Goal: Task Accomplishment & Management: Manage account settings

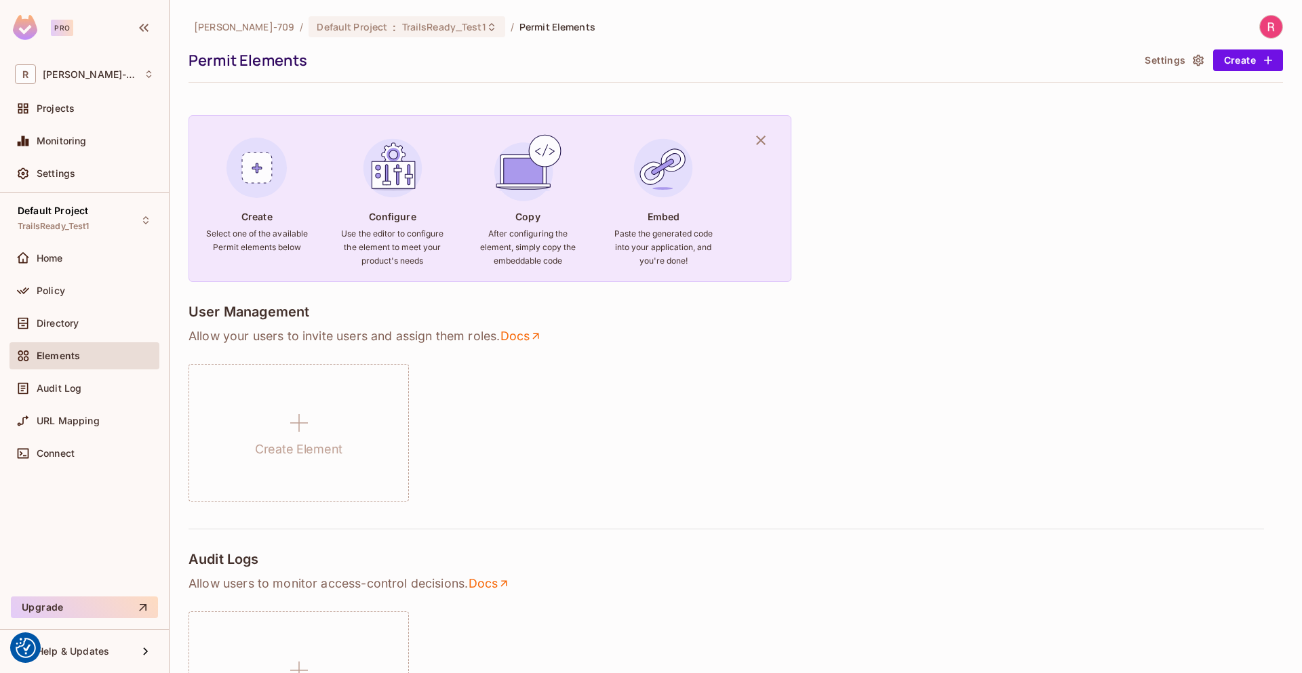
scroll to position [838, 0]
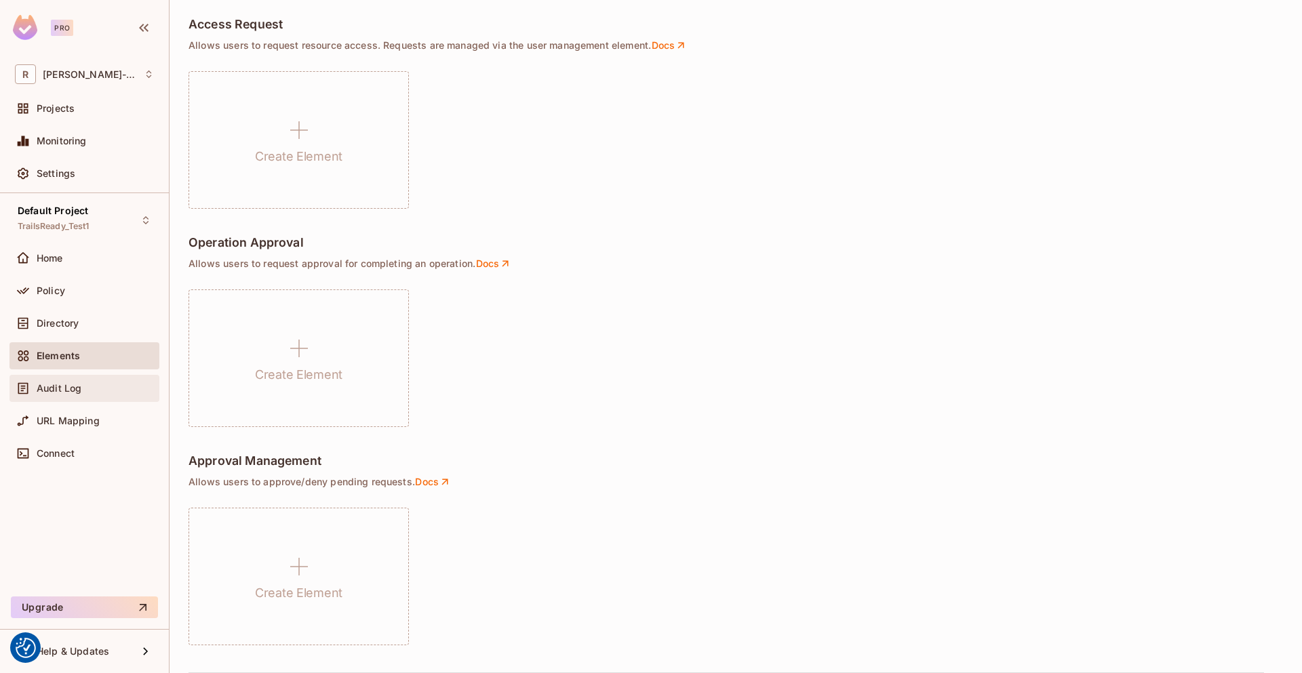
click at [48, 389] on span "Audit Log" at bounding box center [59, 388] width 45 height 11
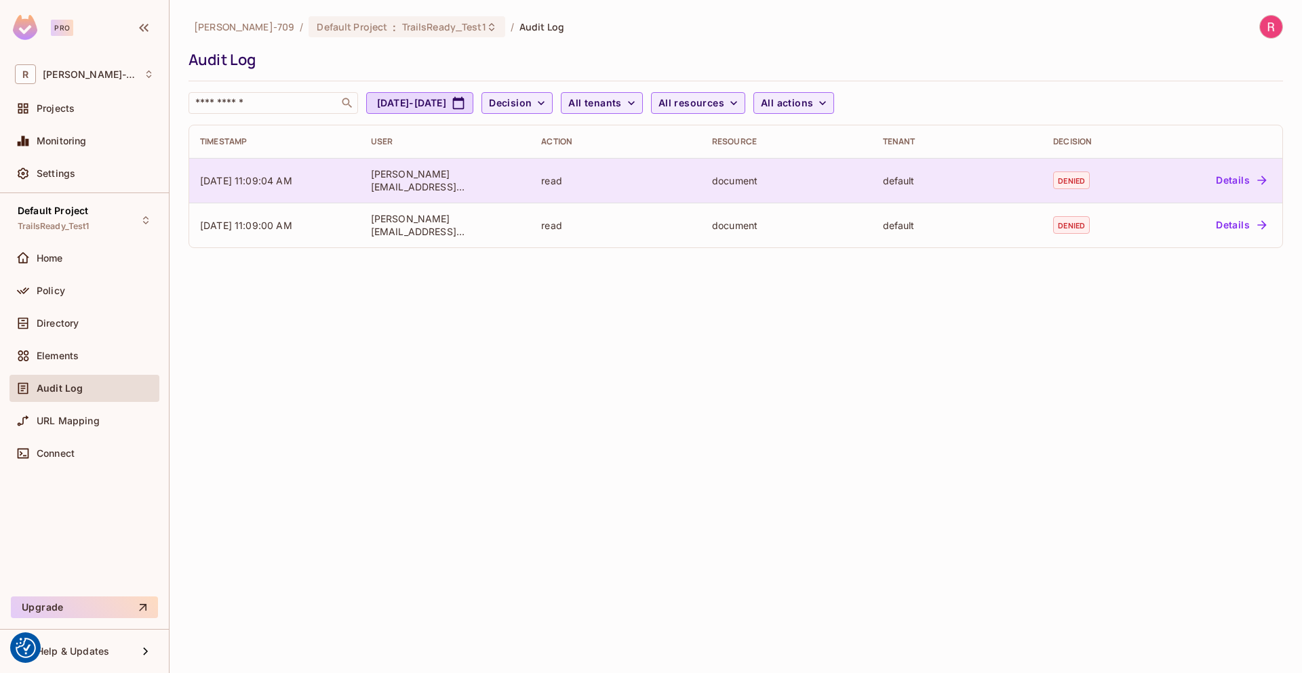
click at [1242, 174] on button "Details" at bounding box center [1240, 181] width 61 height 22
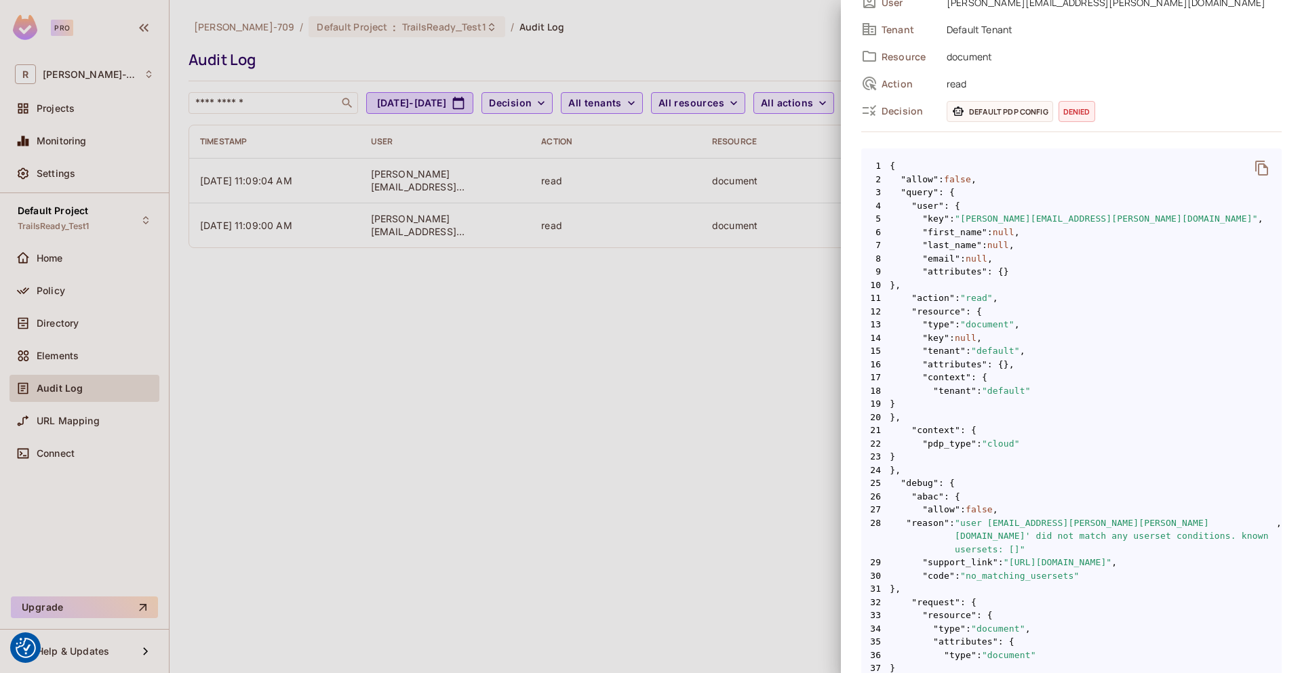
scroll to position [81, 0]
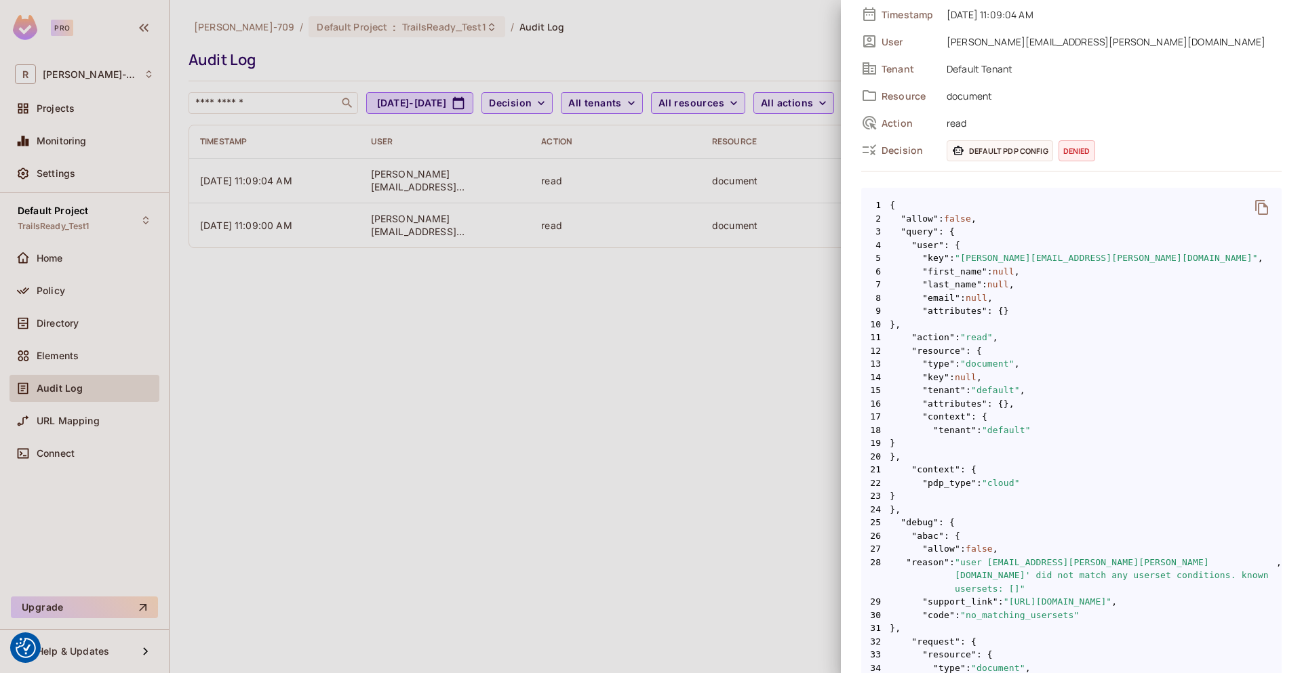
drag, startPoint x: 878, startPoint y: 203, endPoint x: 939, endPoint y: 294, distance: 109.1
click at [939, 294] on code "1 { 2 "allow" : false , 3 "query" : { 4 "user" : { 5 "key" : "John@Doe.com" , 6…" at bounding box center [1071, 622] width 420 height 846
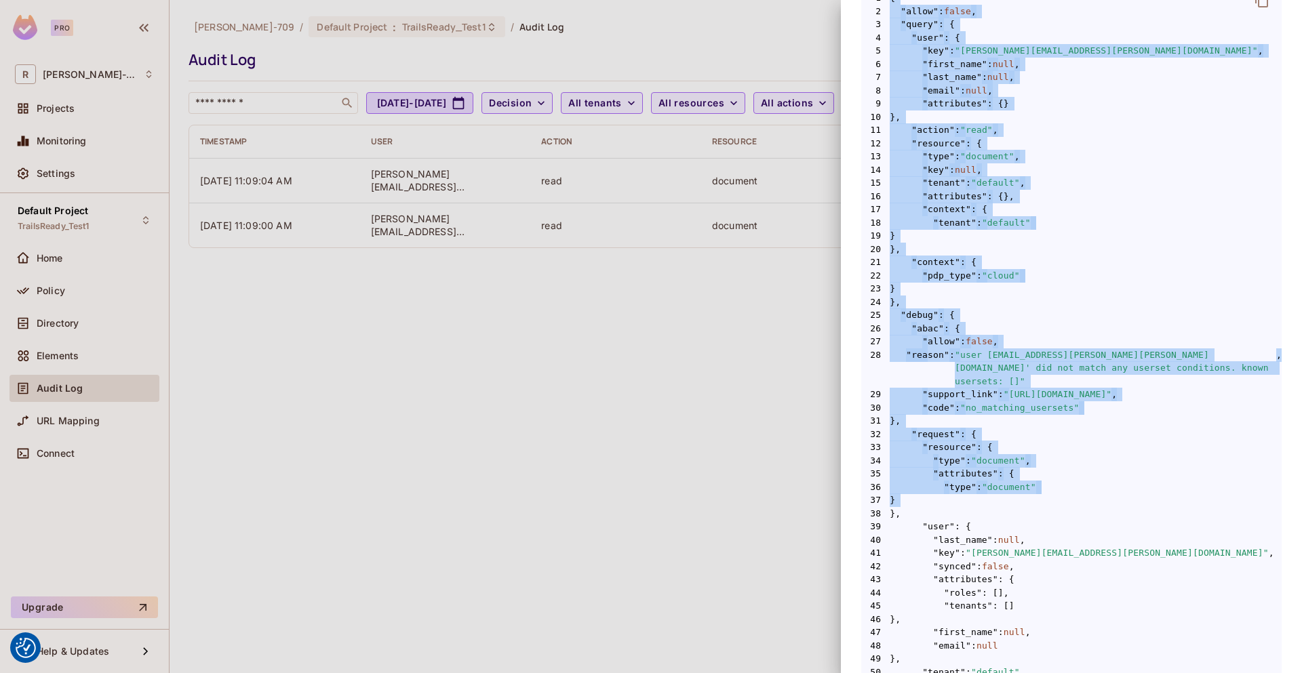
scroll to position [463, 0]
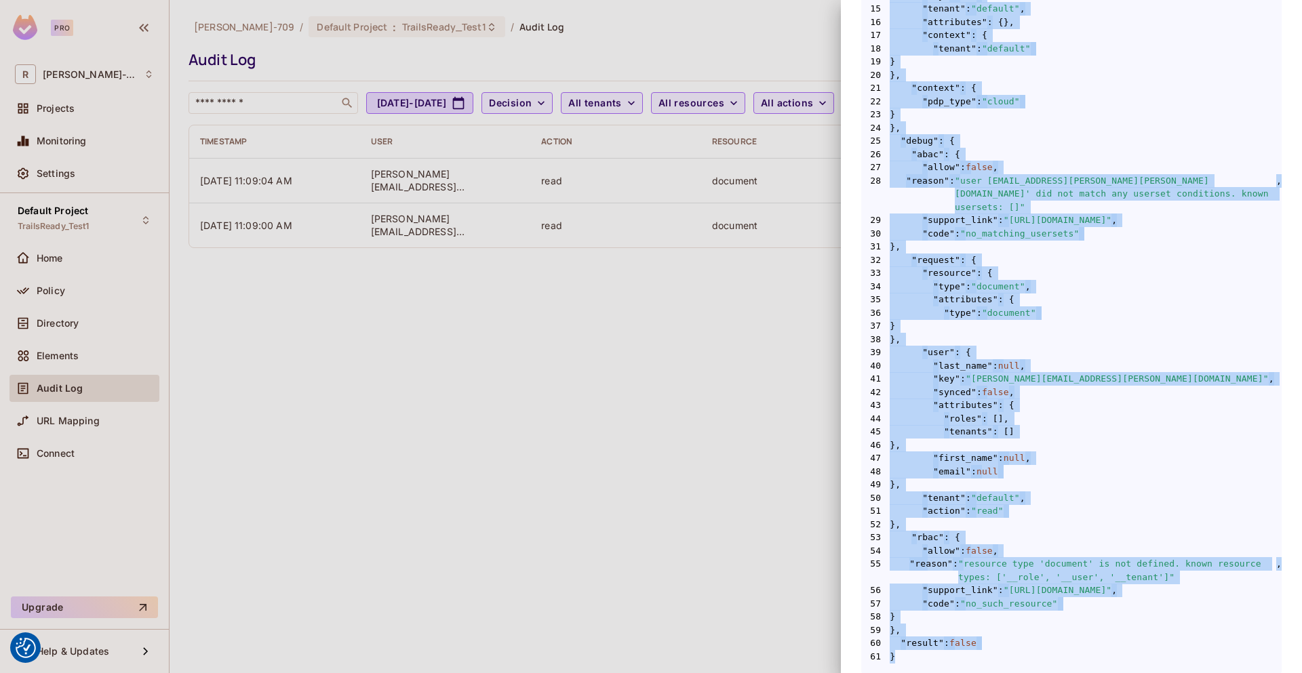
drag, startPoint x: 890, startPoint y: 202, endPoint x: 897, endPoint y: 642, distance: 439.5
click at [897, 642] on code "1 { 2 "allow" : false , 3 "query" : { 4 "user" : { 5 "key" : "John@Doe.com" , 6…" at bounding box center [1071, 240] width 420 height 846
copy code "{ 2 "allow" : false , 3 "query" : { 4 "user" : { 5 "key" : "John@Doe.com" , 6 "…"
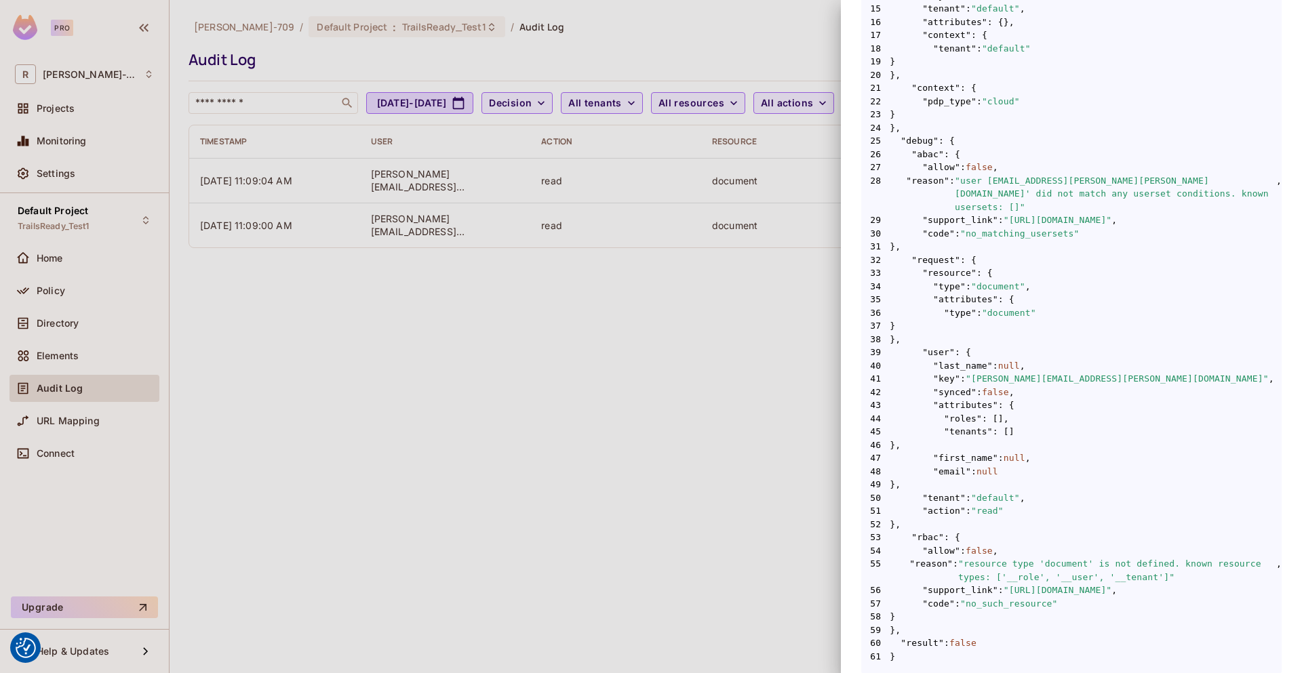
click at [544, 399] on div at bounding box center [651, 336] width 1302 height 673
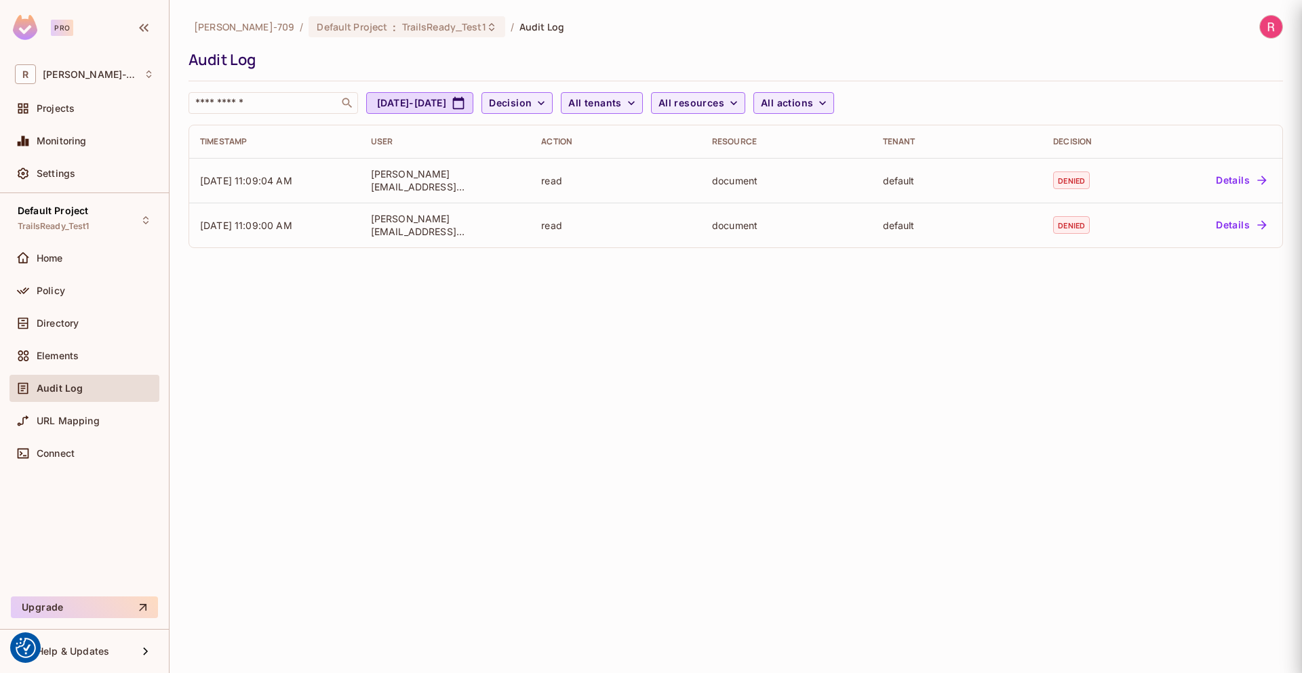
scroll to position [0, 0]
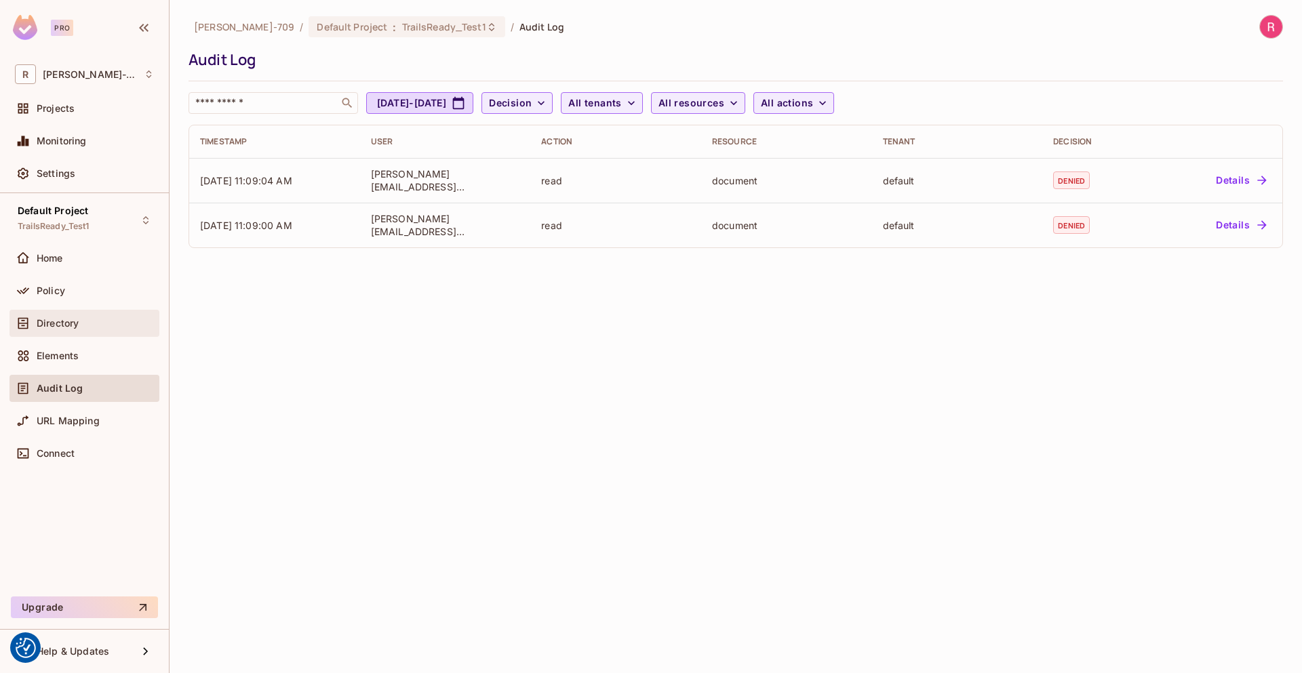
click at [68, 323] on span "Directory" at bounding box center [58, 323] width 42 height 11
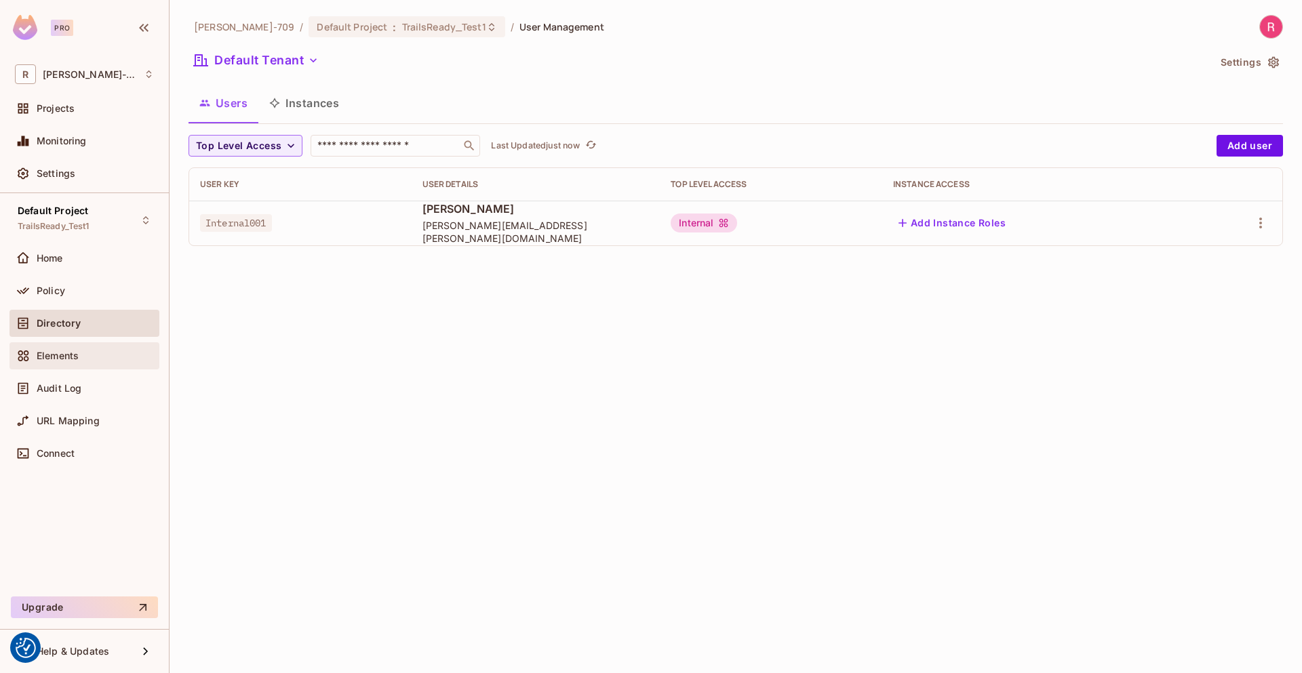
click at [51, 357] on span "Elements" at bounding box center [58, 356] width 42 height 11
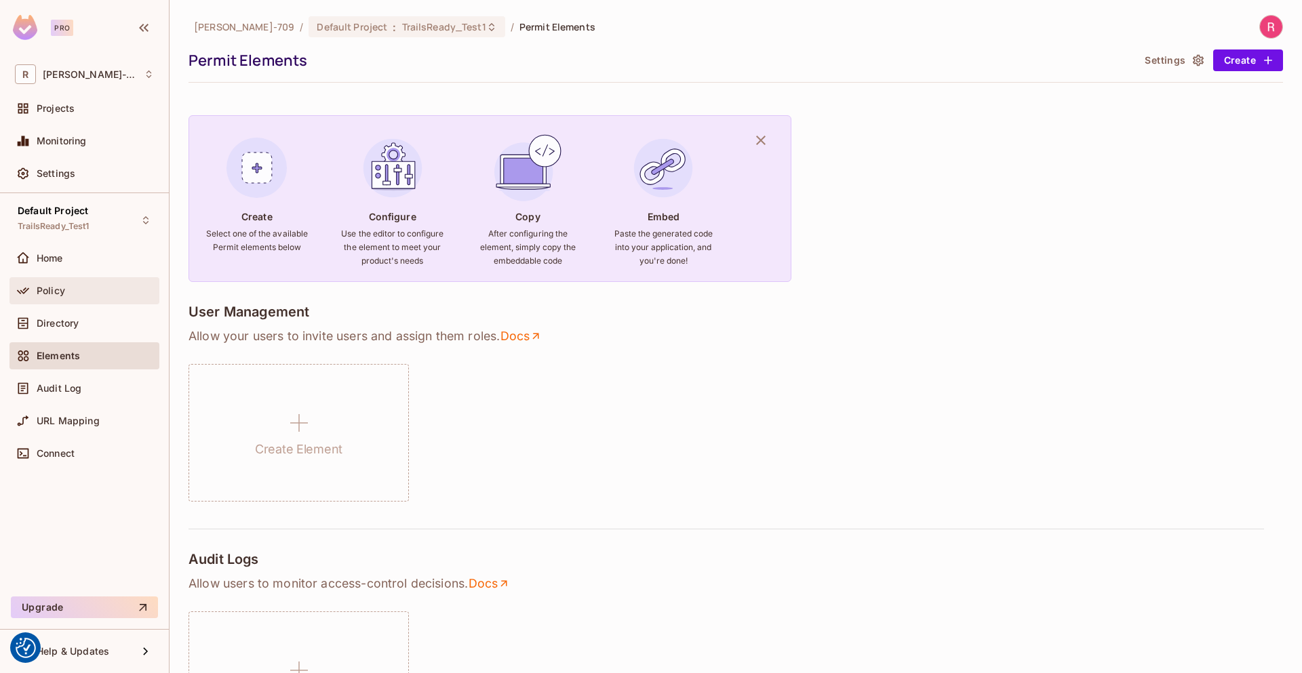
click at [75, 280] on div "Policy" at bounding box center [84, 290] width 150 height 27
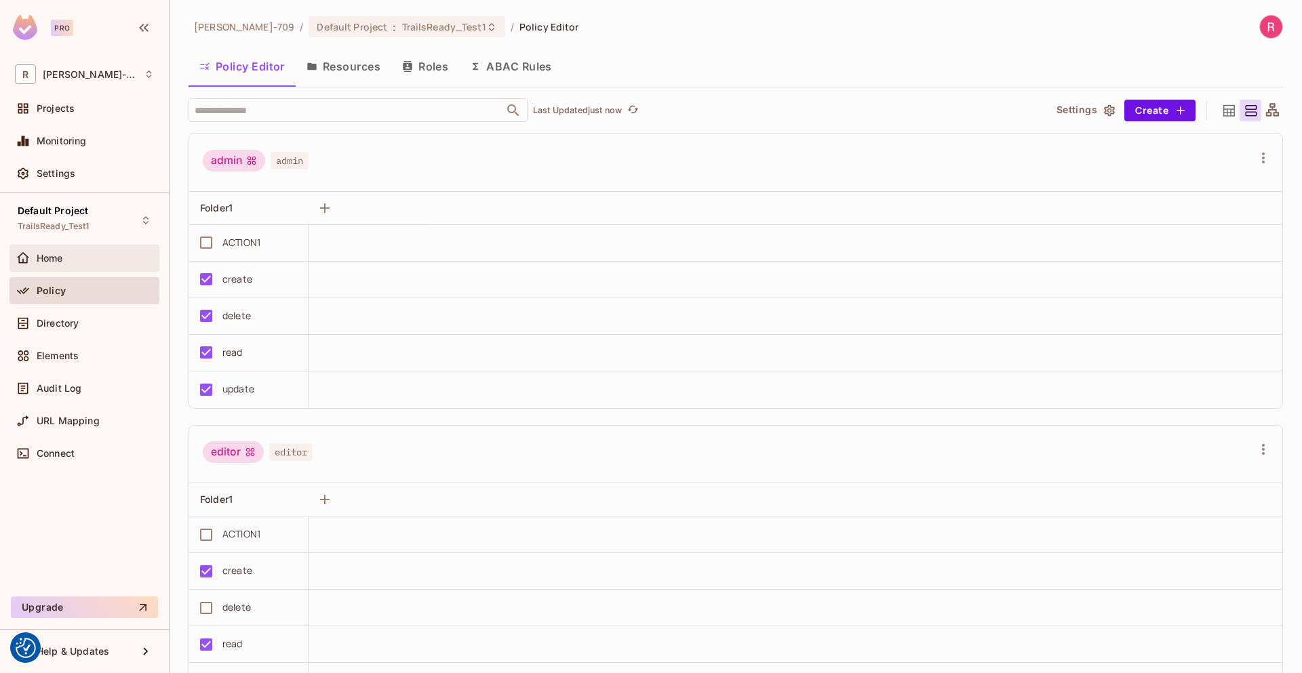
click at [78, 257] on div "Home" at bounding box center [95, 258] width 117 height 11
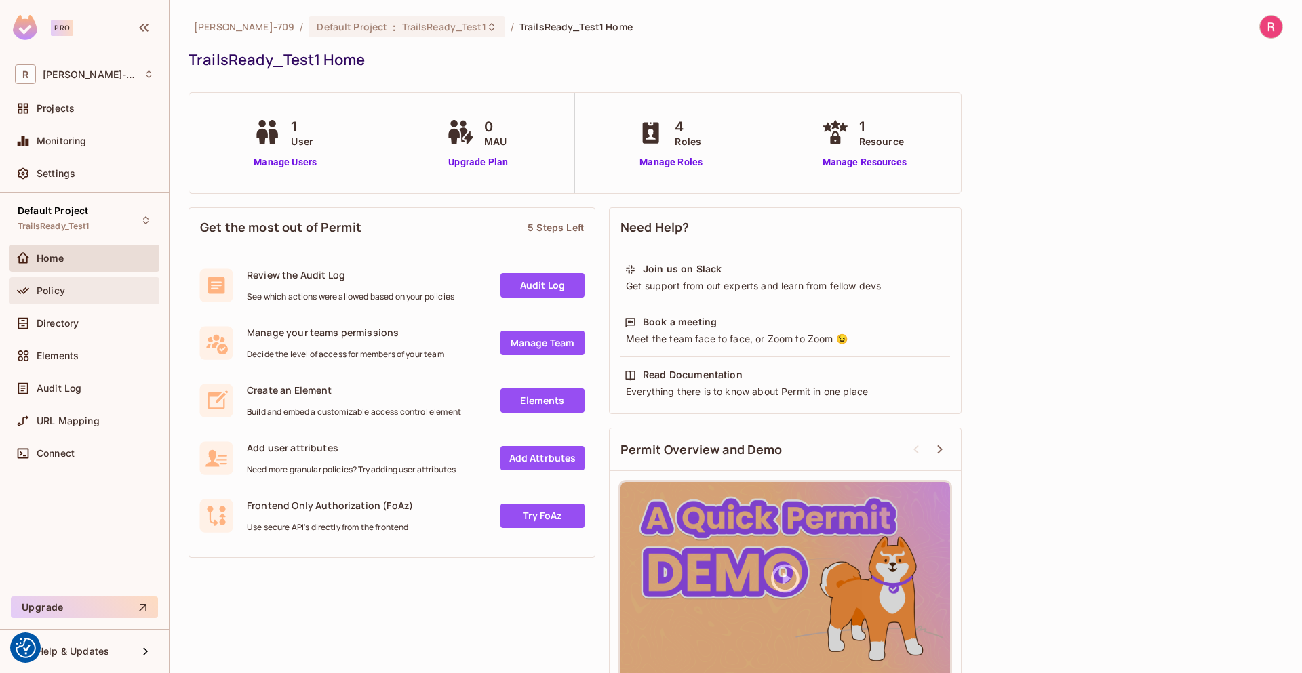
click at [62, 296] on span "Policy" at bounding box center [51, 290] width 28 height 11
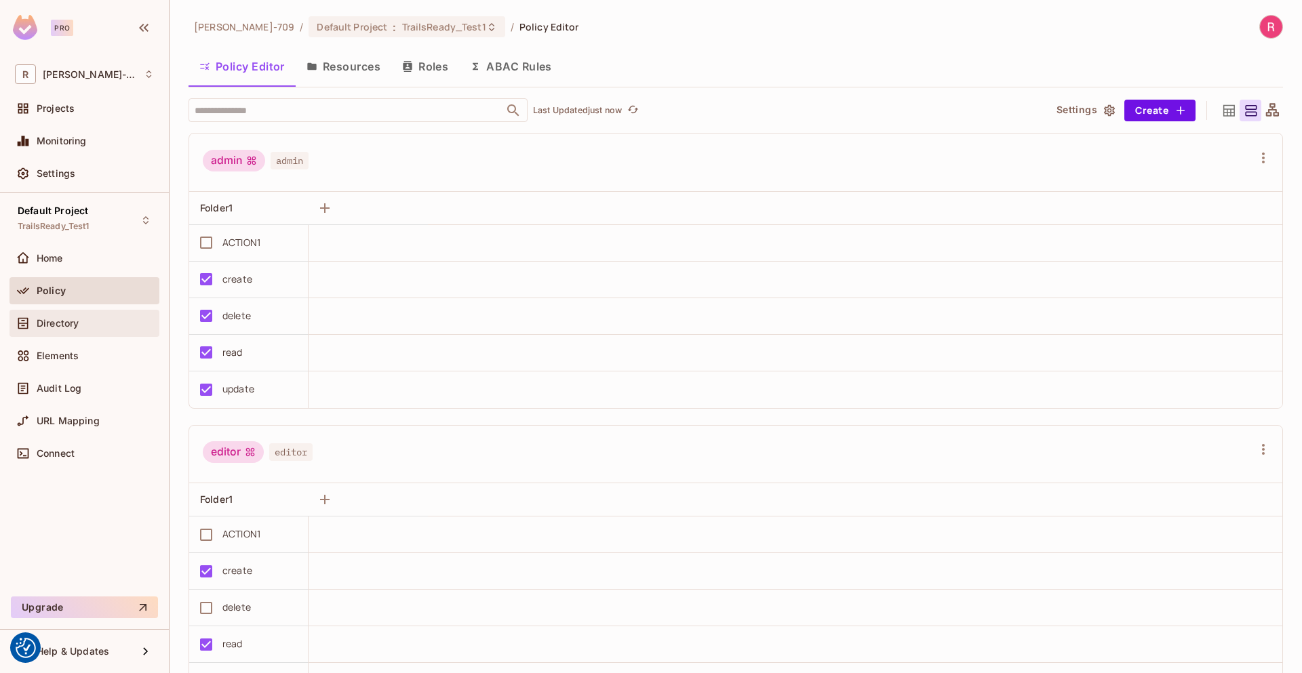
click at [51, 326] on span "Directory" at bounding box center [58, 323] width 42 height 11
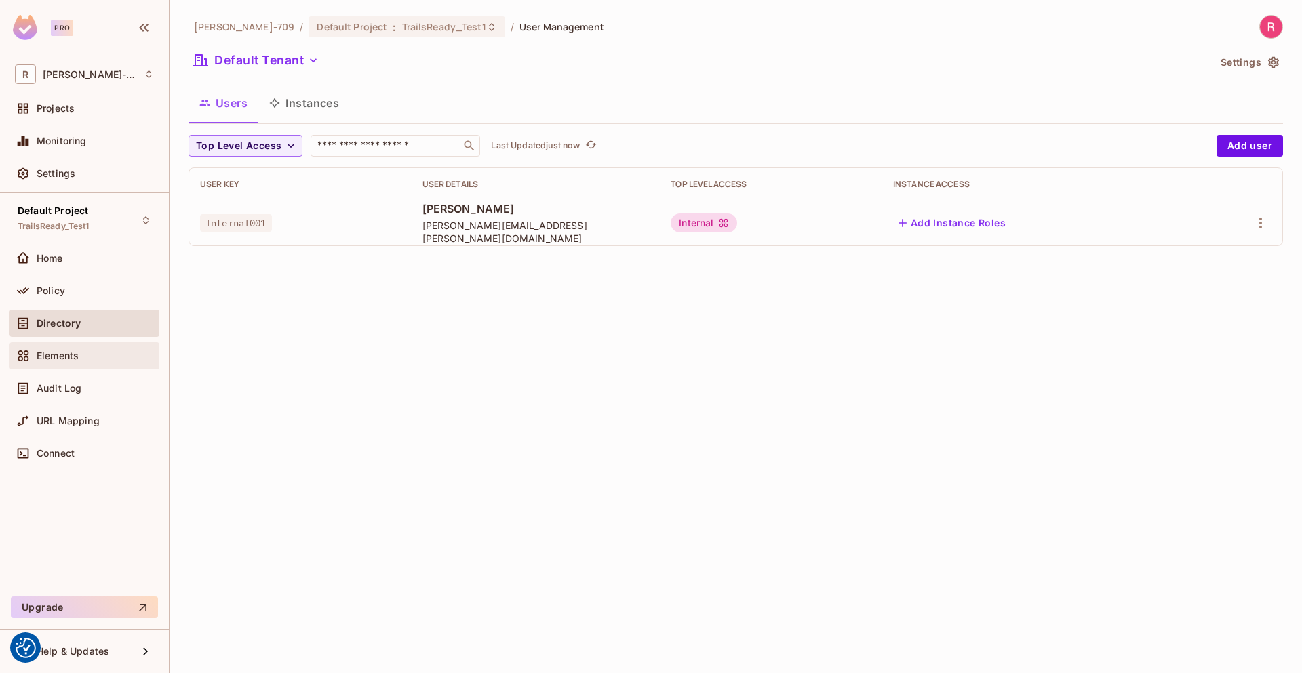
click at [53, 353] on span "Elements" at bounding box center [58, 356] width 42 height 11
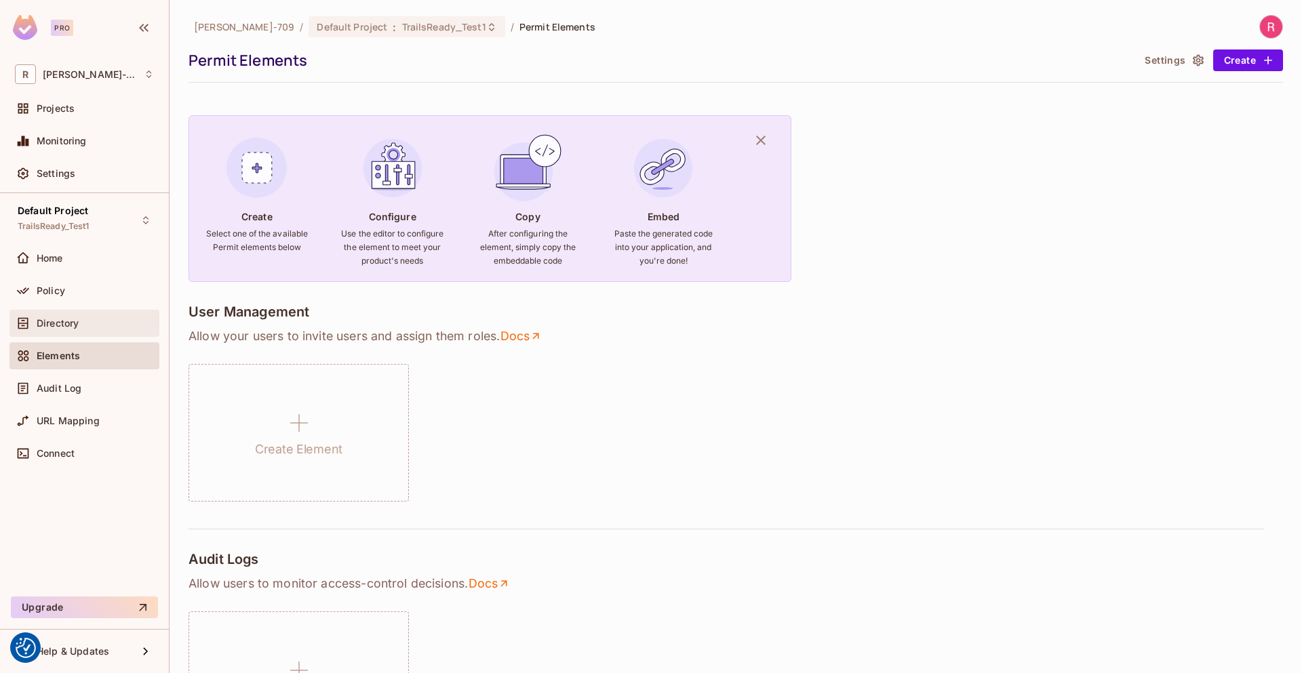
click at [70, 321] on span "Directory" at bounding box center [58, 323] width 42 height 11
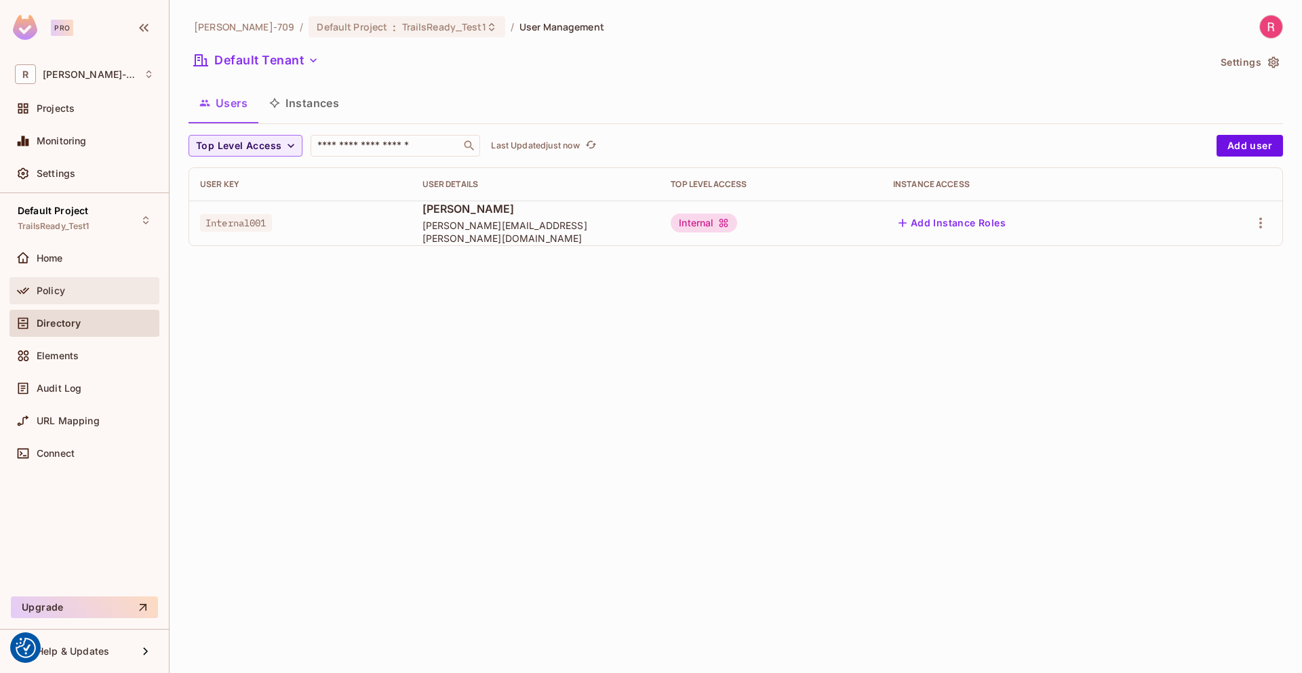
click at [68, 297] on div "Policy" at bounding box center [84, 291] width 139 height 16
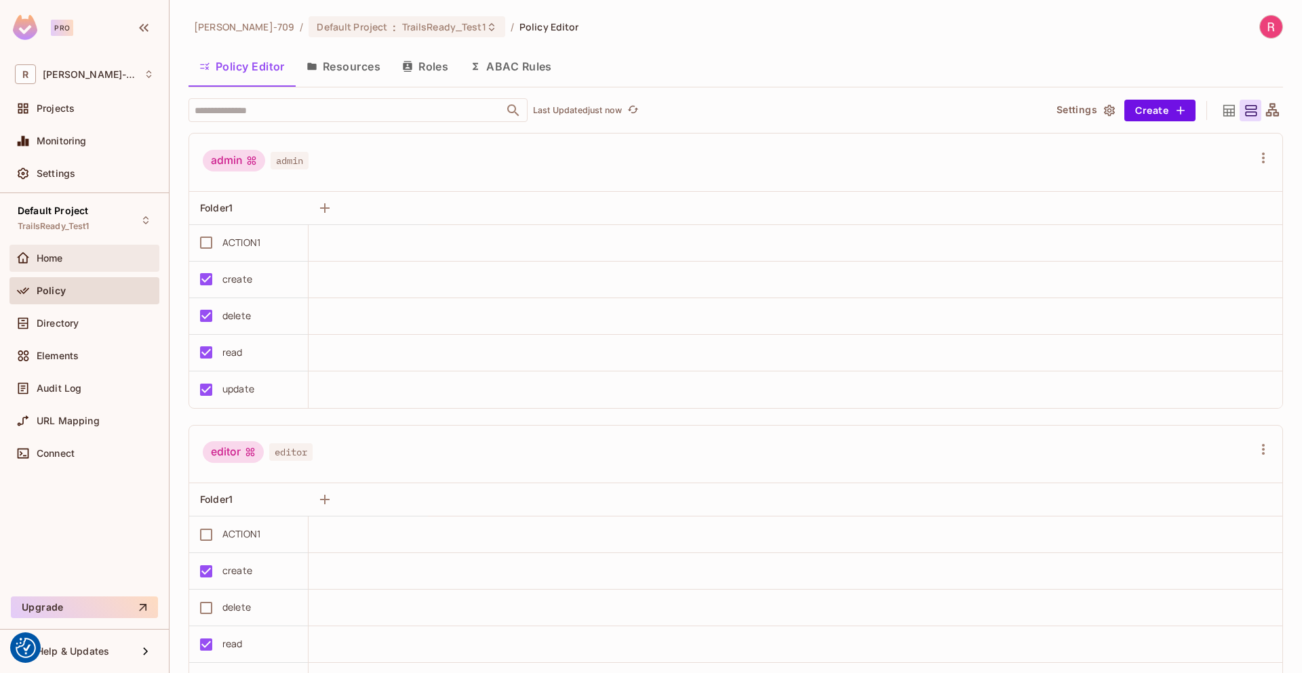
click at [64, 266] on div "Home" at bounding box center [84, 258] width 139 height 16
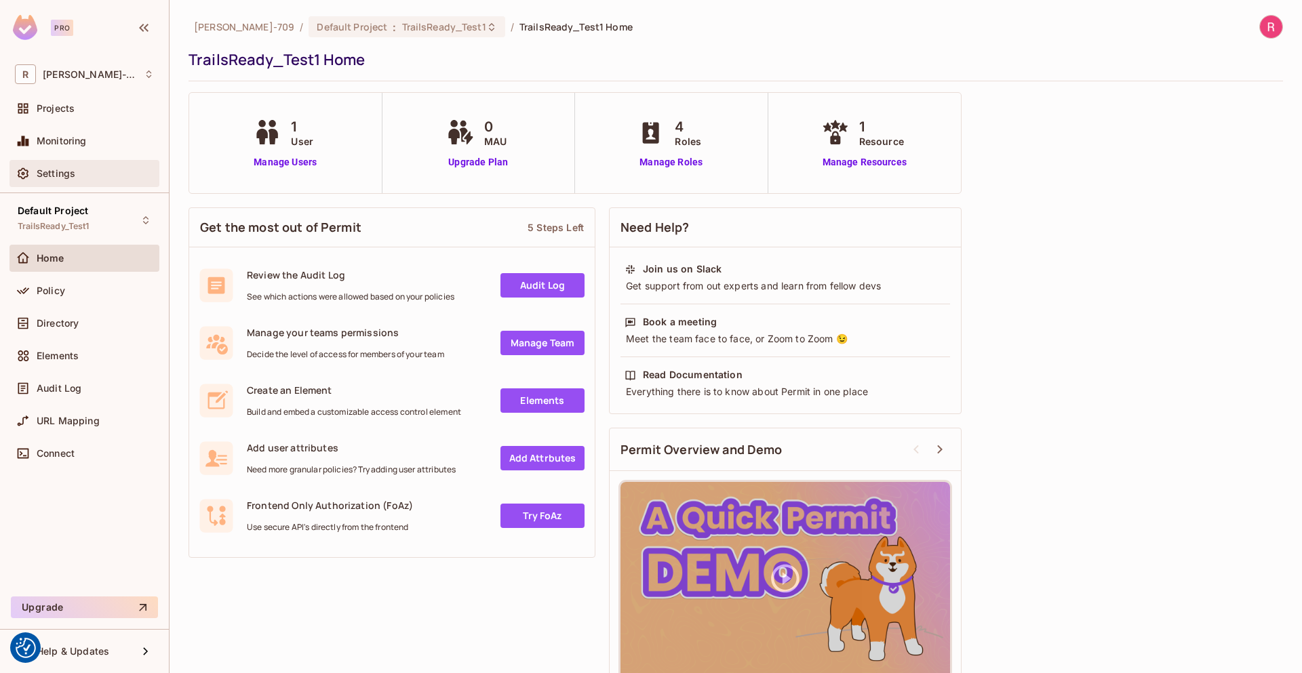
click at [68, 168] on span "Settings" at bounding box center [56, 173] width 39 height 11
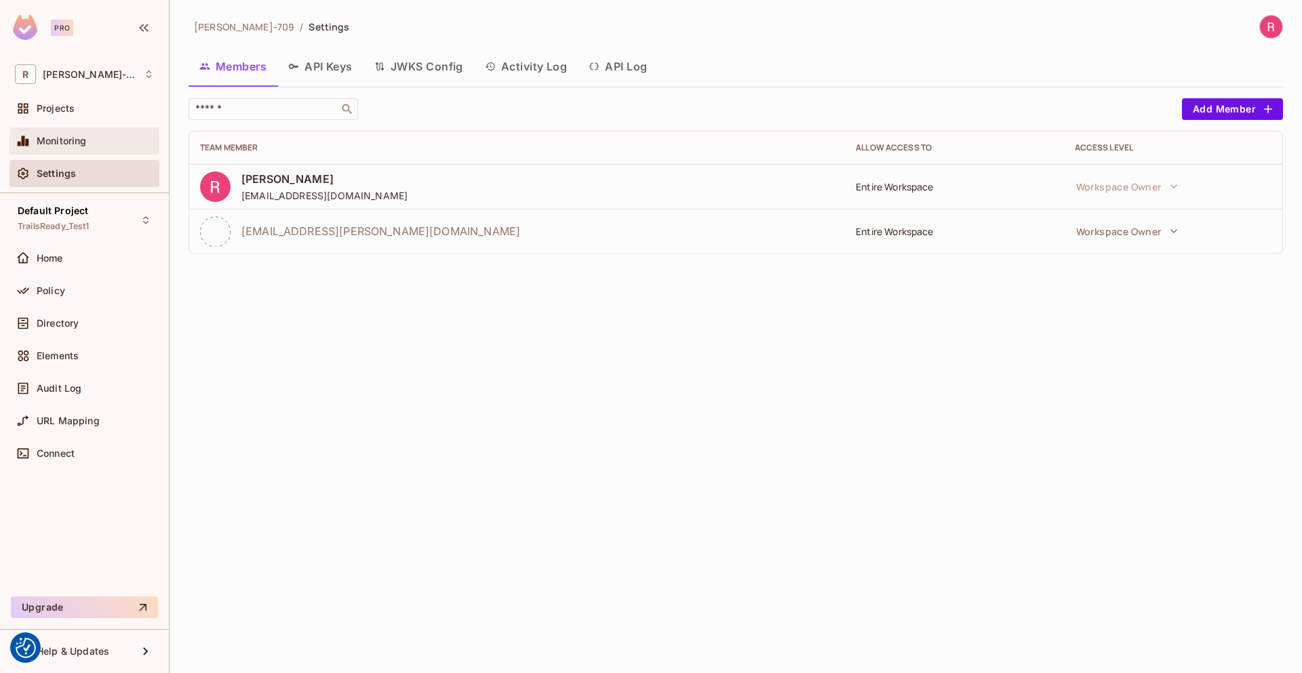
click at [65, 136] on span "Monitoring" at bounding box center [62, 141] width 50 height 11
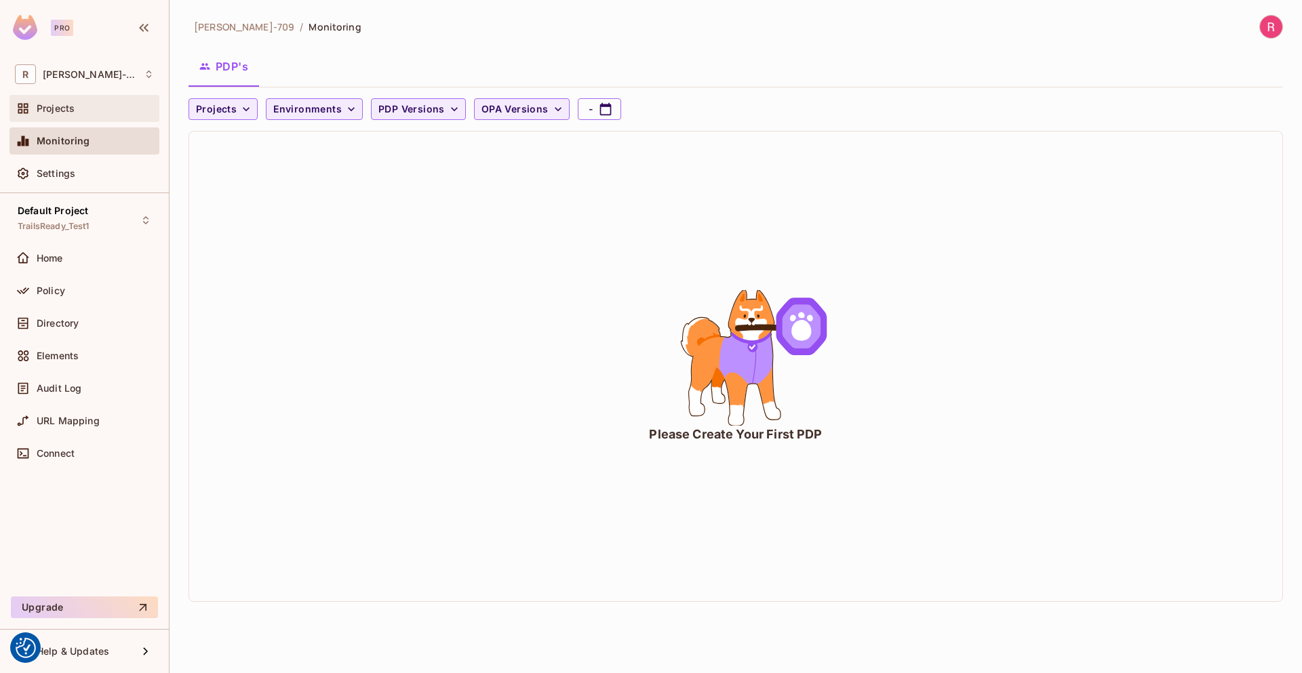
click at [64, 119] on div "Projects" at bounding box center [84, 108] width 150 height 27
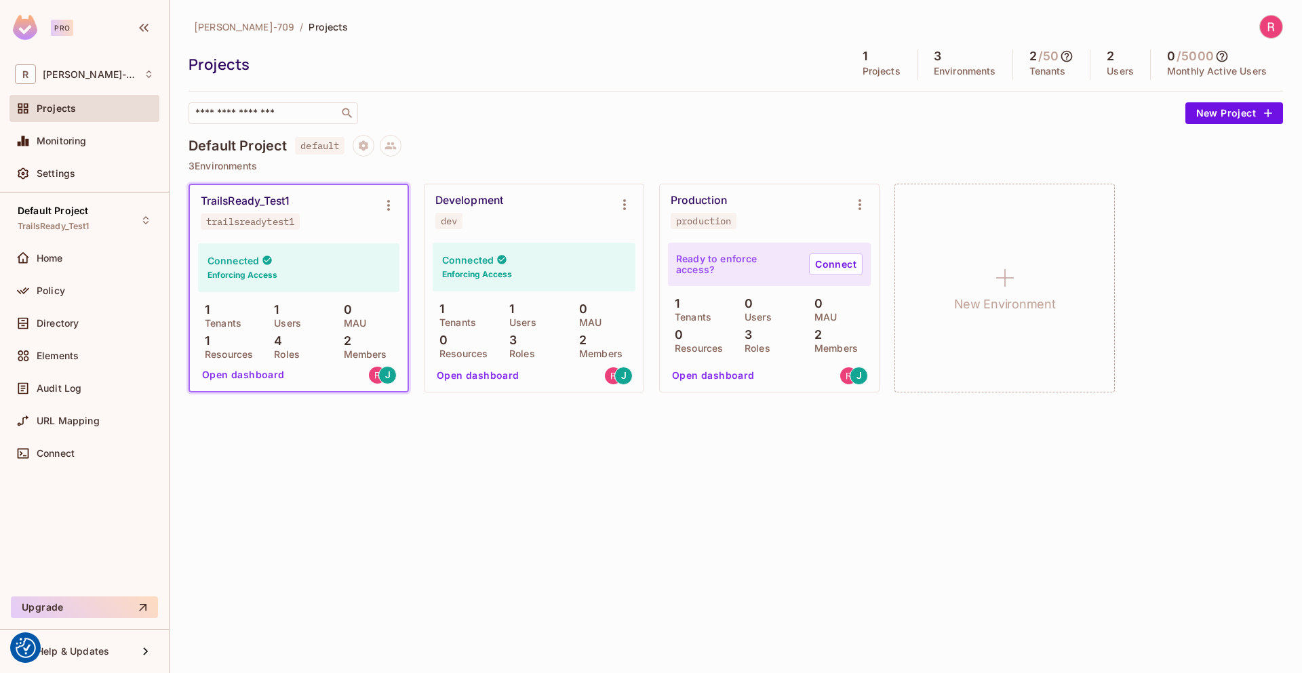
click at [298, 352] on p "Roles" at bounding box center [283, 354] width 33 height 11
click at [256, 378] on button "Open dashboard" at bounding box center [244, 375] width 94 height 22
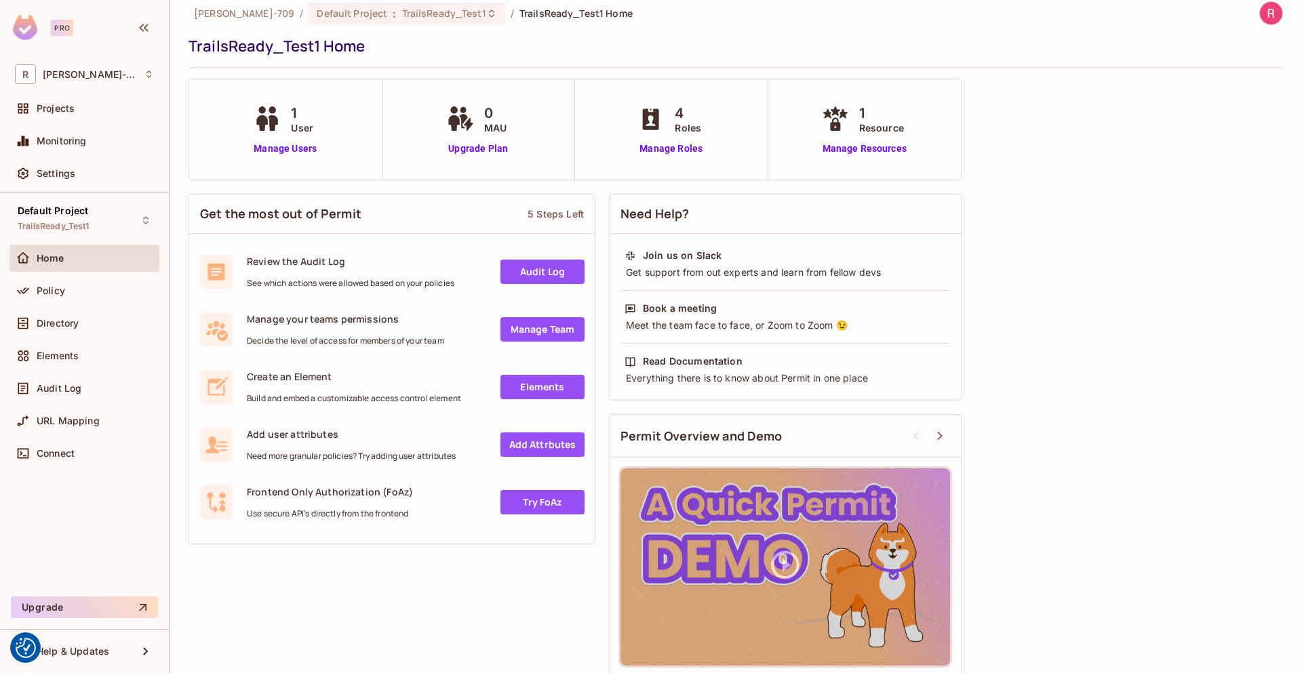
scroll to position [24, 0]
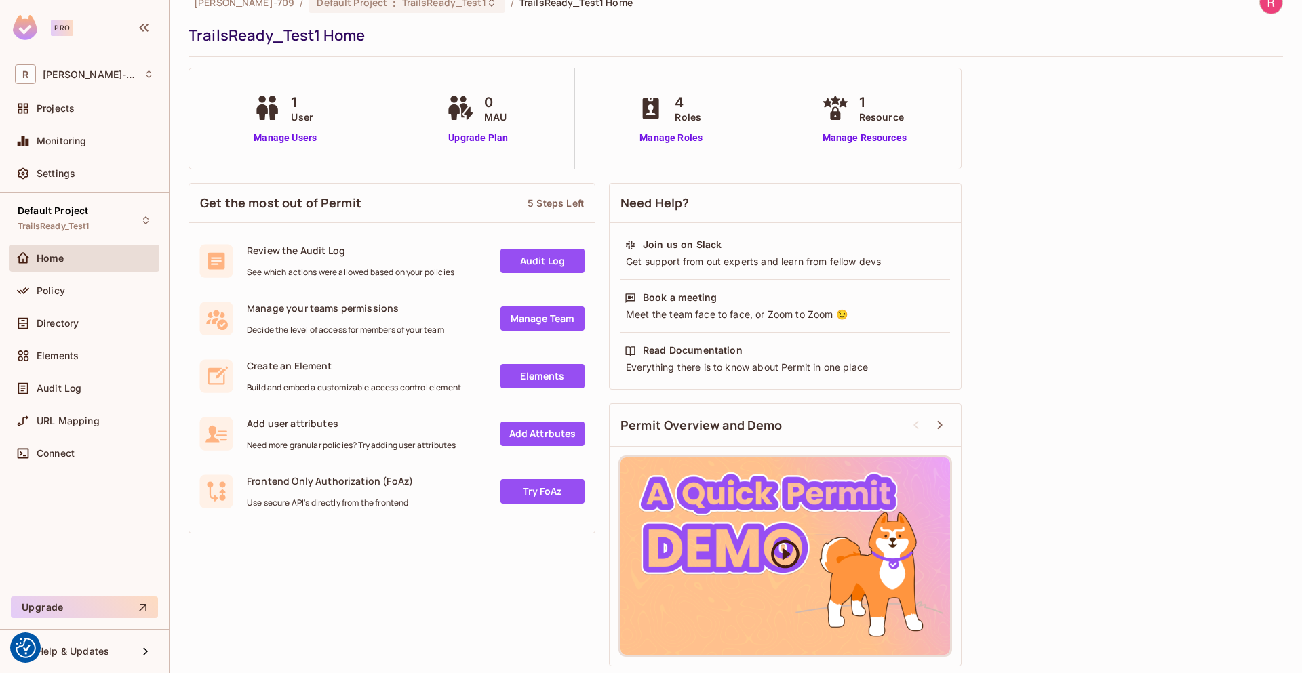
click at [724, 559] on div at bounding box center [786, 556] width 330 height 197
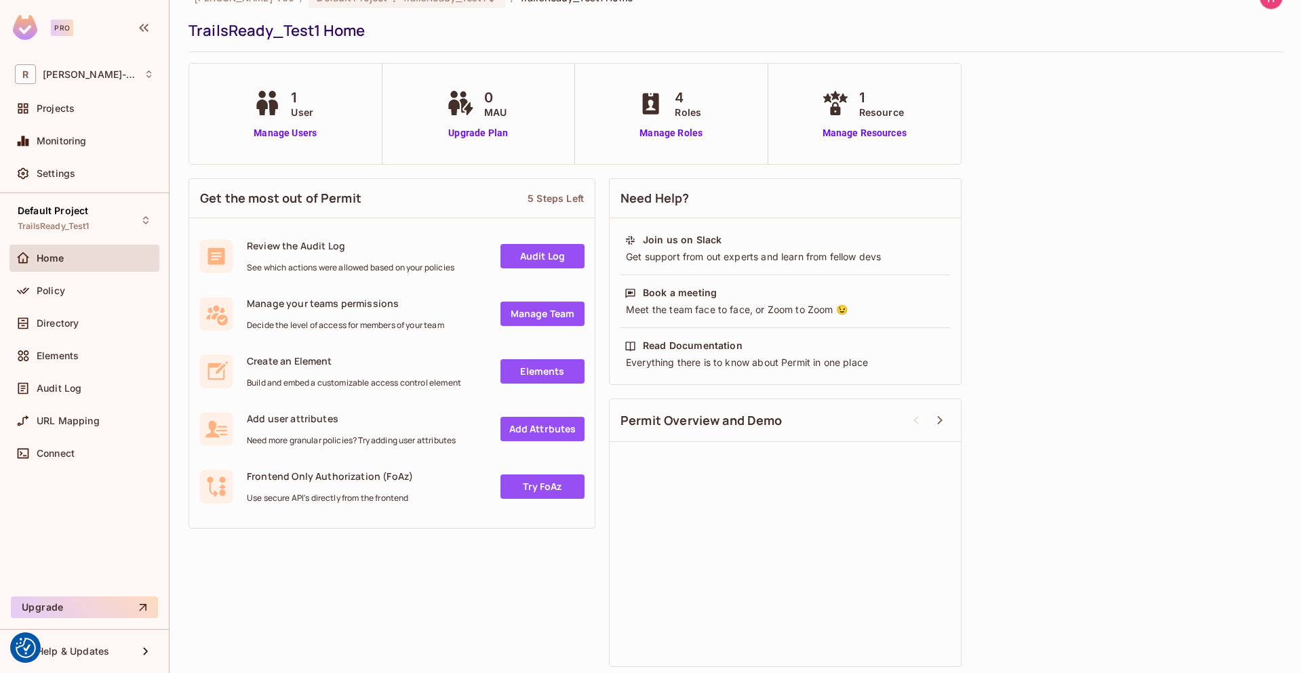
scroll to position [30, 0]
click at [724, 357] on div "Everything there is to know about Permit in one place" at bounding box center [785, 362] width 321 height 14
click at [68, 296] on div "Policy" at bounding box center [84, 291] width 139 height 16
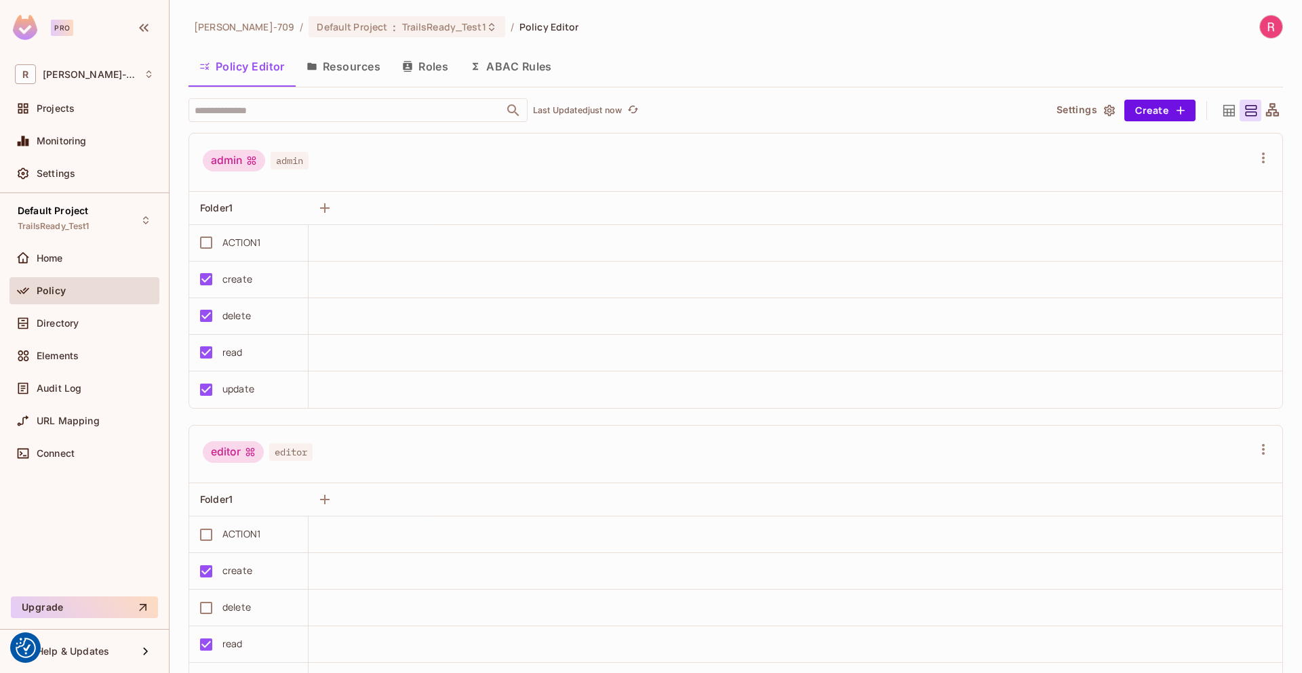
click at [352, 60] on button "Resources" at bounding box center [344, 67] width 96 height 34
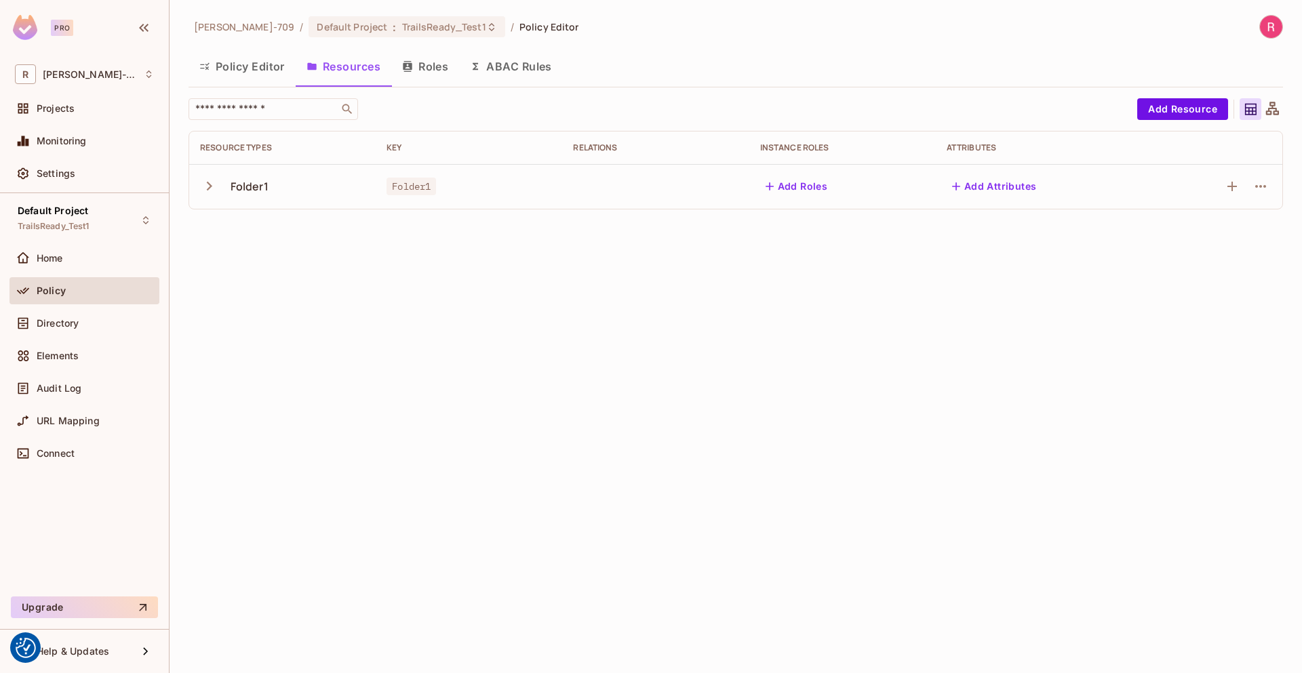
click at [298, 298] on div "Ruben-709 / Default Project : TrailsReady_Test1 / Policy Editor Policy Editor R…" at bounding box center [736, 336] width 1133 height 673
click at [1192, 109] on button "Add Resource" at bounding box center [1182, 109] width 91 height 22
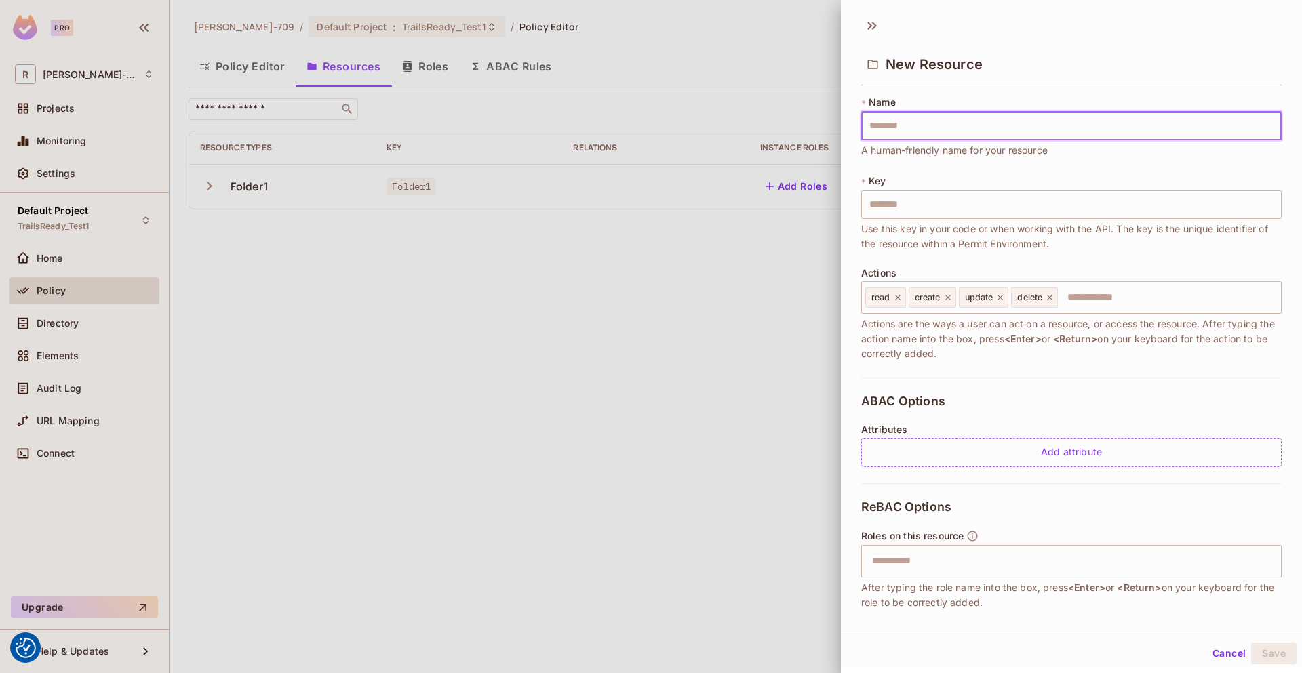
click at [894, 118] on input "text" at bounding box center [1071, 126] width 420 height 28
type input "*"
type input "**"
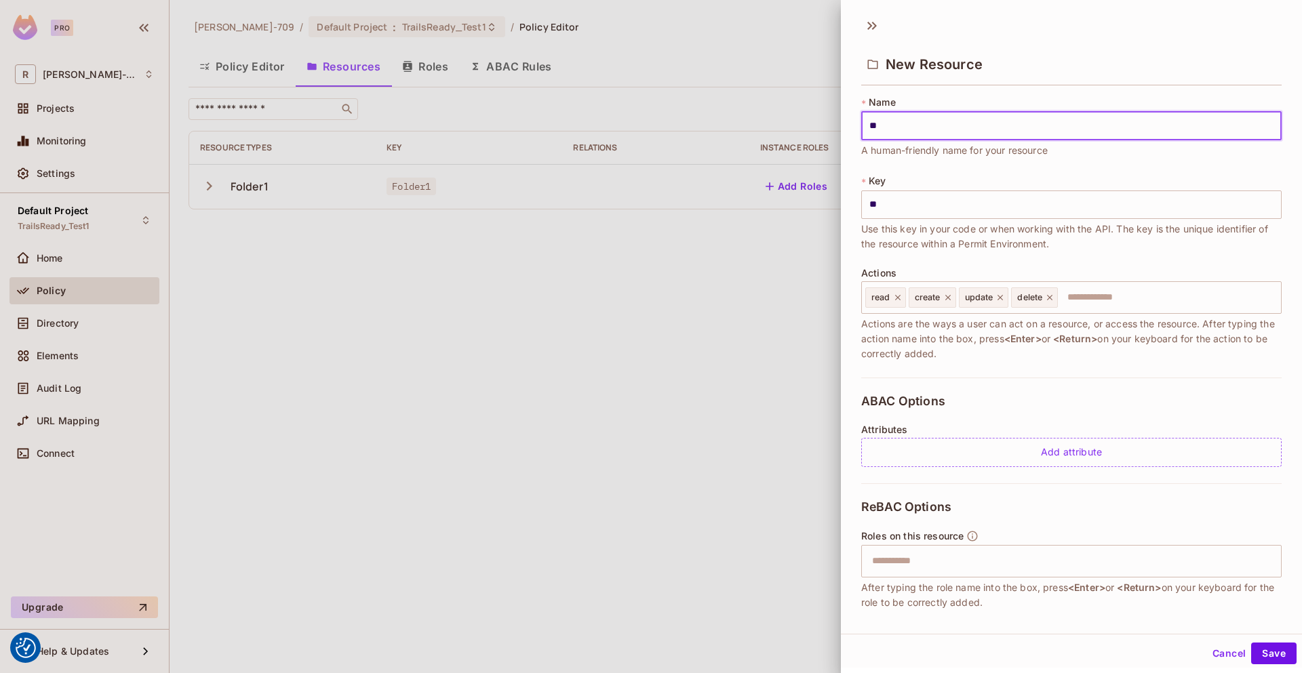
type input "***"
type input "****"
type input "*****"
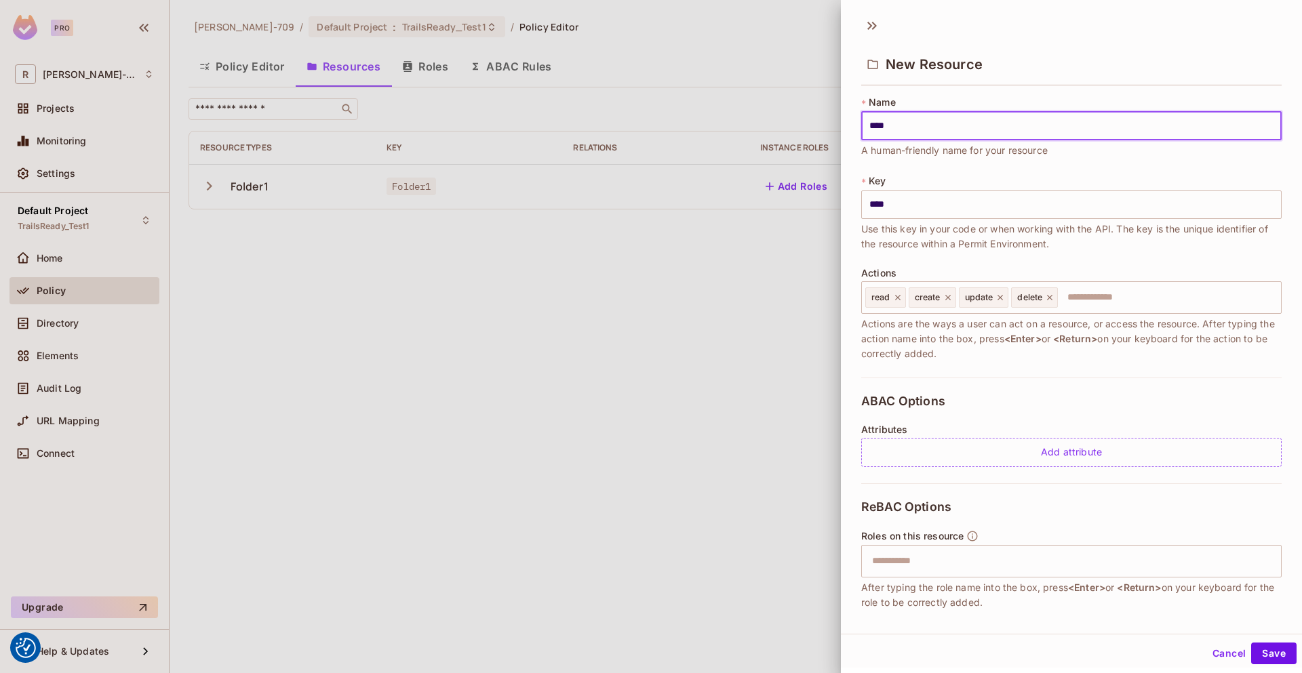
type input "*****"
type input "******"
type input "*******"
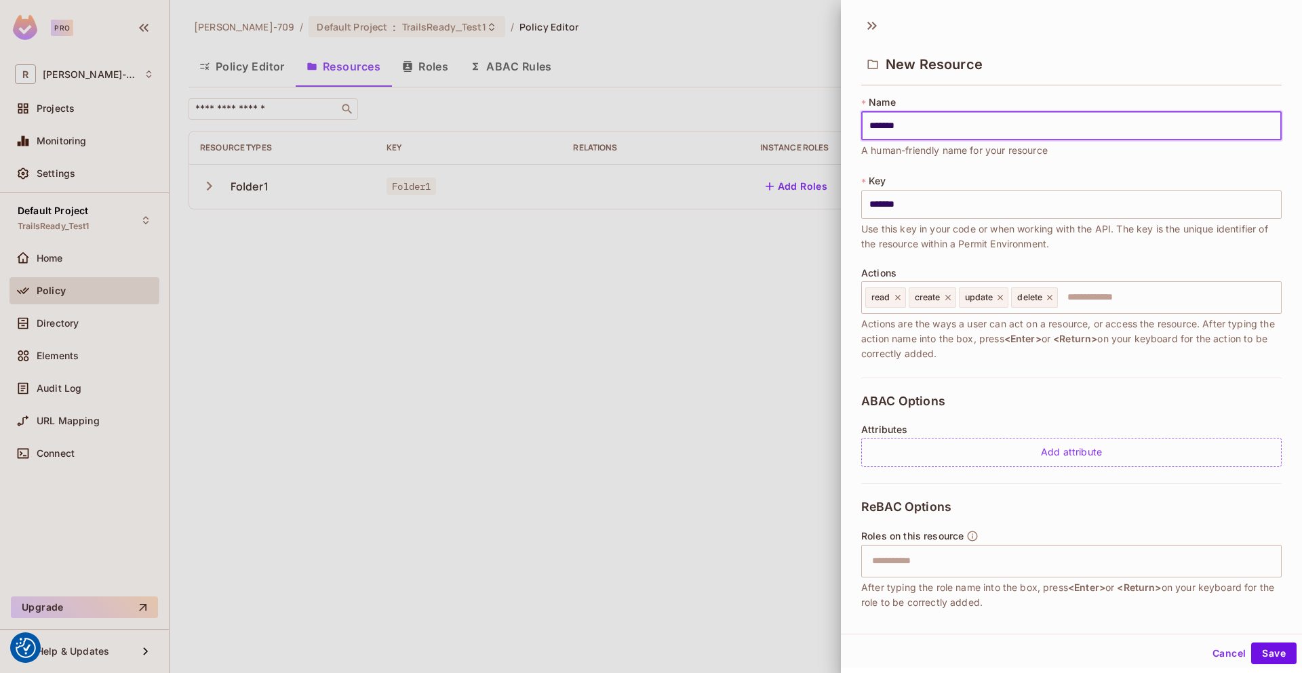
type input "********"
click at [999, 385] on div "ABAC Options Attributes Add attribute" at bounding box center [1071, 431] width 420 height 106
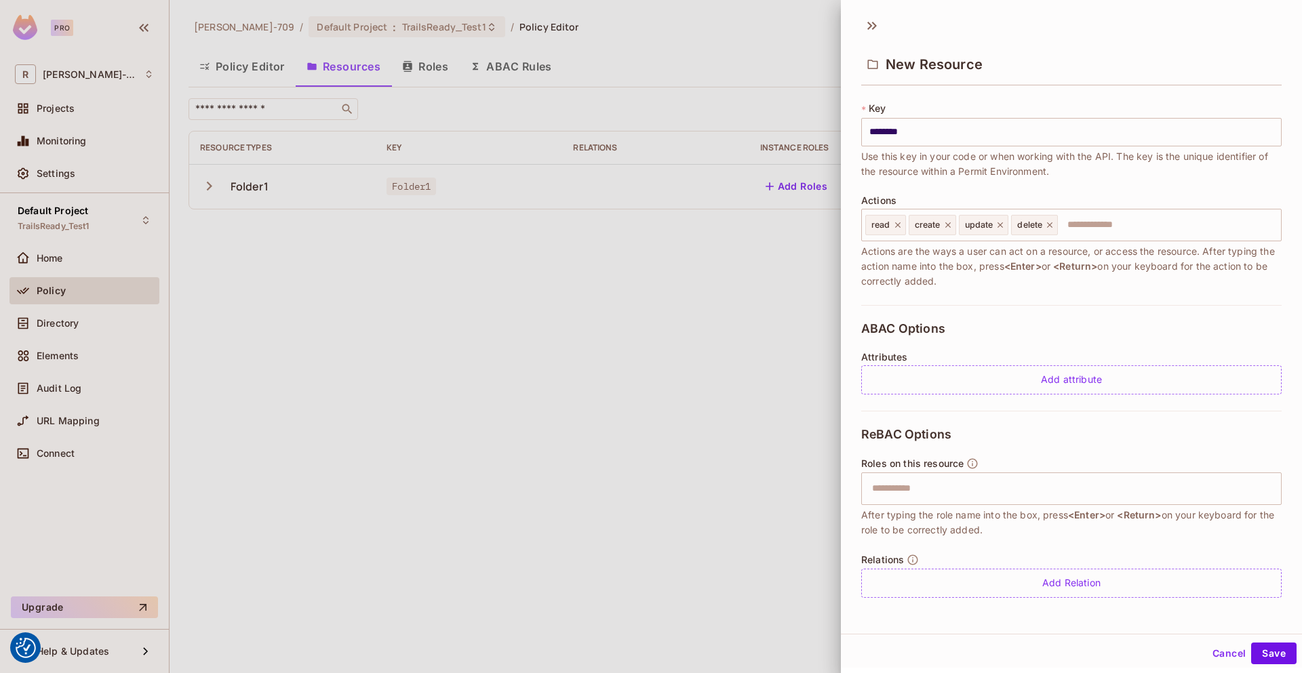
scroll to position [2, 0]
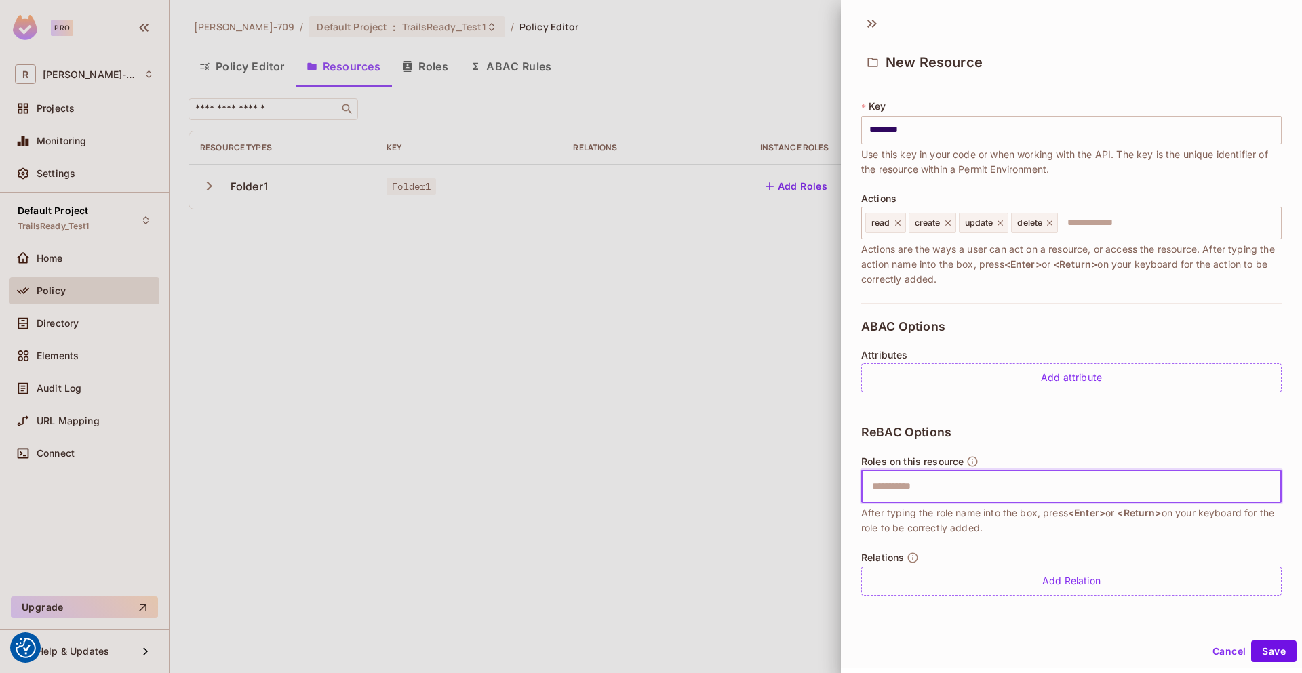
click at [986, 486] on input "text" at bounding box center [1070, 486] width 412 height 27
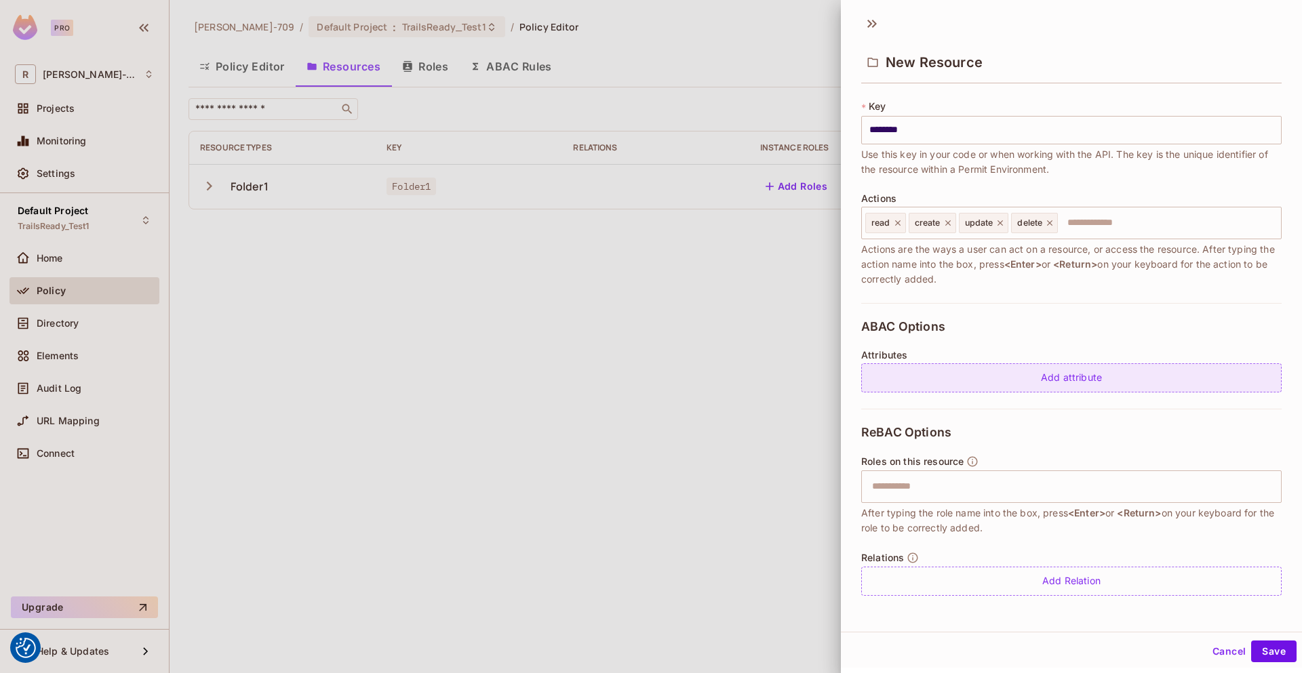
click at [1042, 363] on div "Add attribute" at bounding box center [1071, 377] width 420 height 29
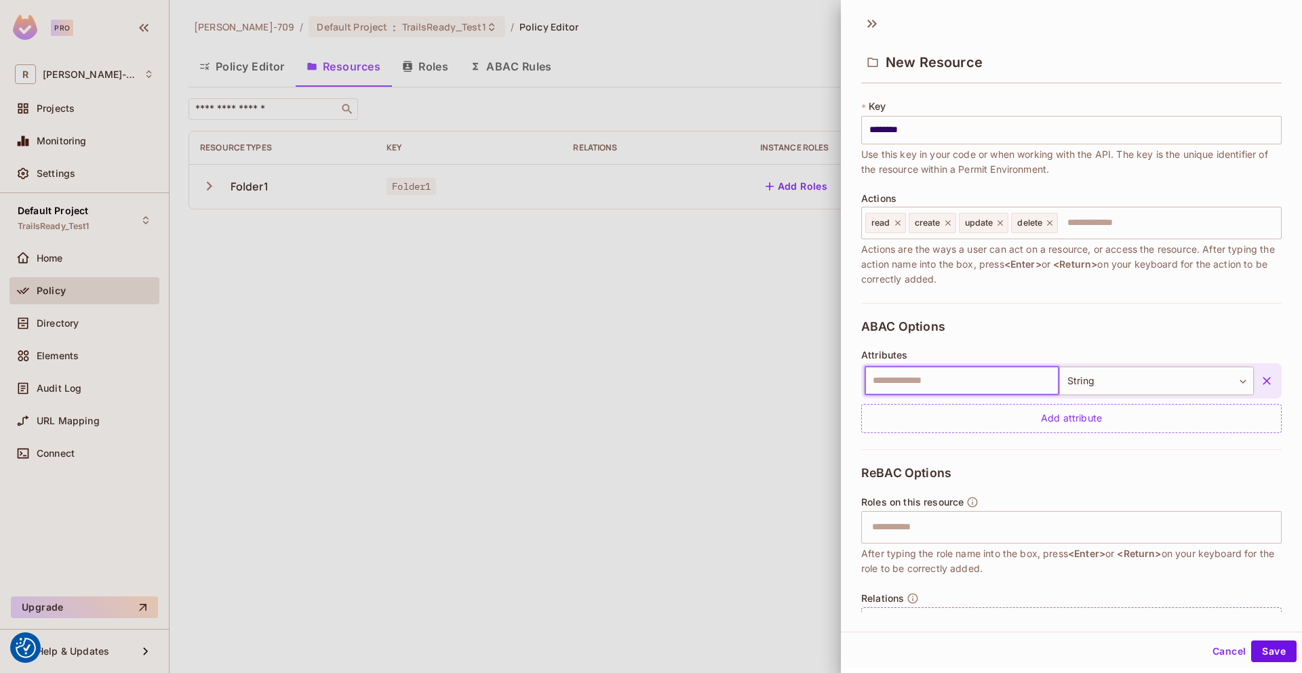
click at [1005, 389] on input "text" at bounding box center [962, 381] width 195 height 28
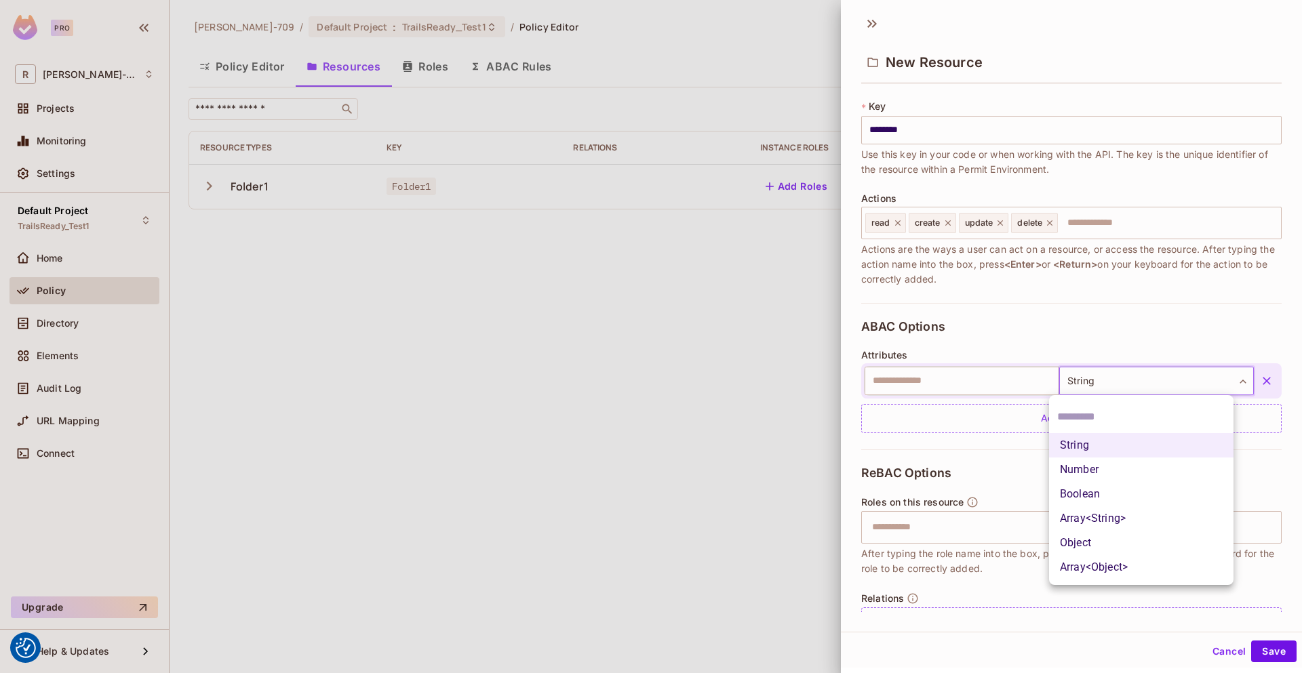
click at [1122, 384] on body "We use cookies to enhance your browsing experience, serve personalized ads or c…" at bounding box center [651, 336] width 1302 height 673
click at [1107, 317] on div at bounding box center [651, 336] width 1302 height 673
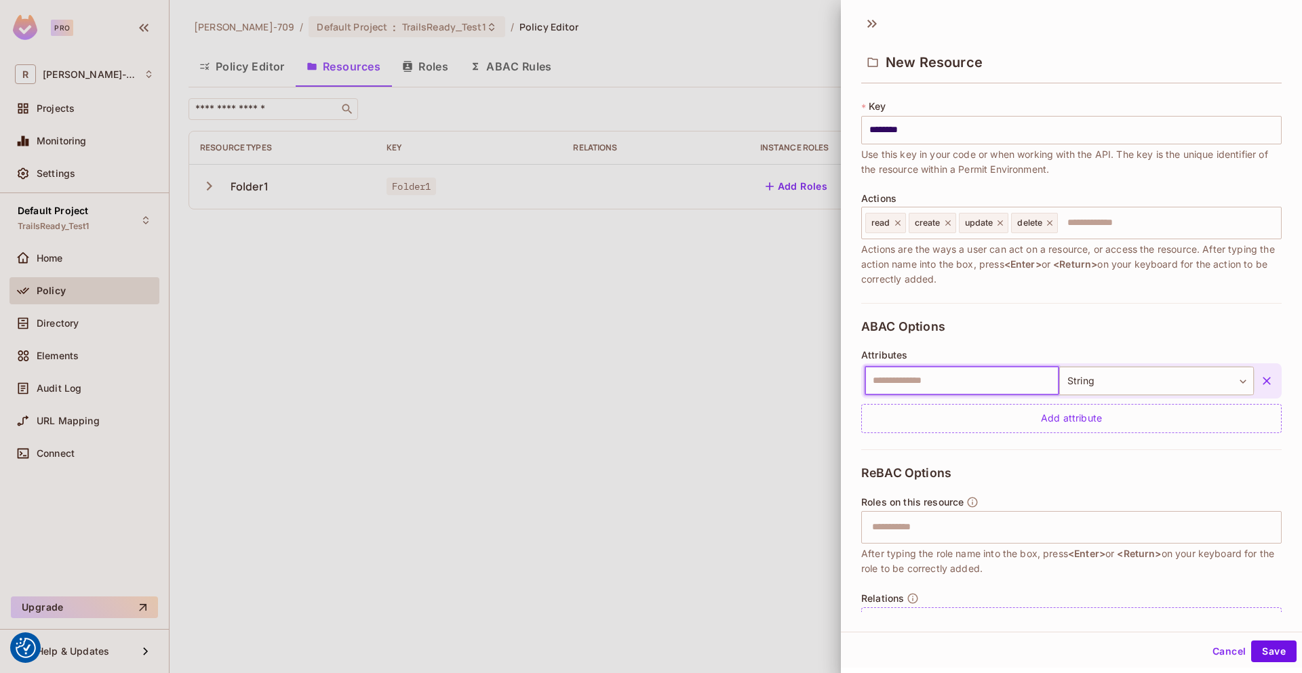
click at [1002, 386] on input "text" at bounding box center [962, 381] width 195 height 28
click at [1255, 389] on button "button" at bounding box center [1267, 381] width 24 height 24
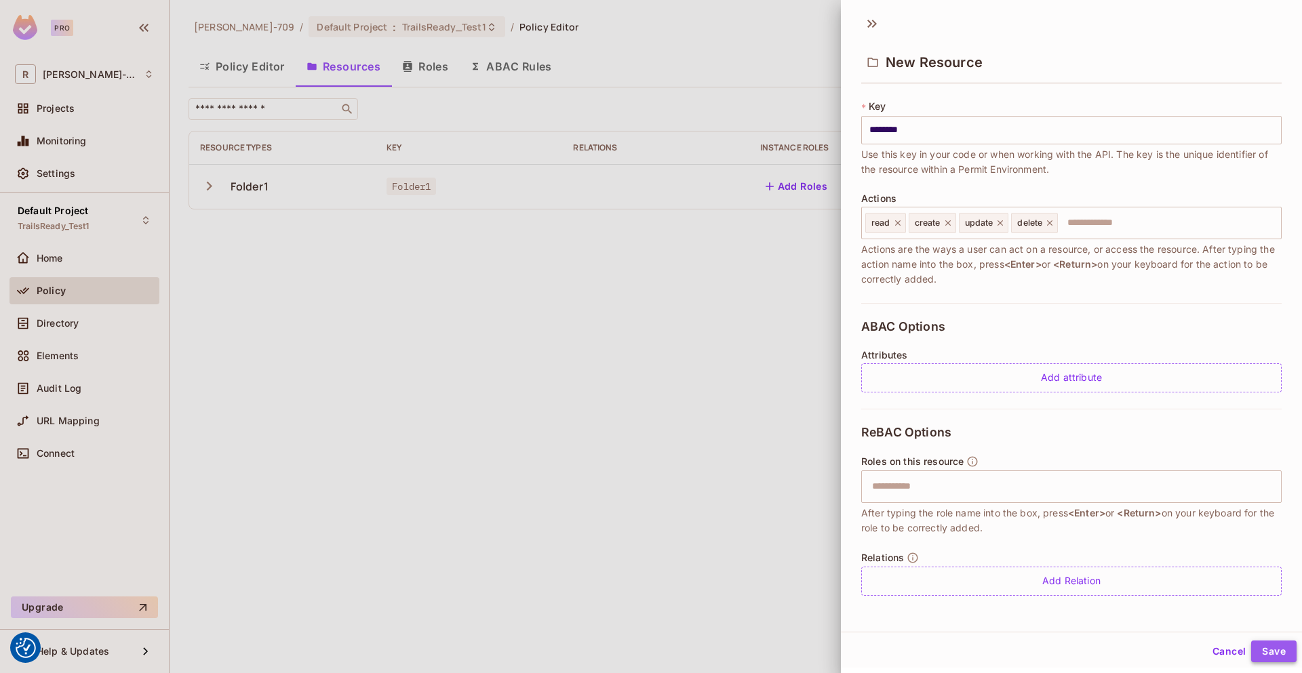
click at [1263, 656] on button "Save" at bounding box center [1273, 652] width 45 height 22
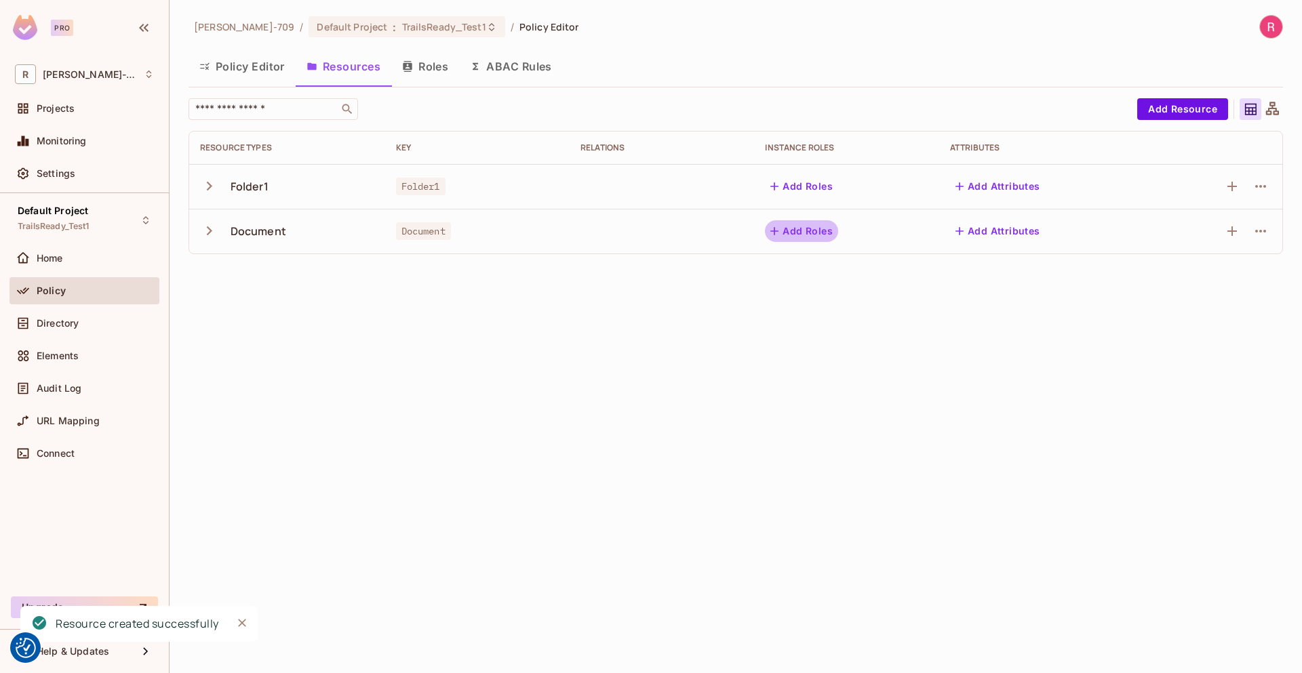
click at [825, 231] on button "Add Roles" at bounding box center [801, 231] width 73 height 22
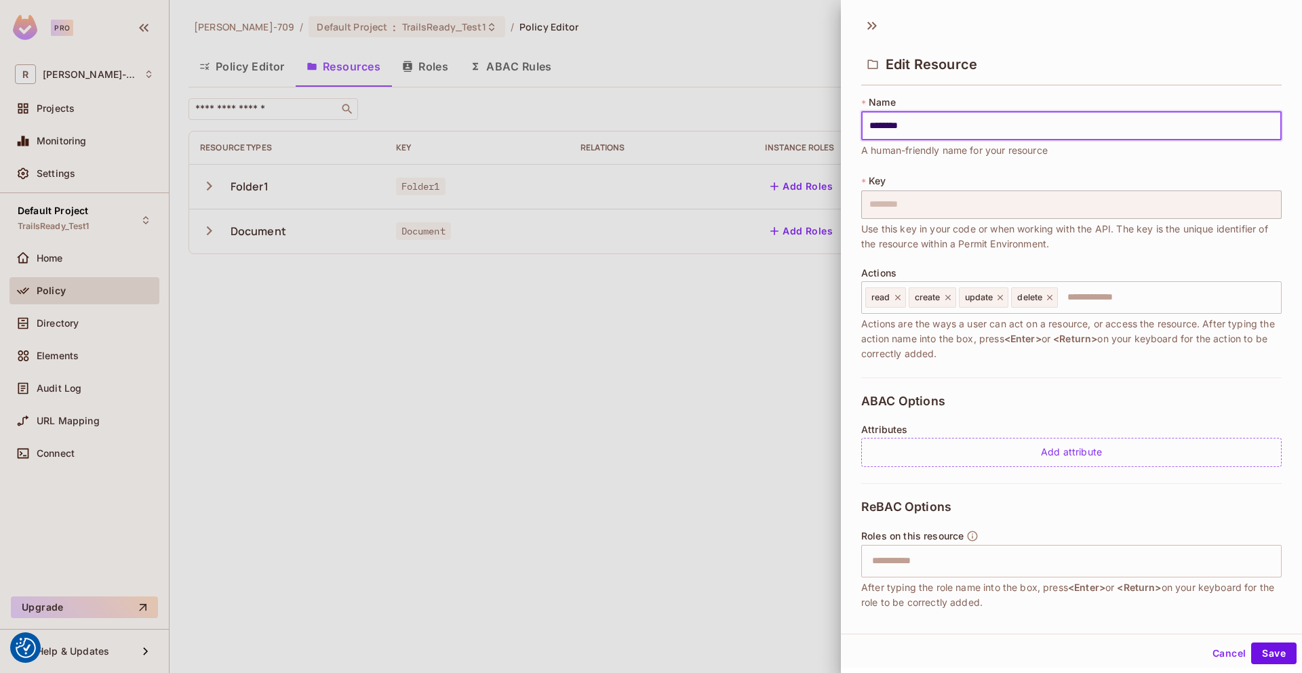
click at [340, 427] on div at bounding box center [651, 336] width 1302 height 673
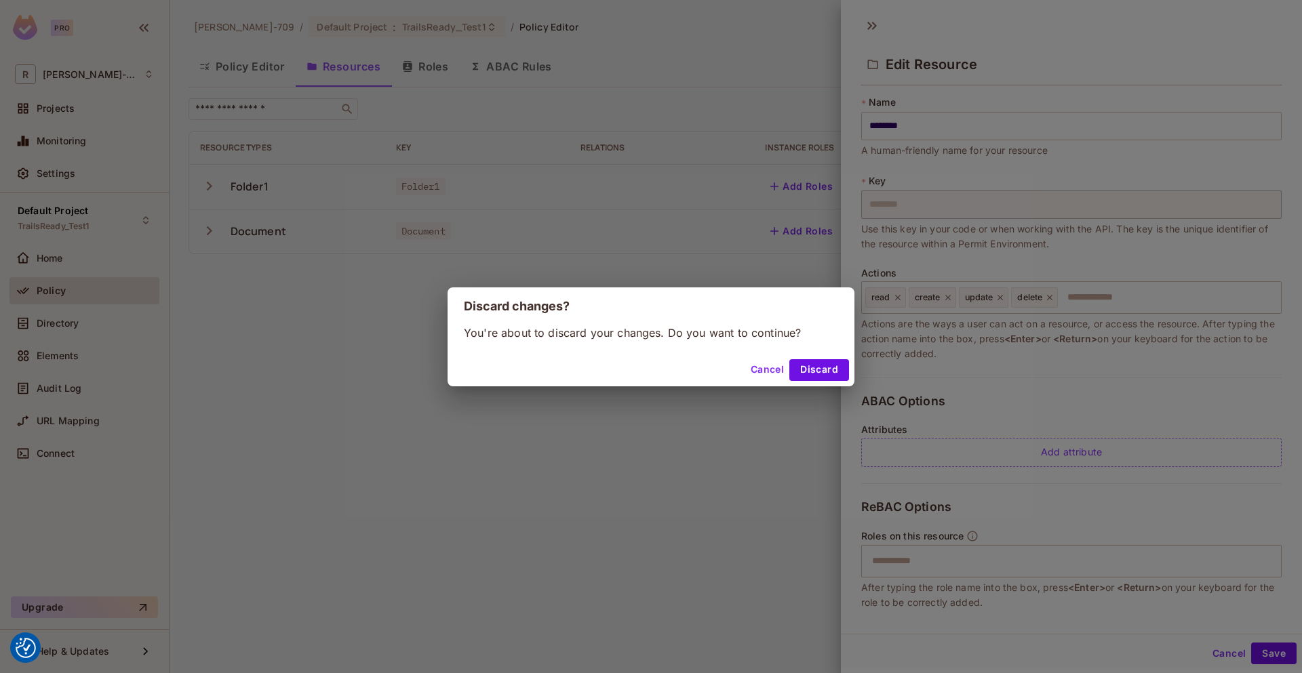
drag, startPoint x: 869, startPoint y: 372, endPoint x: 852, endPoint y: 372, distance: 17.0
click at [869, 372] on div "Discard changes? You're about to discard your changes. Do you want to continue?…" at bounding box center [651, 336] width 1302 height 673
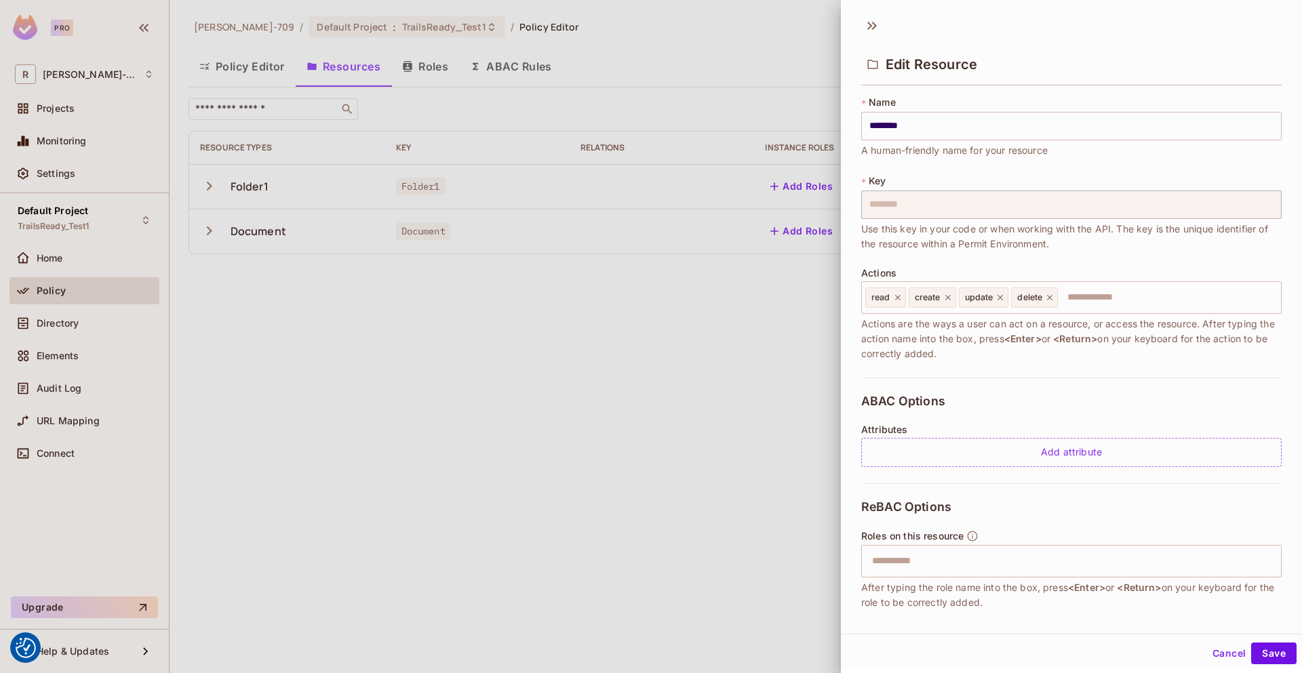
click at [812, 372] on div at bounding box center [651, 336] width 1302 height 673
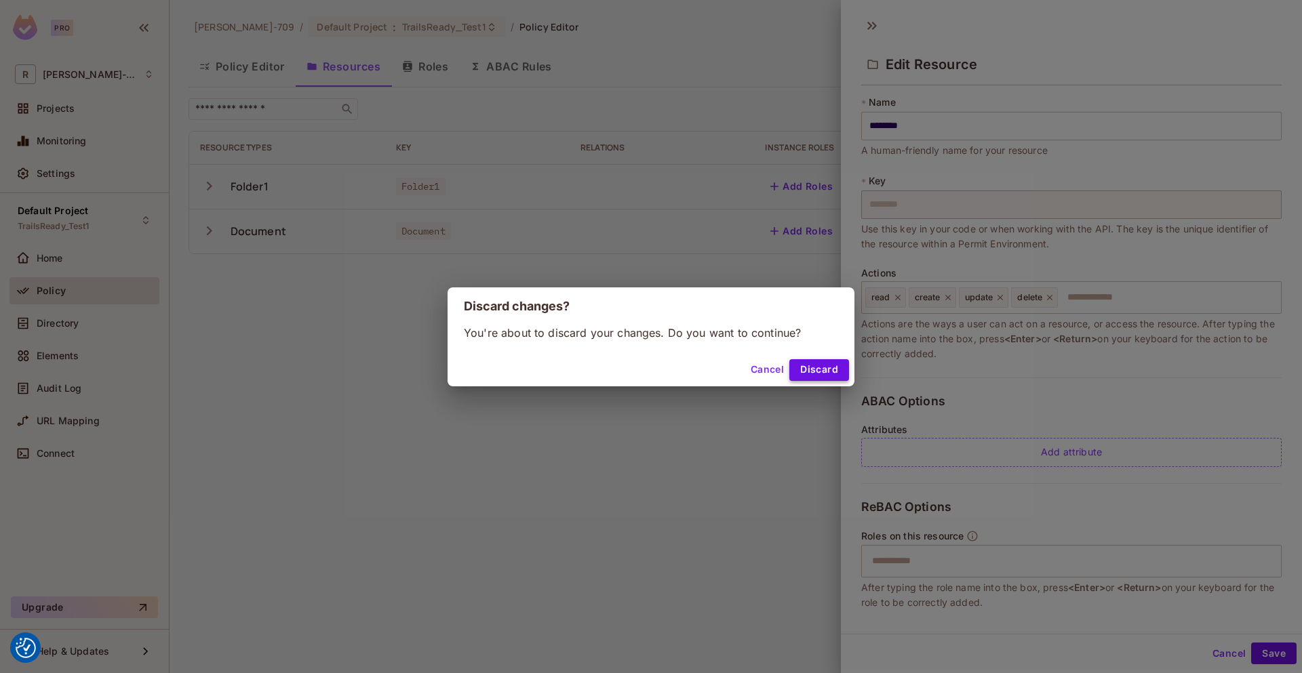
click at [821, 373] on button "Discard" at bounding box center [819, 370] width 60 height 22
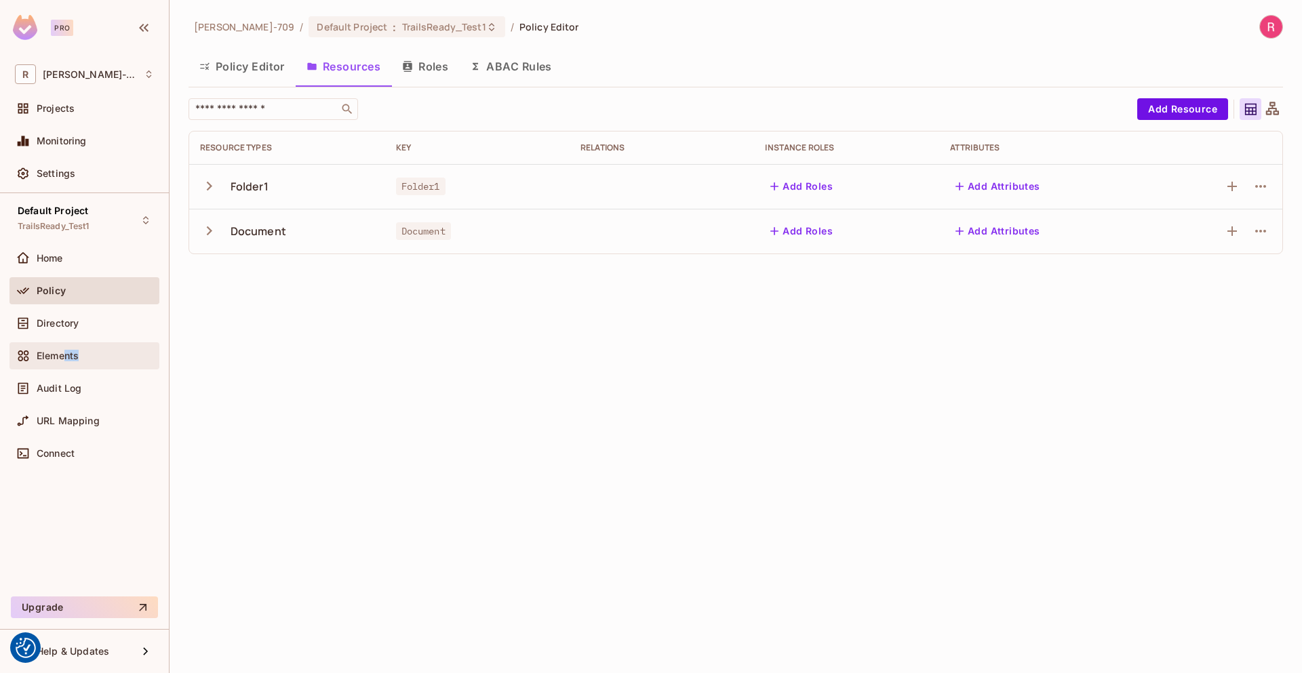
drag, startPoint x: 66, startPoint y: 352, endPoint x: 87, endPoint y: 351, distance: 21.1
click at [87, 351] on div "Elements" at bounding box center [95, 356] width 117 height 11
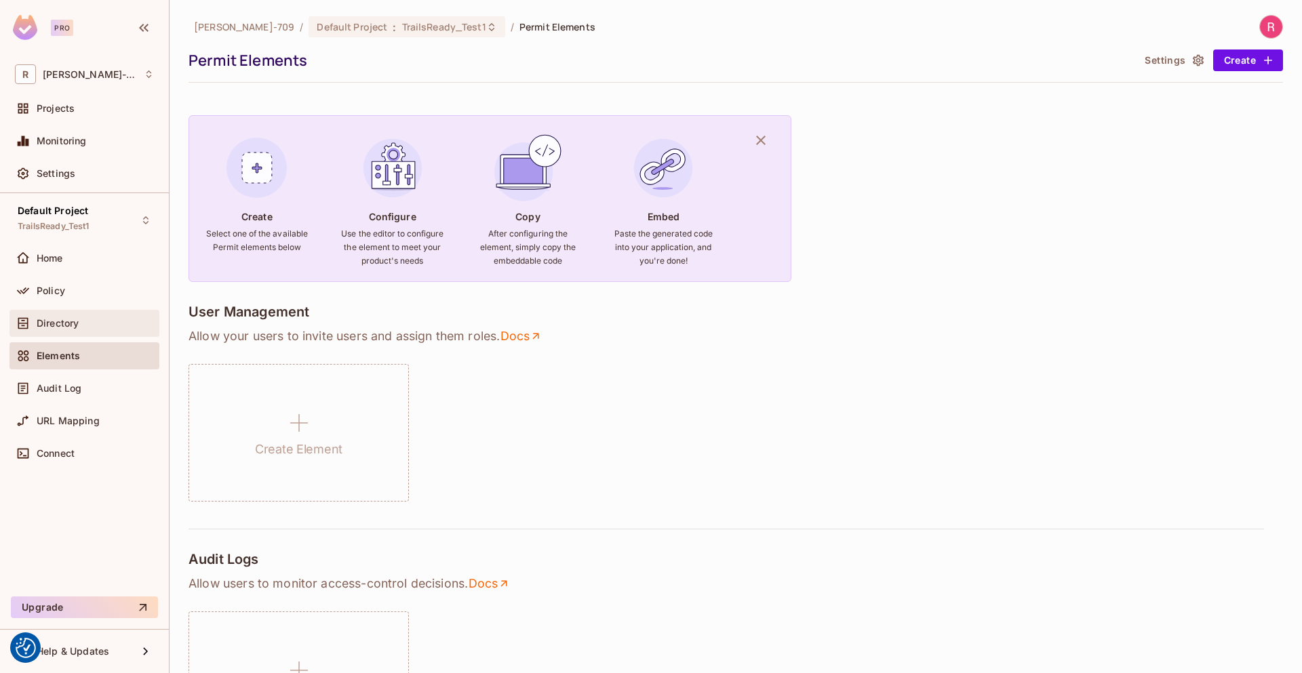
click at [67, 323] on span "Directory" at bounding box center [58, 323] width 42 height 11
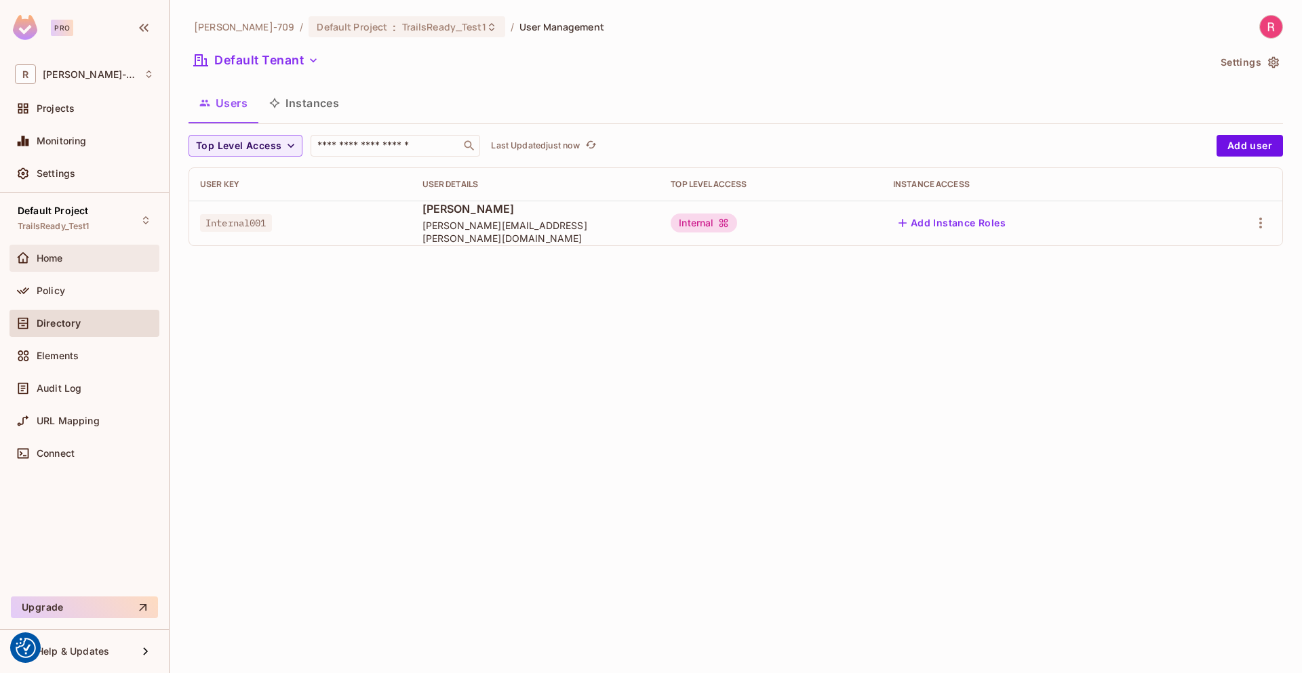
click at [71, 260] on div "Home" at bounding box center [95, 258] width 117 height 11
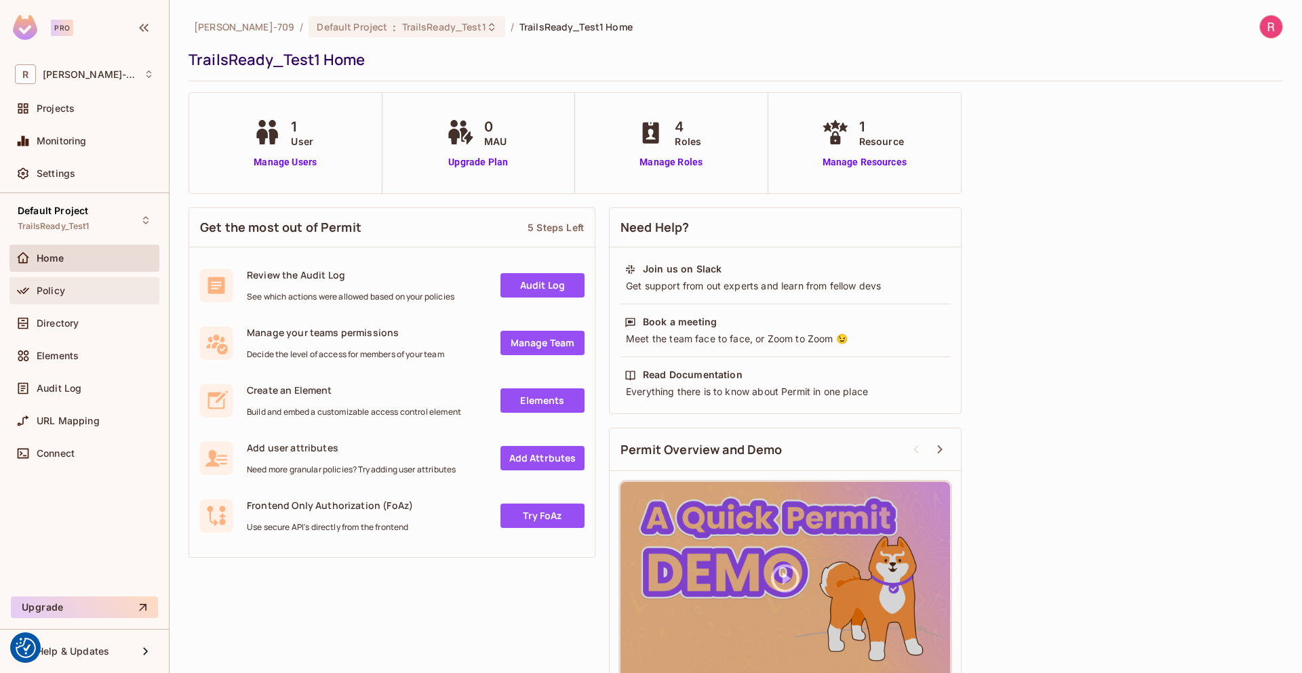
click at [58, 292] on span "Policy" at bounding box center [51, 290] width 28 height 11
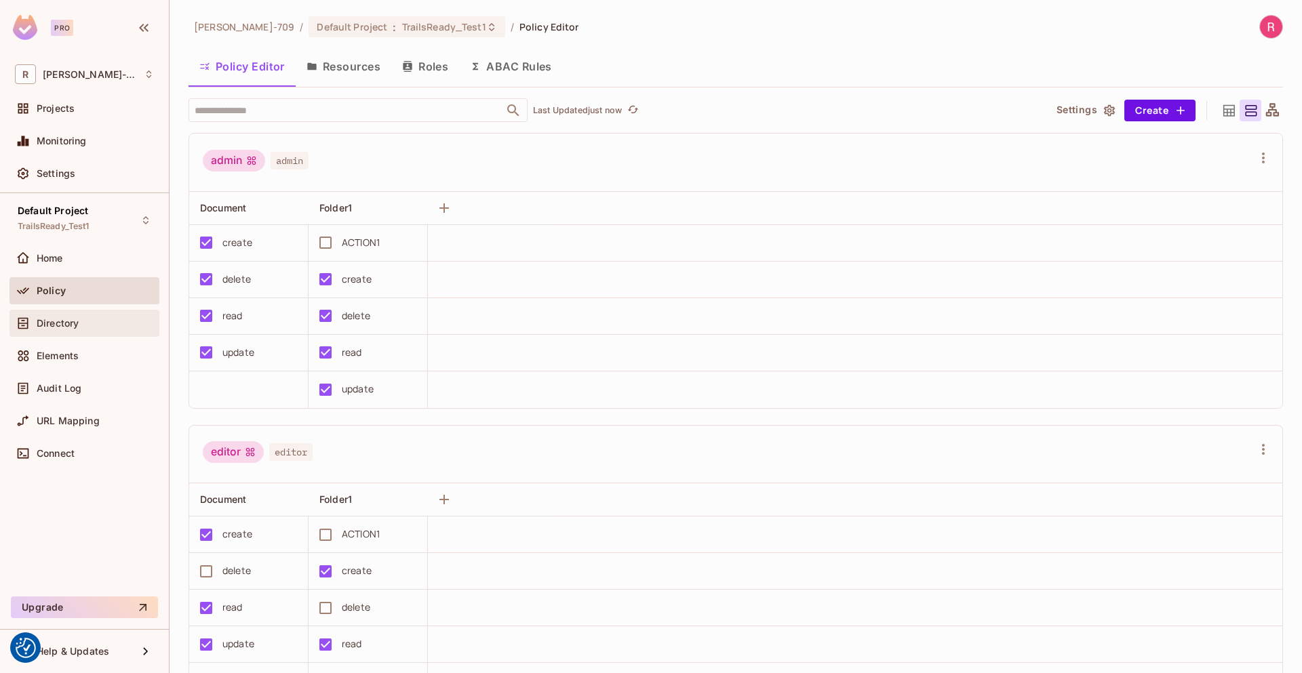
click at [62, 333] on div "Directory" at bounding box center [84, 323] width 150 height 27
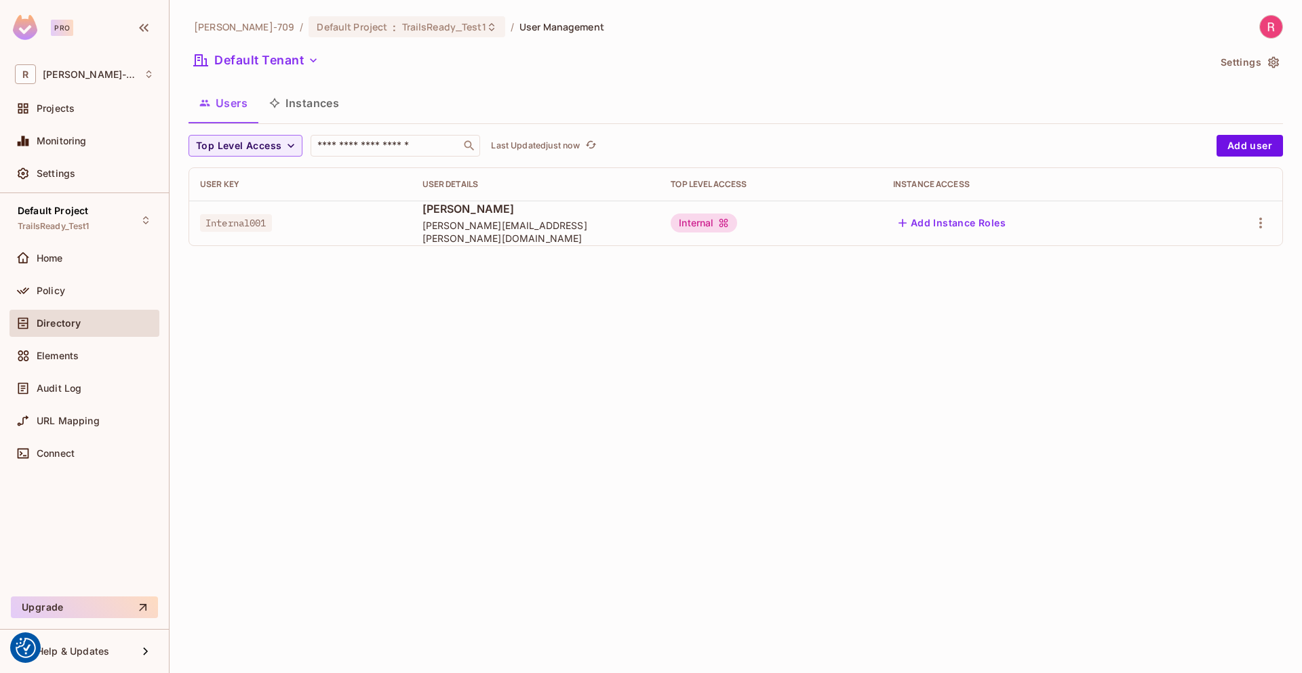
click at [926, 224] on button "Add Instance Roles" at bounding box center [952, 223] width 118 height 22
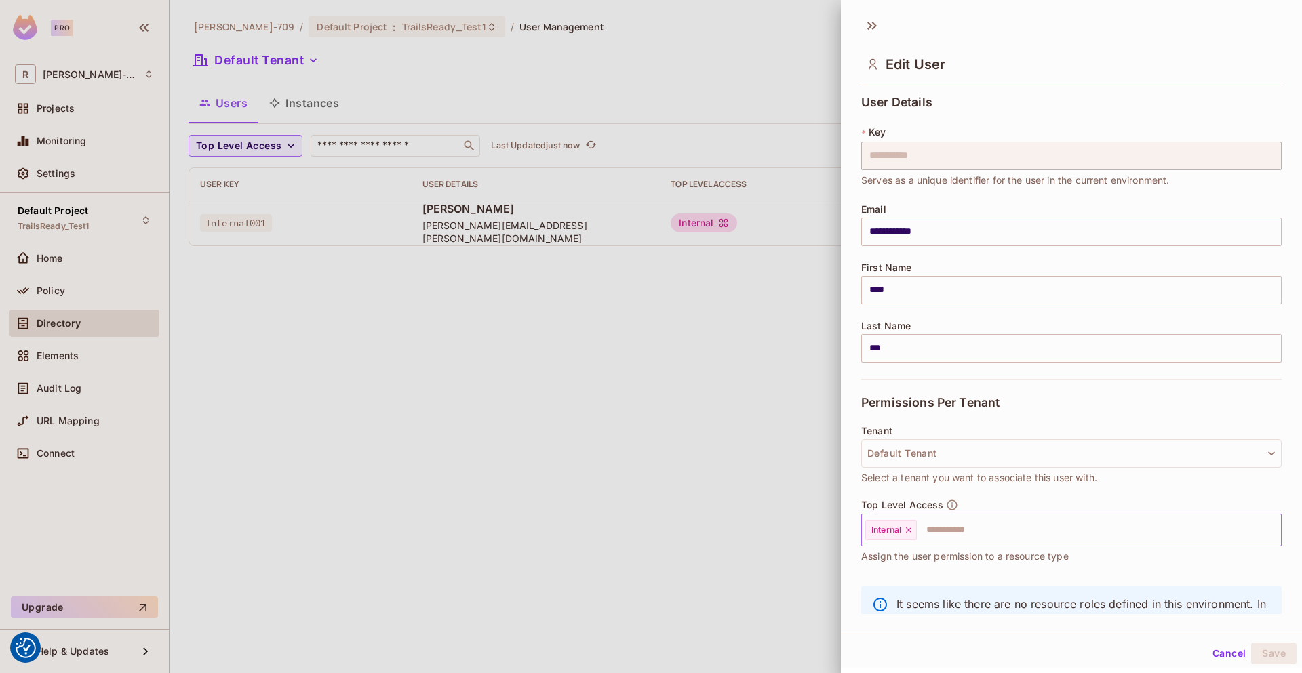
click at [964, 535] on input "text" at bounding box center [1086, 530] width 337 height 27
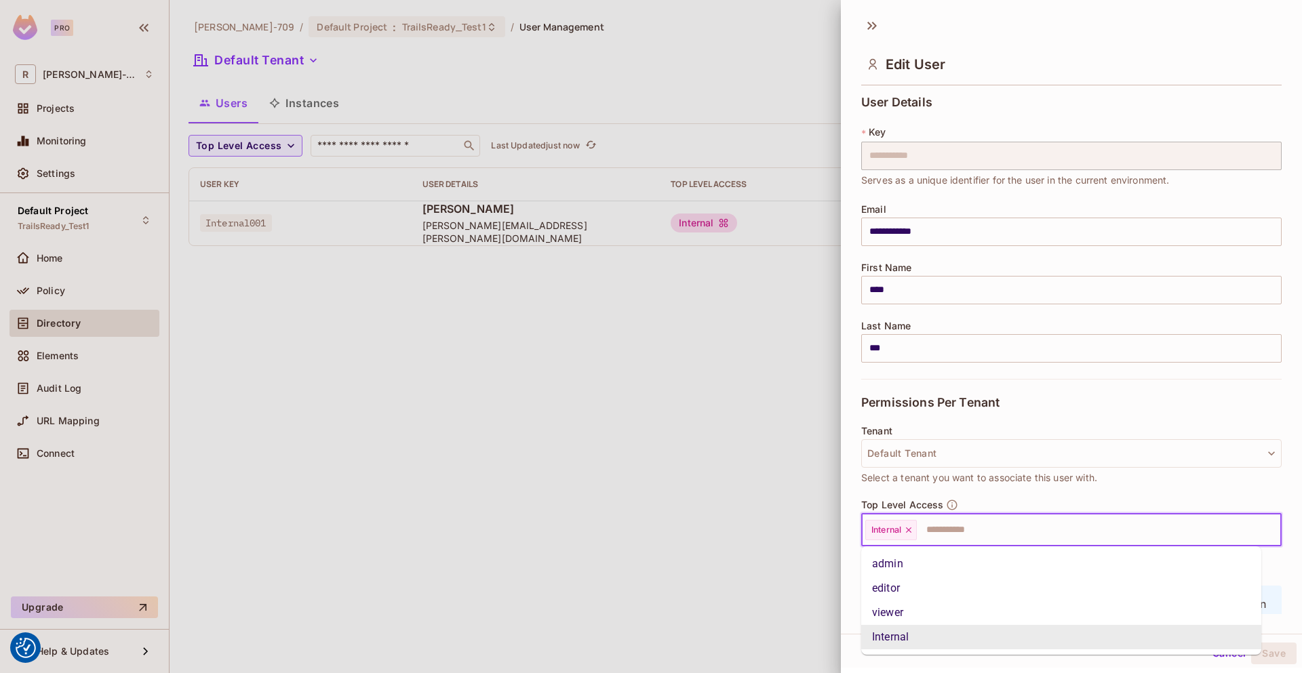
click at [903, 641] on li "Internal" at bounding box center [1061, 637] width 400 height 24
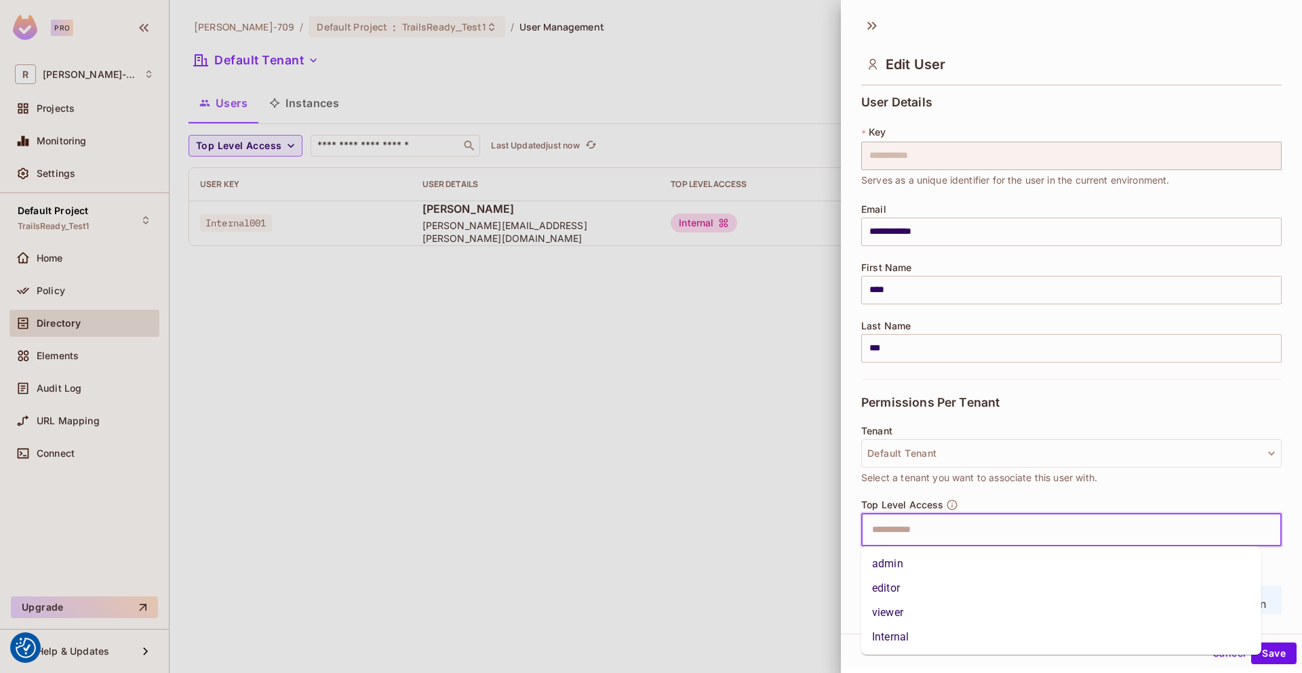
click at [945, 540] on input "text" at bounding box center [1059, 530] width 391 height 27
click at [919, 637] on li "Internal" at bounding box center [1061, 637] width 400 height 24
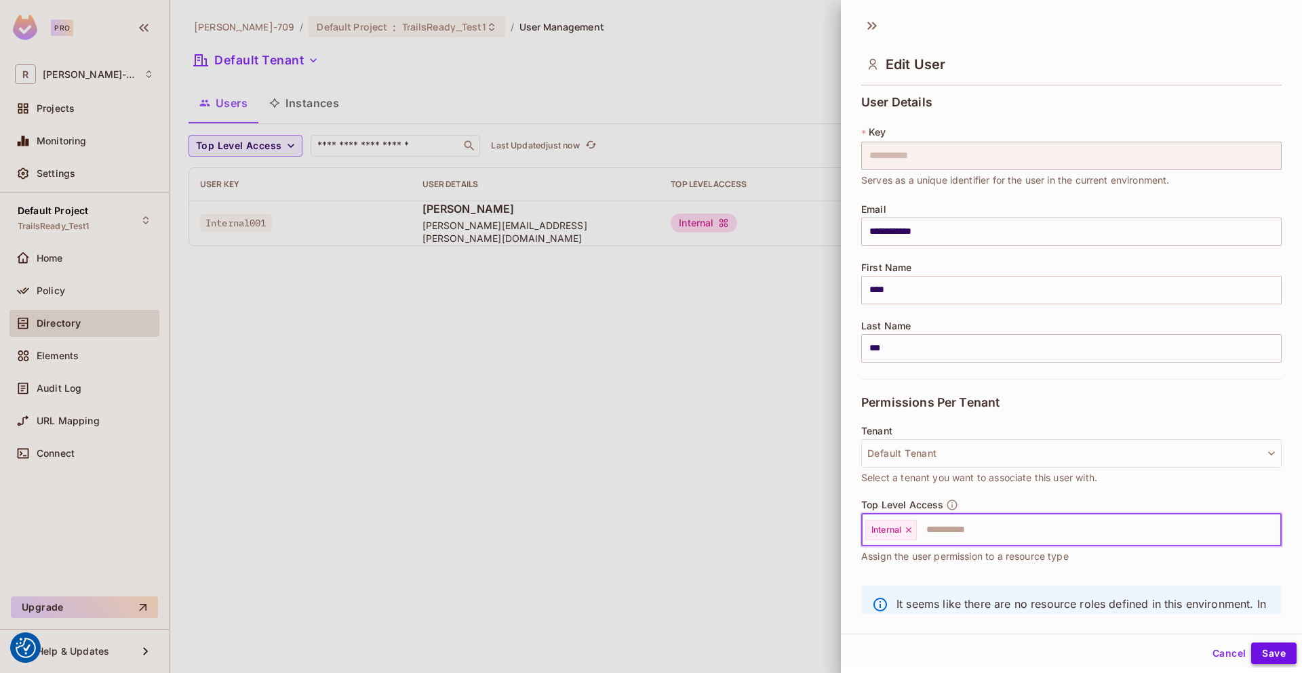
click at [1260, 650] on button "Save" at bounding box center [1273, 654] width 45 height 22
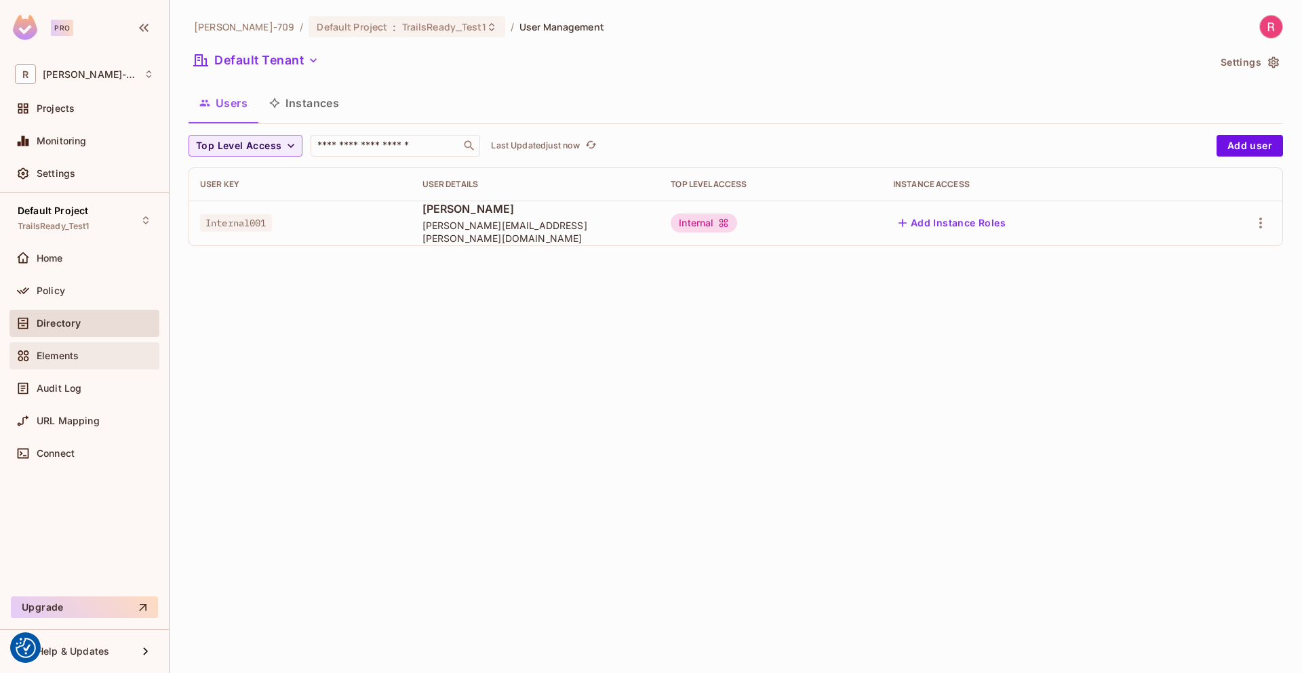
click at [50, 353] on span "Elements" at bounding box center [58, 356] width 42 height 11
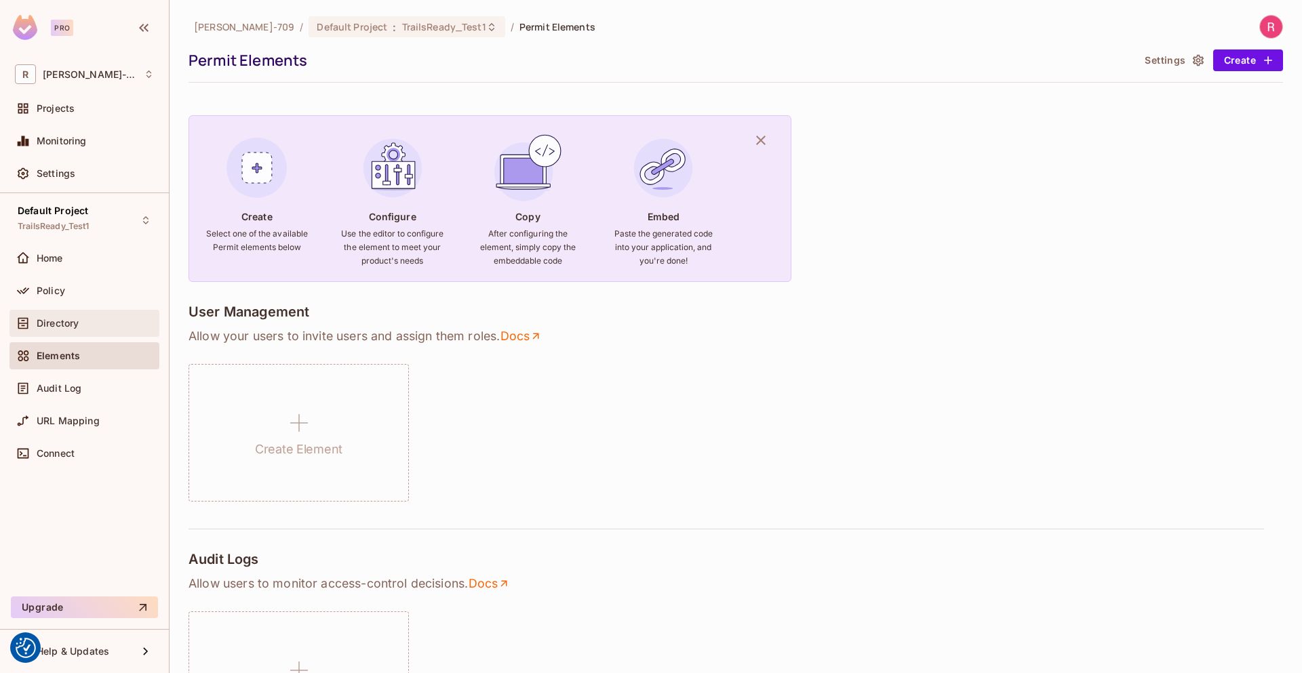
click at [52, 321] on span "Directory" at bounding box center [58, 323] width 42 height 11
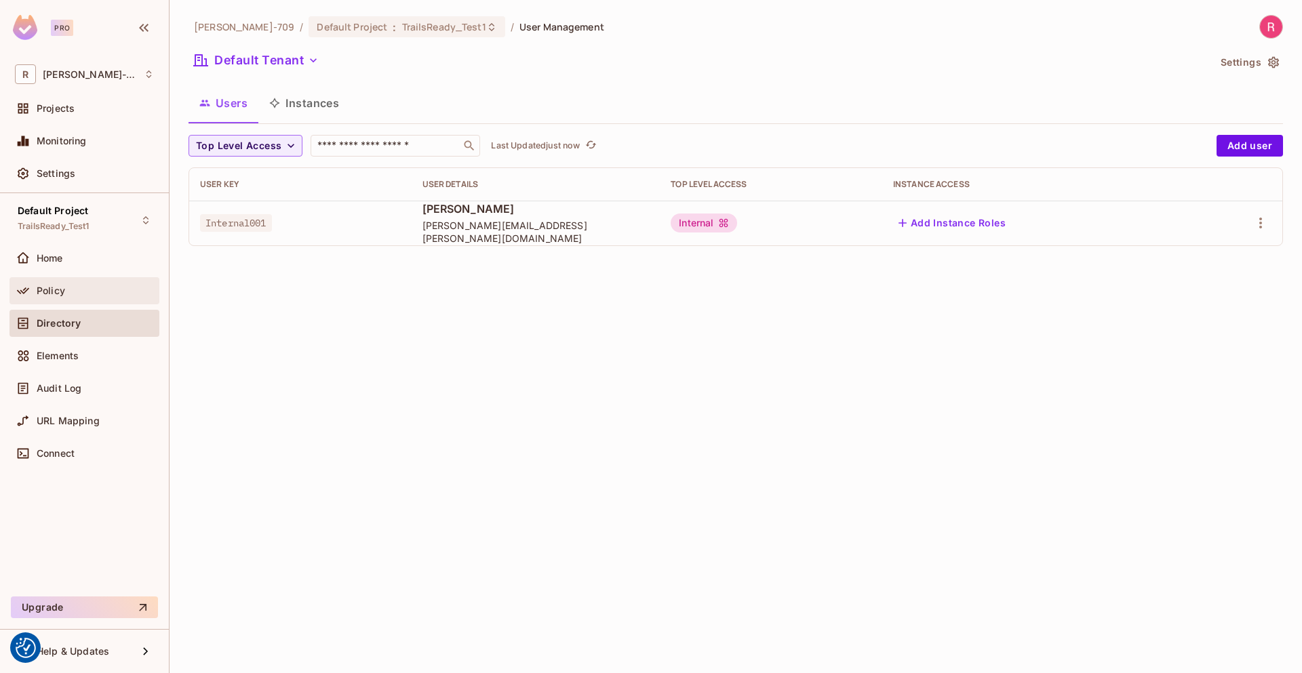
click at [87, 285] on div "Policy" at bounding box center [95, 290] width 117 height 11
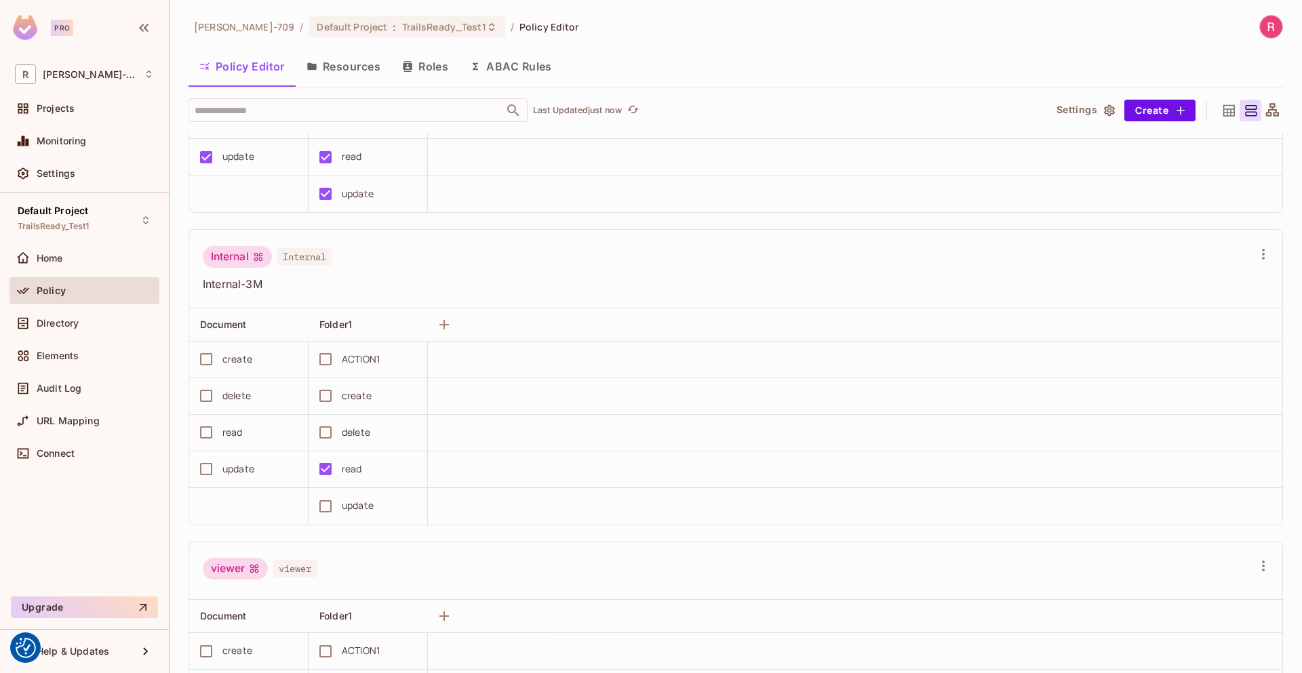
scroll to position [488, 0]
click at [85, 323] on div "Directory" at bounding box center [95, 323] width 117 height 11
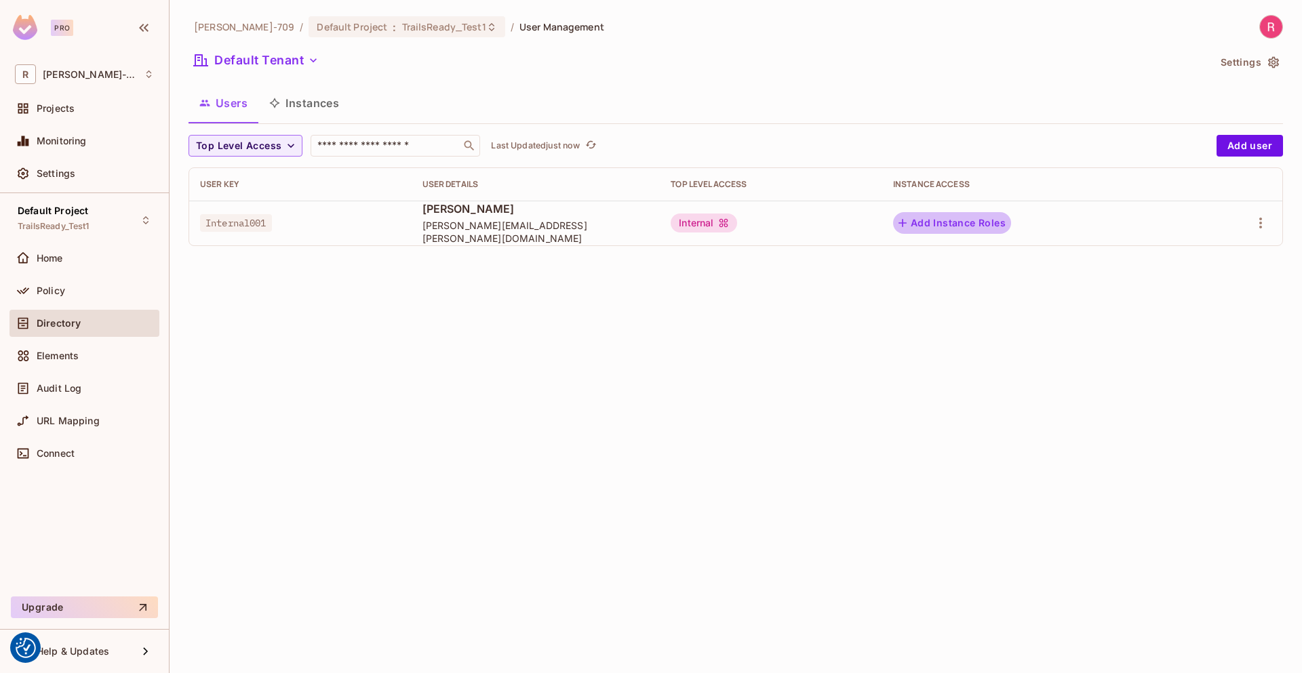
click at [977, 222] on button "Add Instance Roles" at bounding box center [952, 223] width 118 height 22
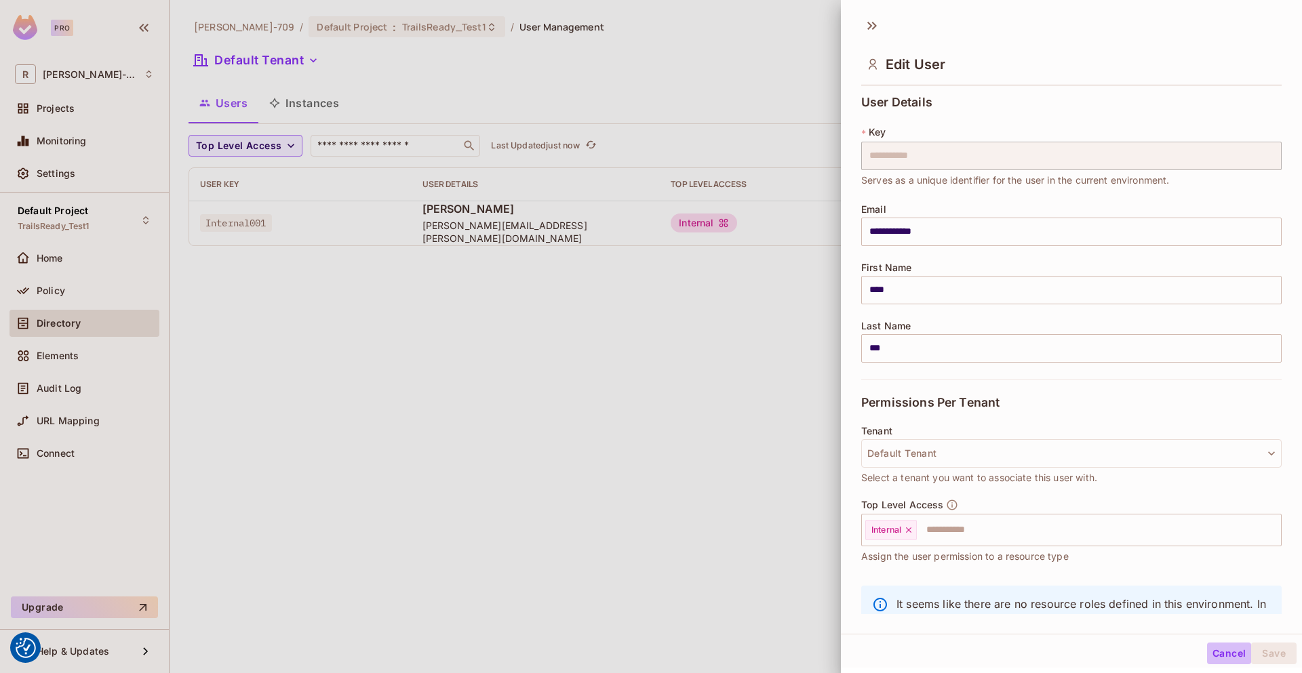
click at [1209, 650] on button "Cancel" at bounding box center [1229, 654] width 44 height 22
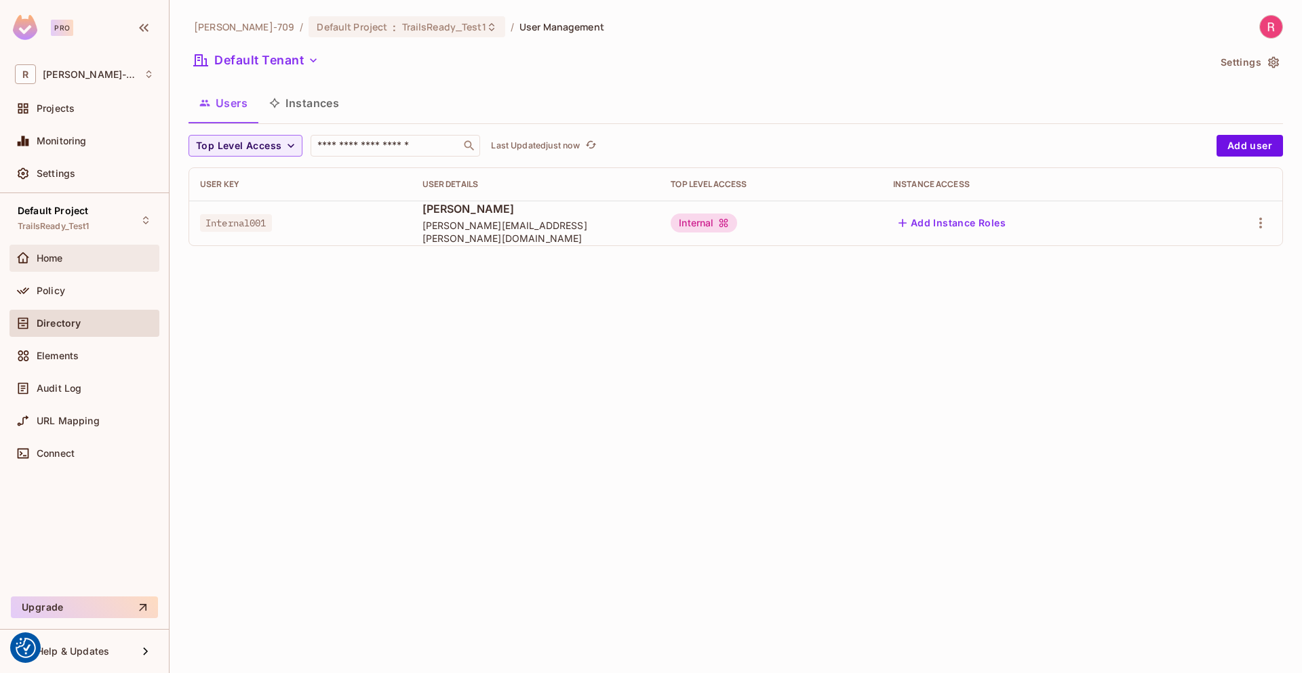
click at [61, 263] on span "Home" at bounding box center [50, 258] width 26 height 11
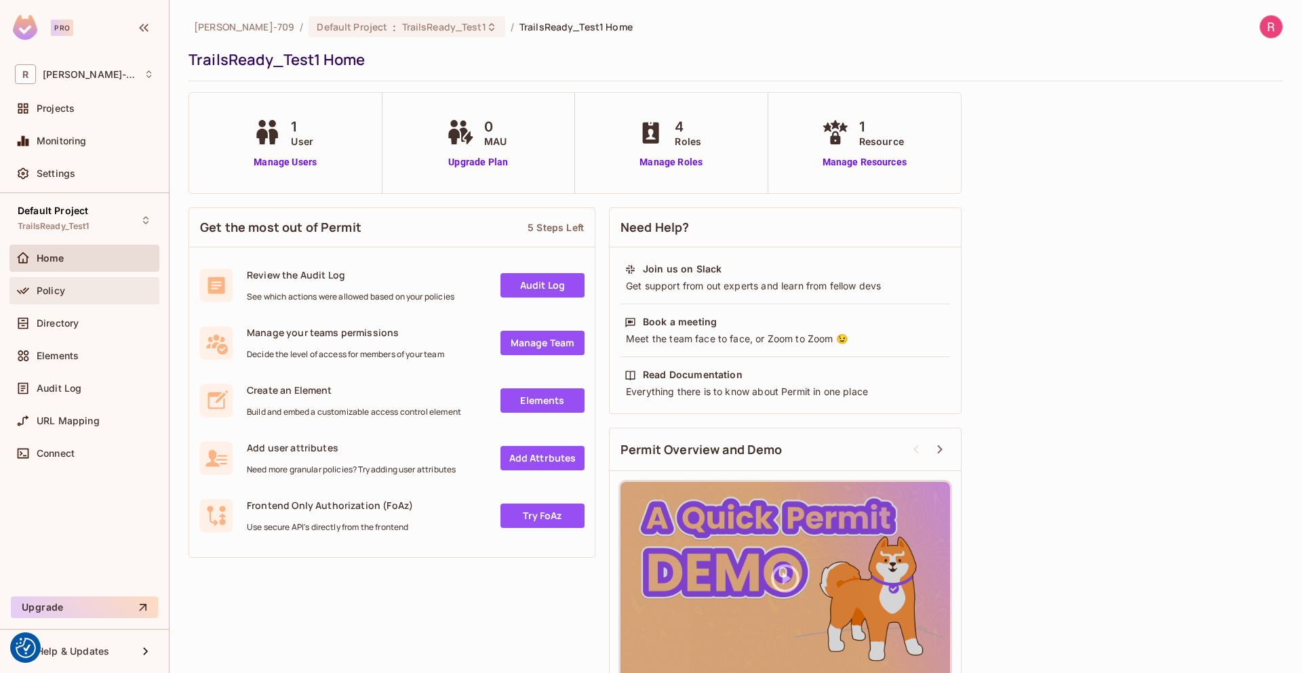
click at [58, 288] on span "Policy" at bounding box center [51, 290] width 28 height 11
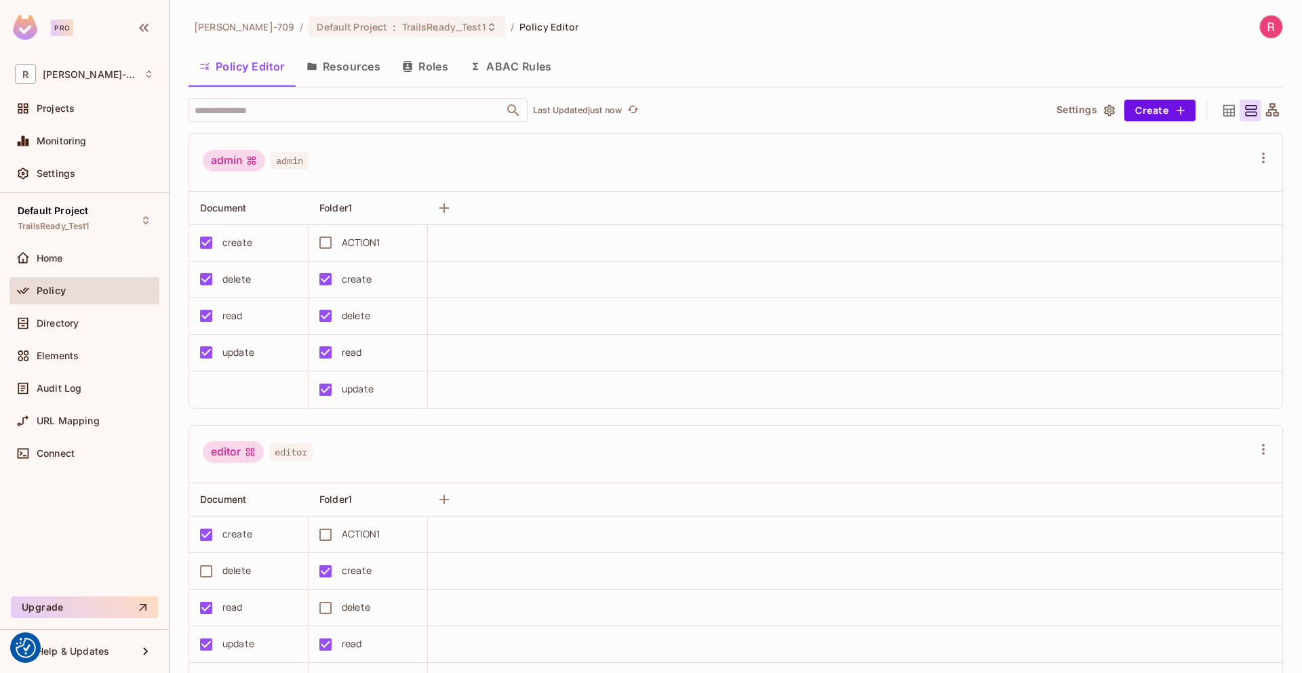
click at [336, 66] on button "Resources" at bounding box center [344, 67] width 96 height 34
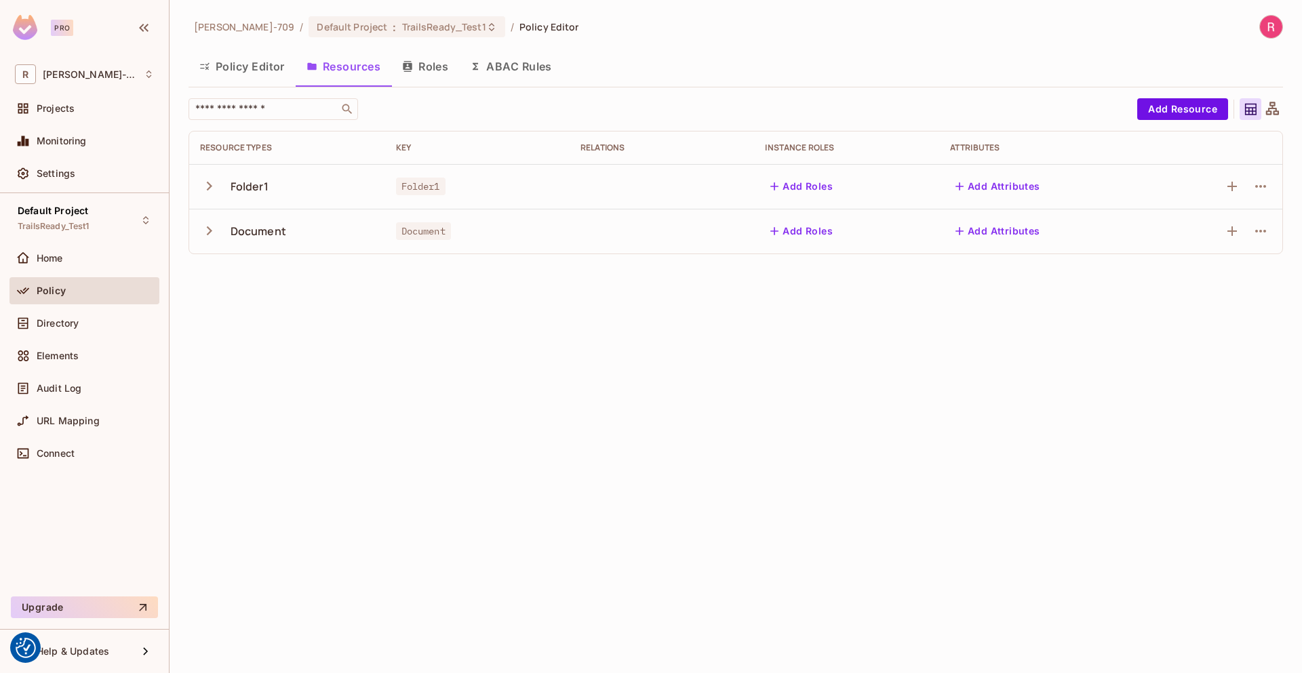
click at [423, 59] on button "Roles" at bounding box center [425, 67] width 68 height 34
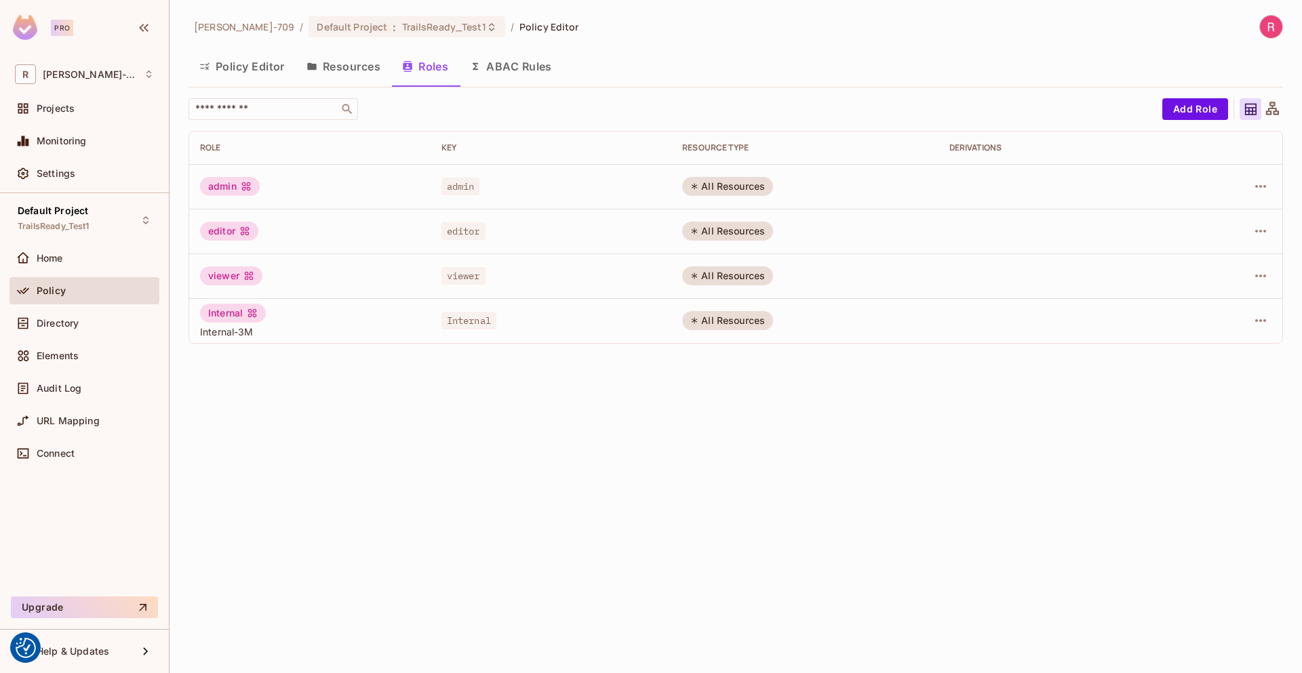
click at [524, 71] on button "ABAC Rules" at bounding box center [511, 67] width 104 height 34
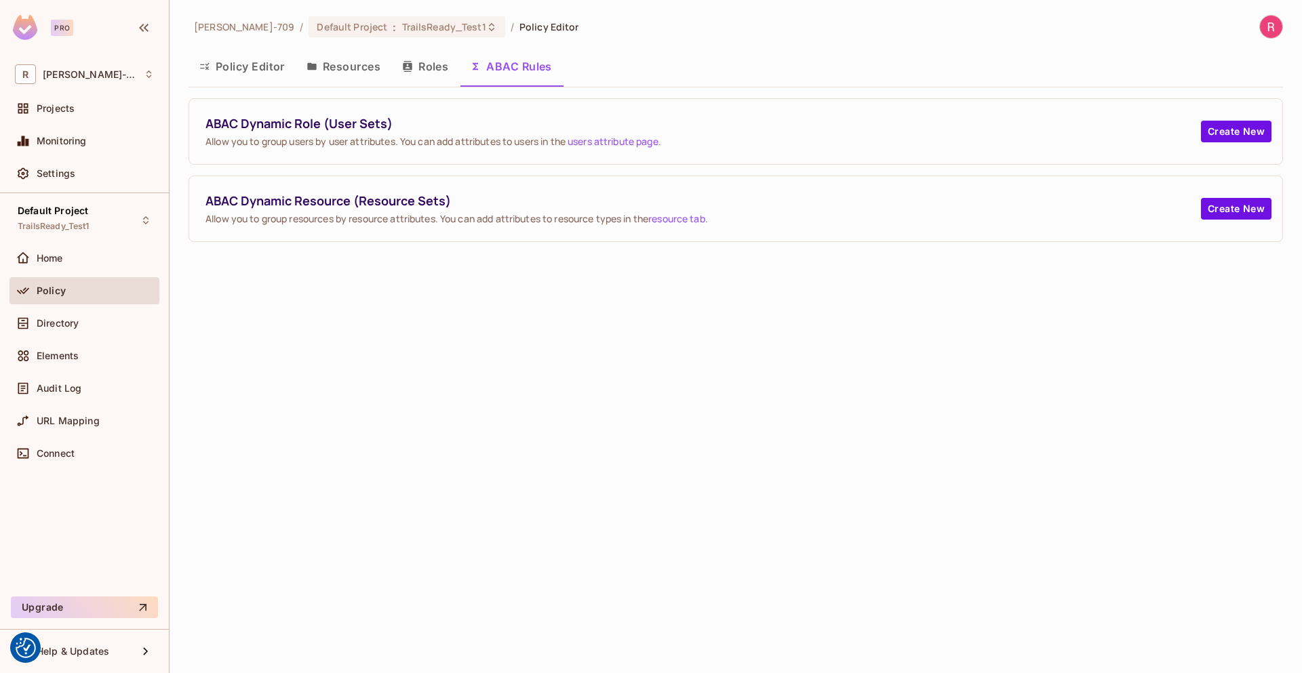
click at [425, 71] on button "Roles" at bounding box center [425, 67] width 68 height 34
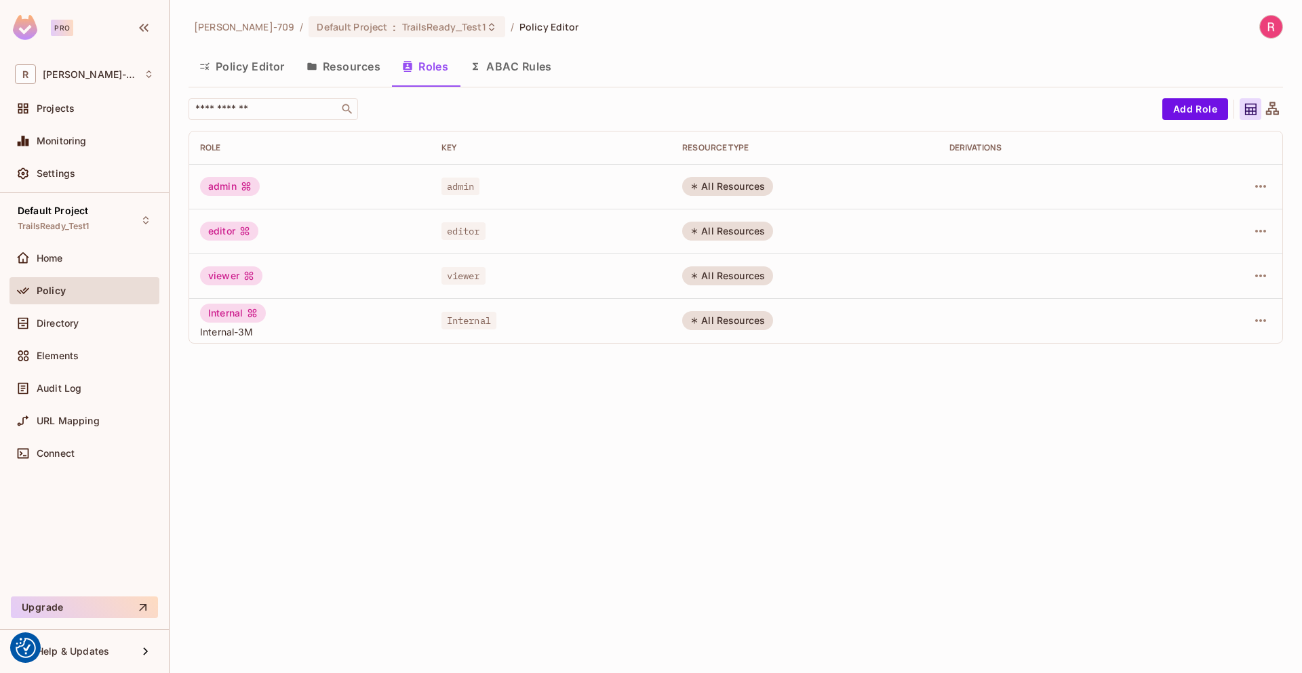
click at [372, 64] on button "Resources" at bounding box center [344, 67] width 96 height 34
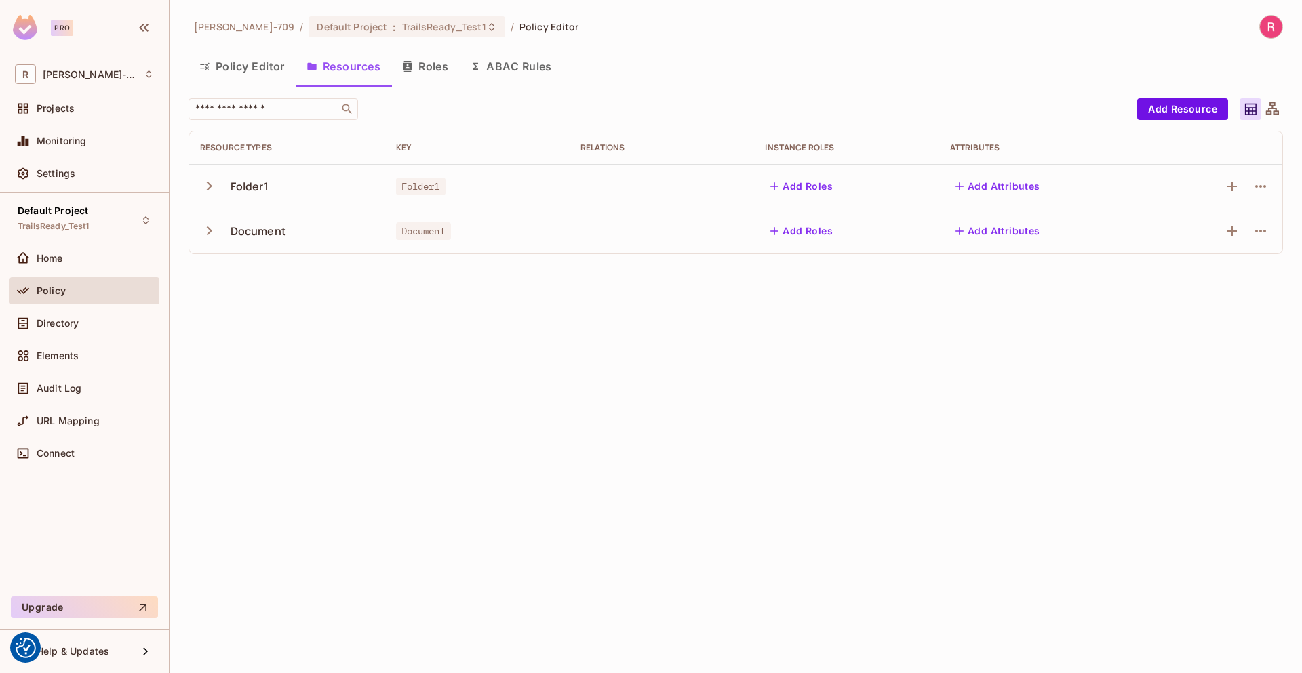
click at [232, 233] on div "Document" at bounding box center [259, 231] width 56 height 15
click at [242, 229] on div "Document" at bounding box center [259, 231] width 56 height 15
click at [1260, 233] on icon "button" at bounding box center [1261, 231] width 16 height 16
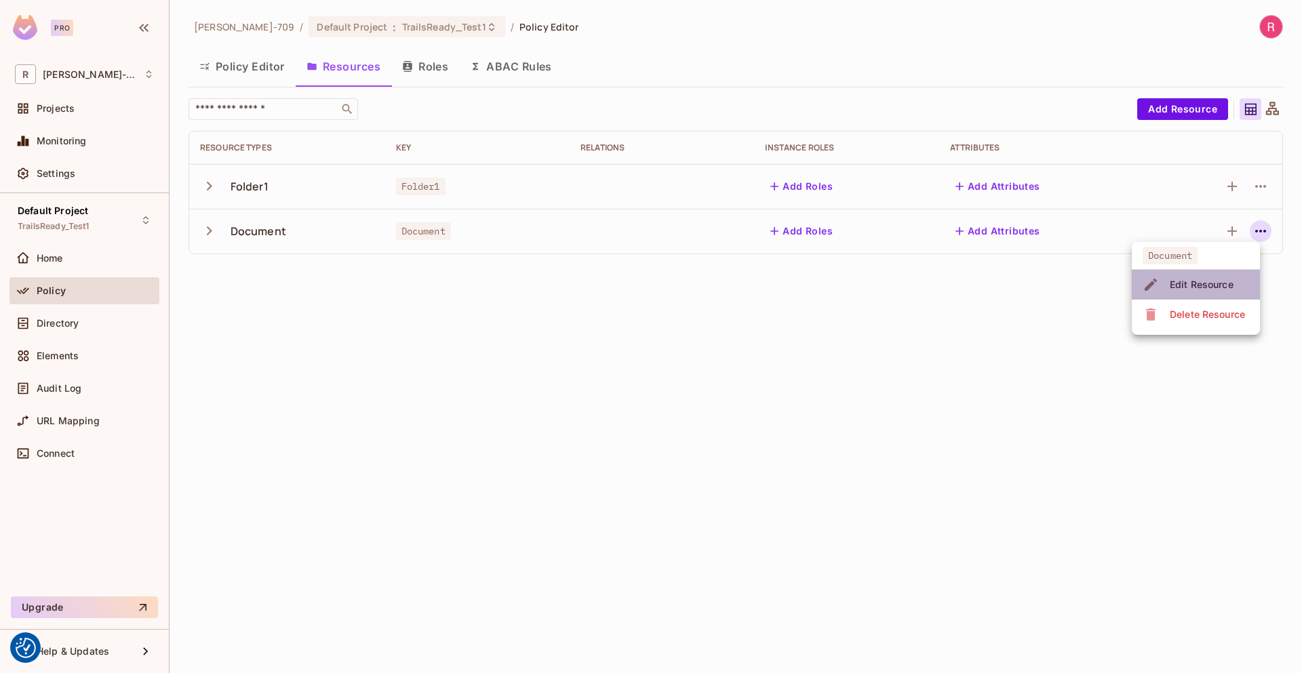
click at [1216, 283] on div "Edit Resource" at bounding box center [1202, 285] width 64 height 14
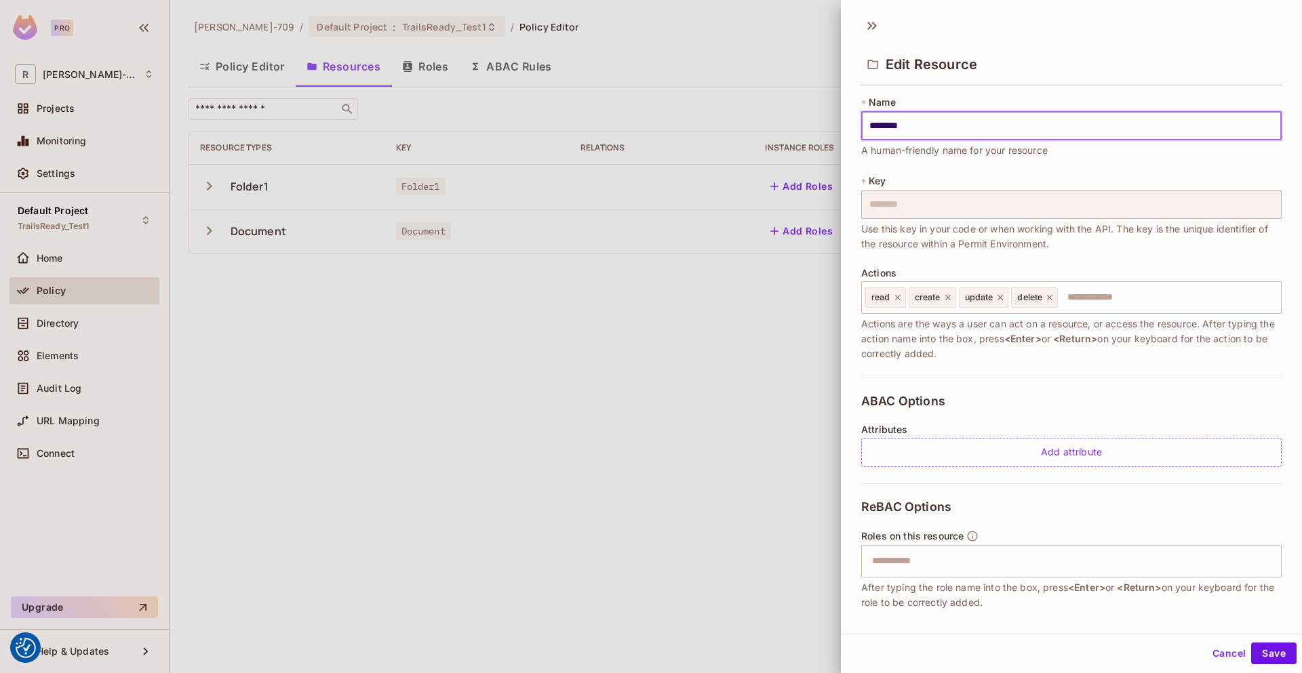
click at [874, 119] on input "********" at bounding box center [1071, 126] width 420 height 28
type input "********"
click at [655, 440] on div at bounding box center [651, 336] width 1302 height 673
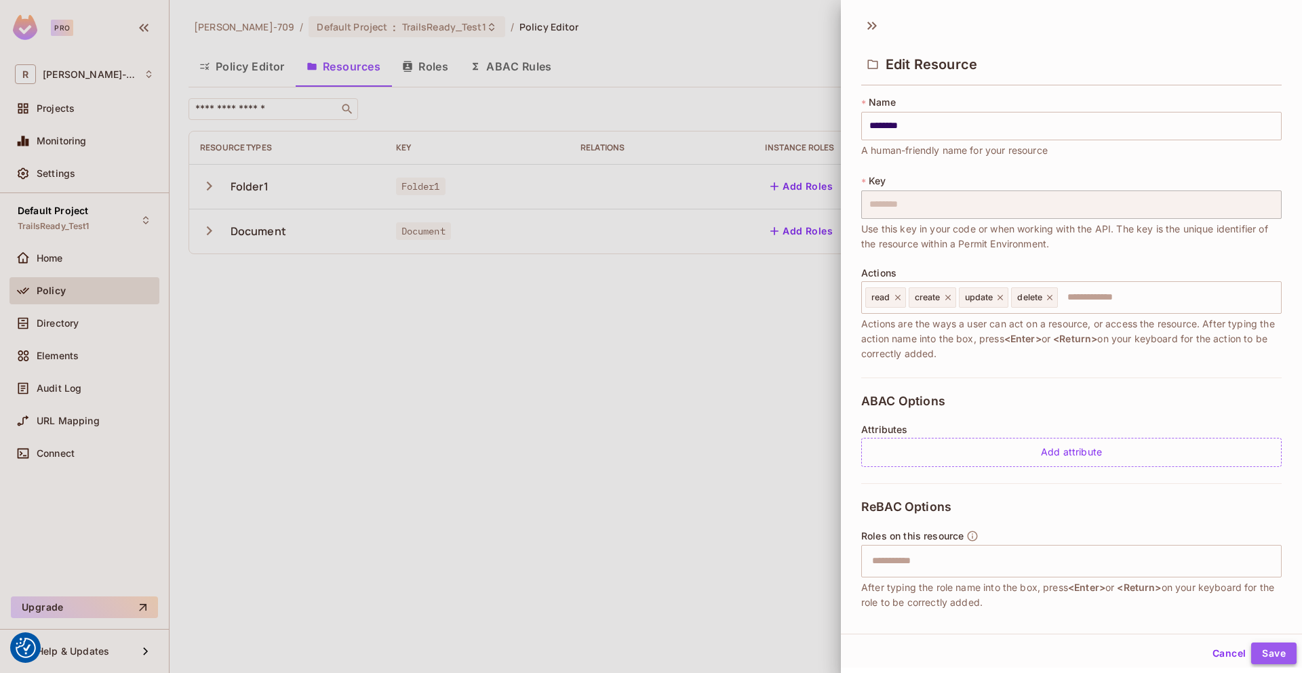
click at [1263, 651] on button "Save" at bounding box center [1273, 654] width 45 height 22
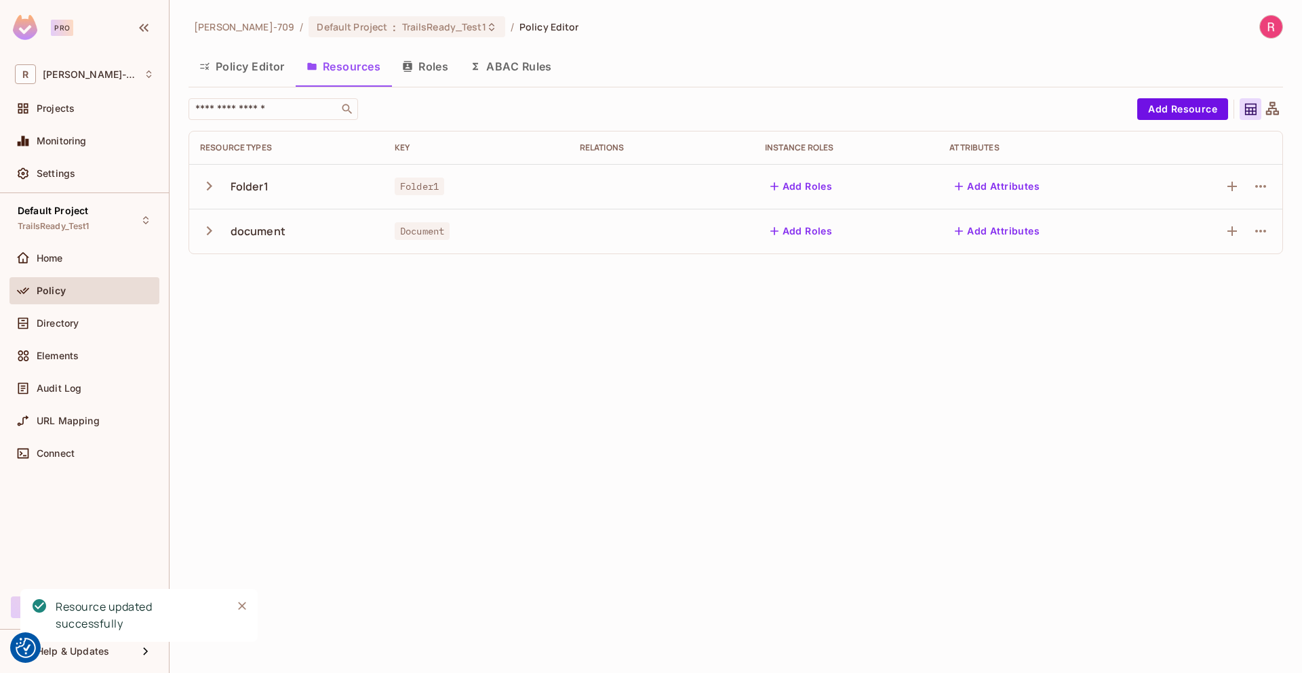
click at [802, 229] on button "Add Roles" at bounding box center [801, 231] width 73 height 22
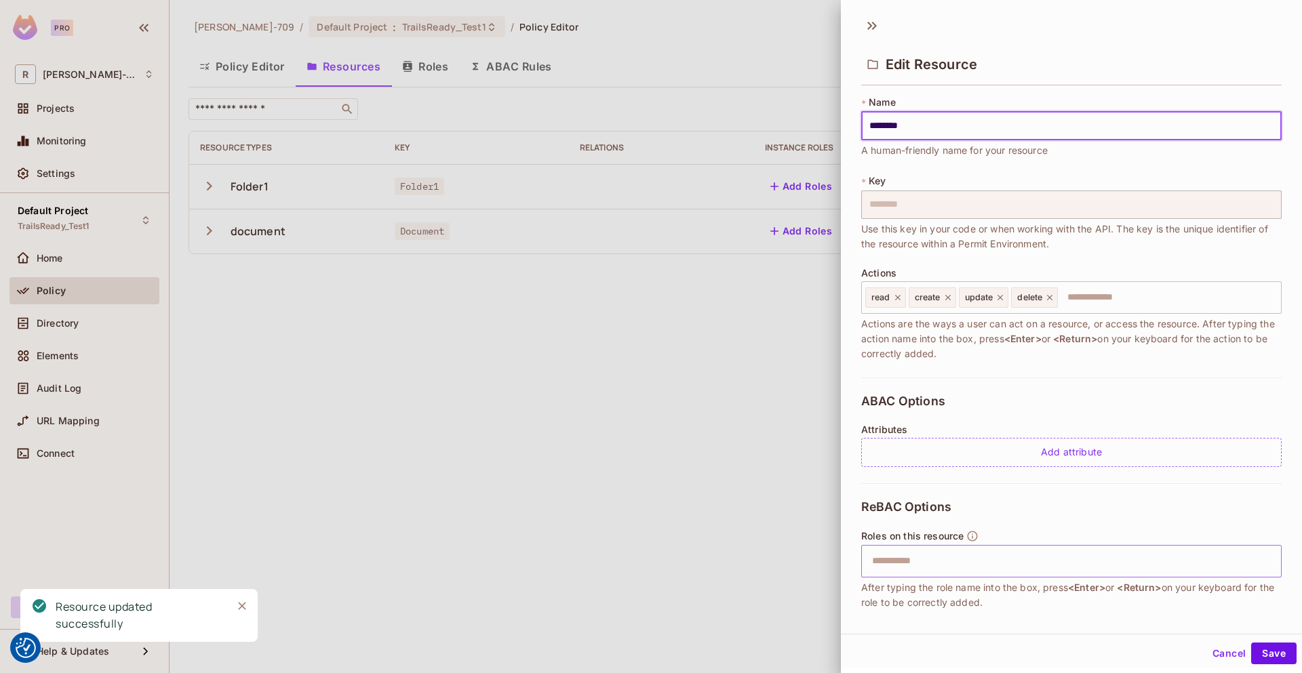
click at [905, 559] on input "text" at bounding box center [1070, 561] width 412 height 27
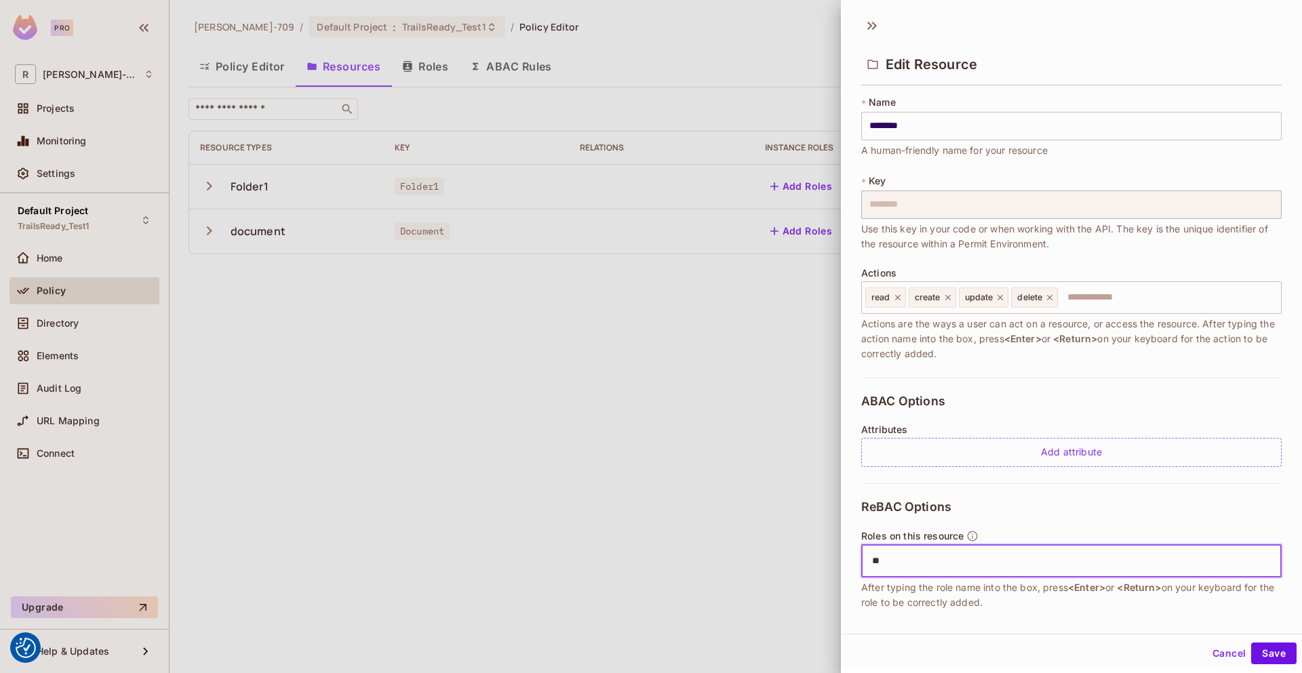
type input "*"
click at [693, 397] on div at bounding box center [651, 336] width 1302 height 673
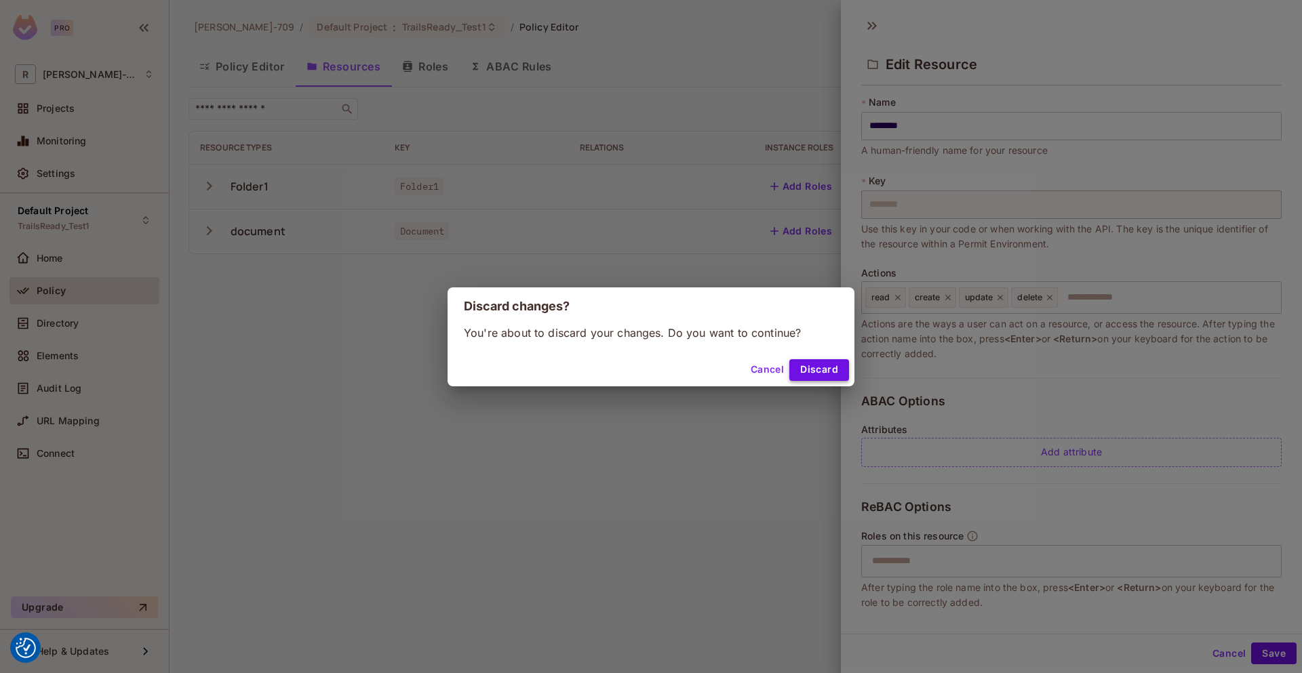
click at [817, 372] on button "Discard" at bounding box center [819, 370] width 60 height 22
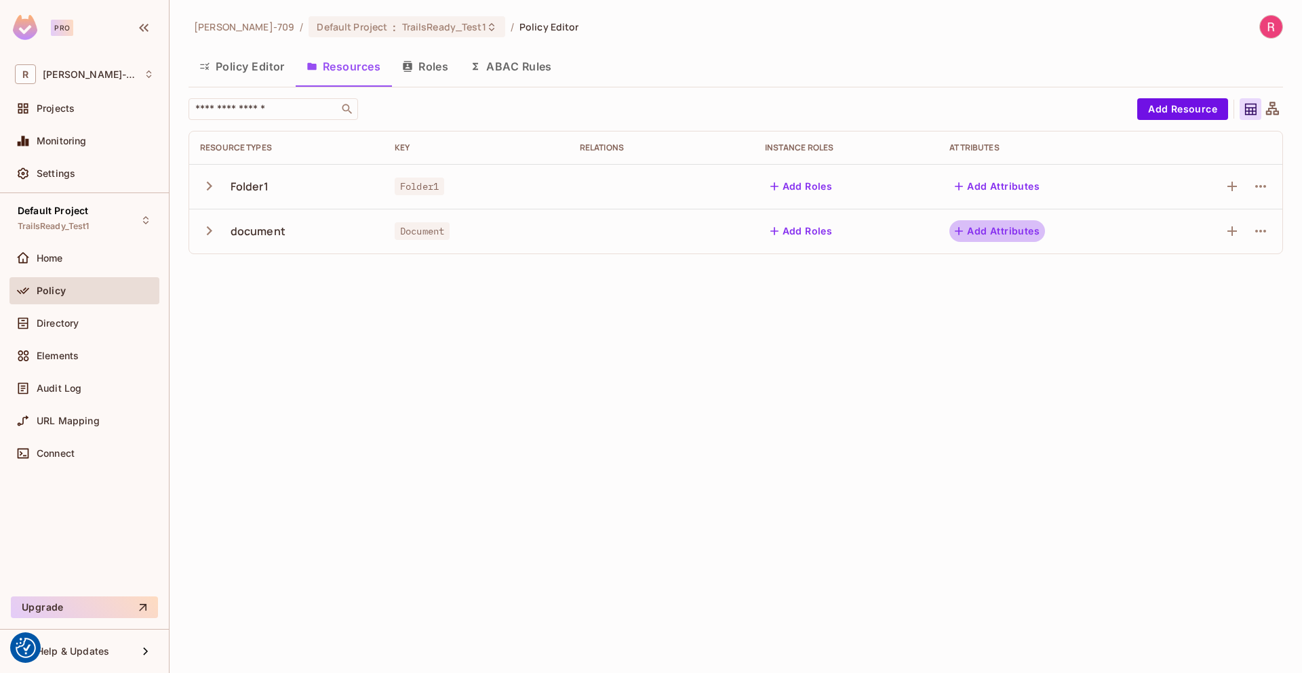
click at [1024, 231] on button "Add Attributes" at bounding box center [997, 231] width 96 height 22
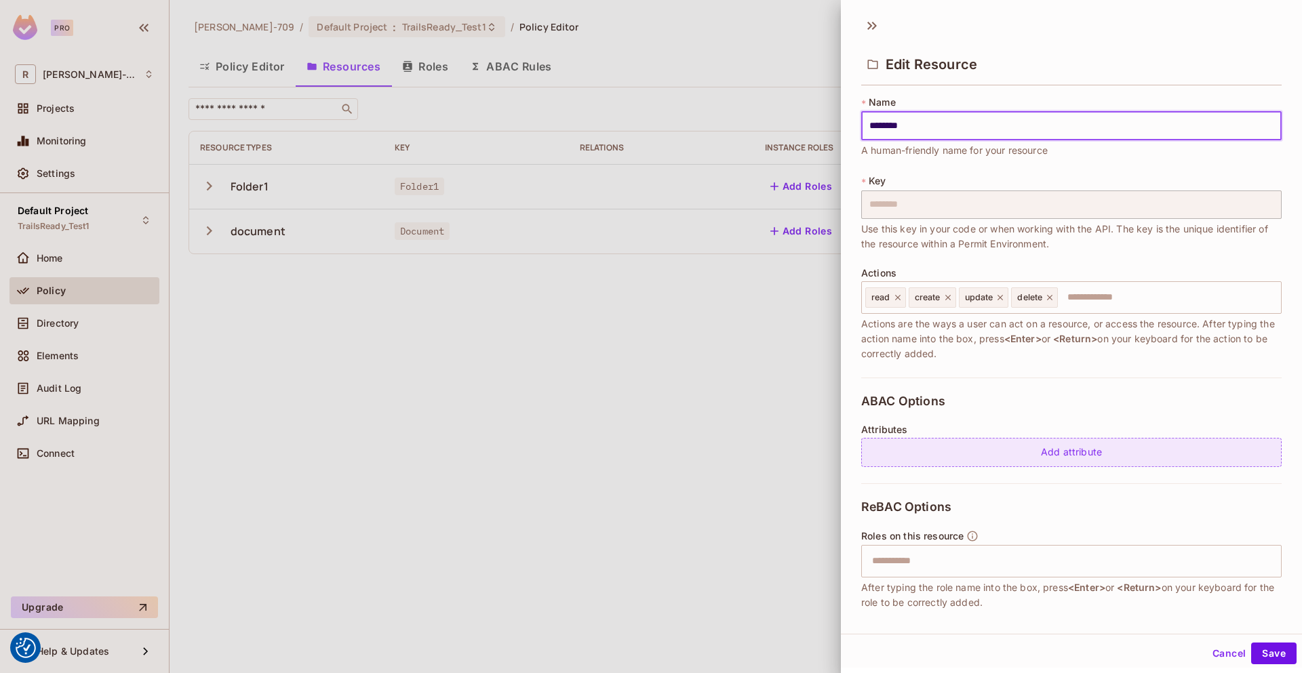
click at [943, 456] on div "Add attribute" at bounding box center [1071, 452] width 420 height 29
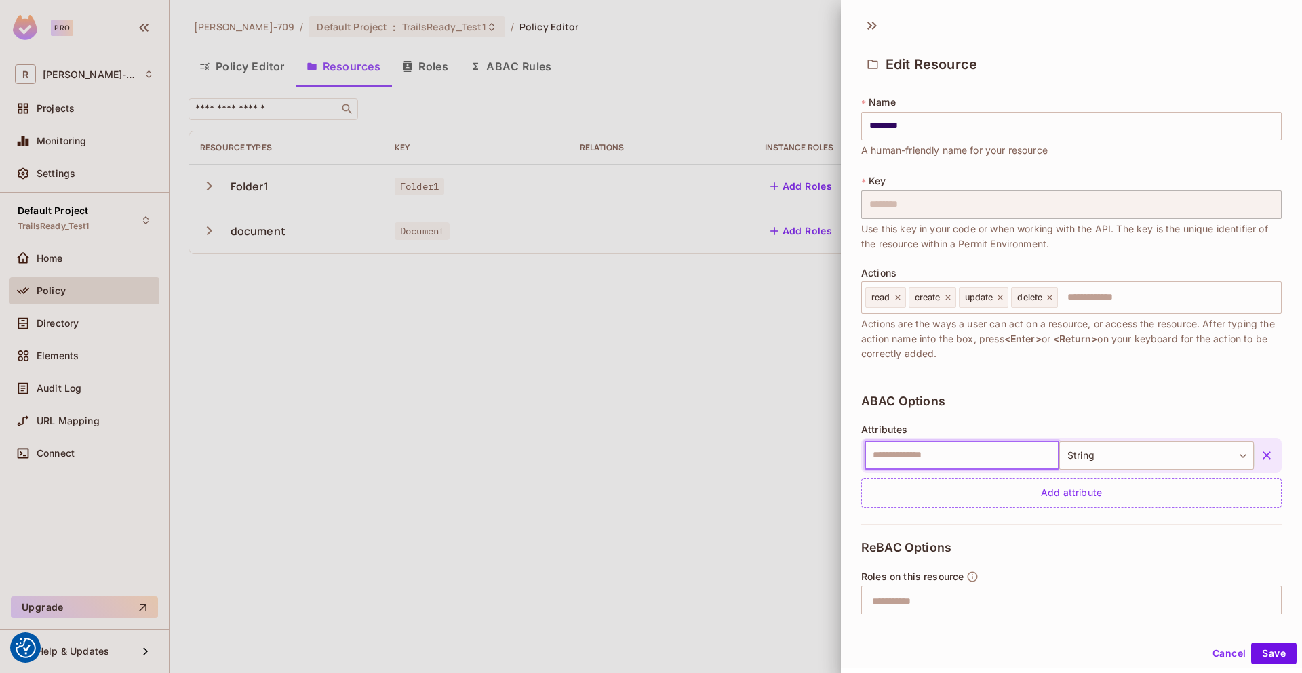
click at [964, 461] on input "text" at bounding box center [962, 455] width 195 height 28
type input "*"
type input "****"
click at [1133, 475] on div "**** ​ String ****** ​ Add attribute" at bounding box center [1071, 473] width 420 height 70
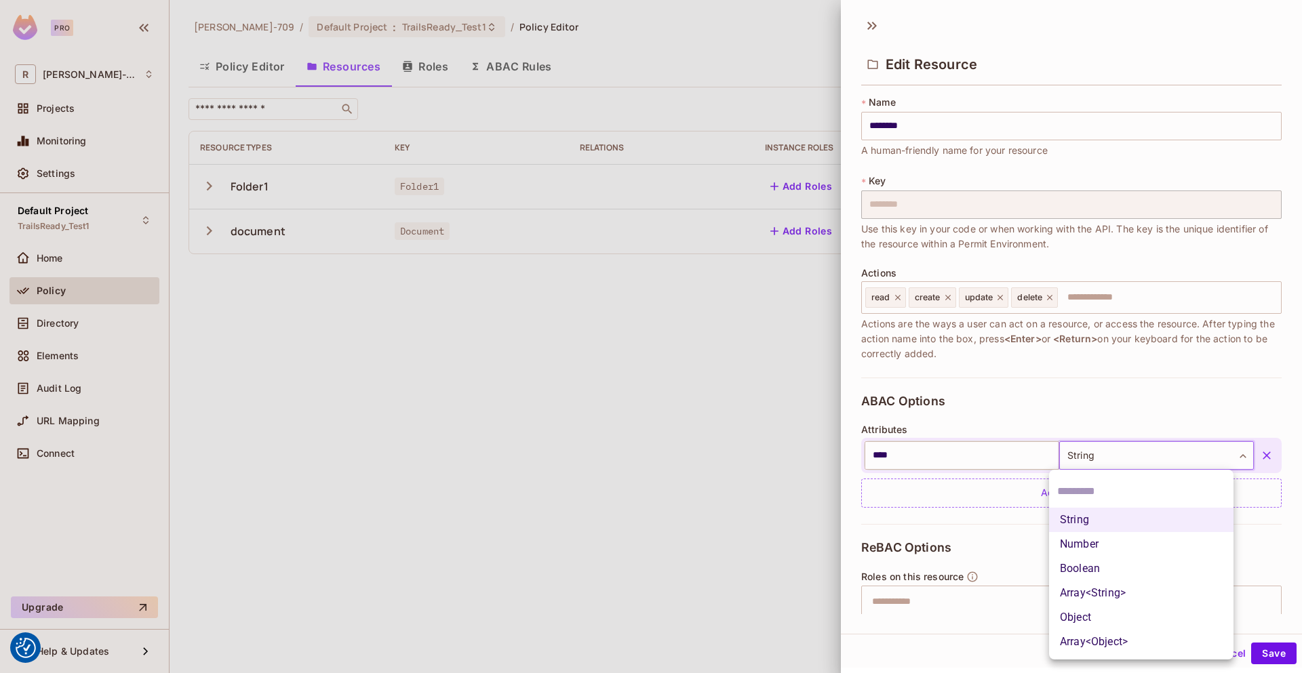
click at [1146, 458] on body "We use cookies to enhance your browsing experience, serve personalized ads or c…" at bounding box center [651, 336] width 1302 height 673
click at [1111, 572] on li "Boolean" at bounding box center [1141, 569] width 184 height 24
type input "****"
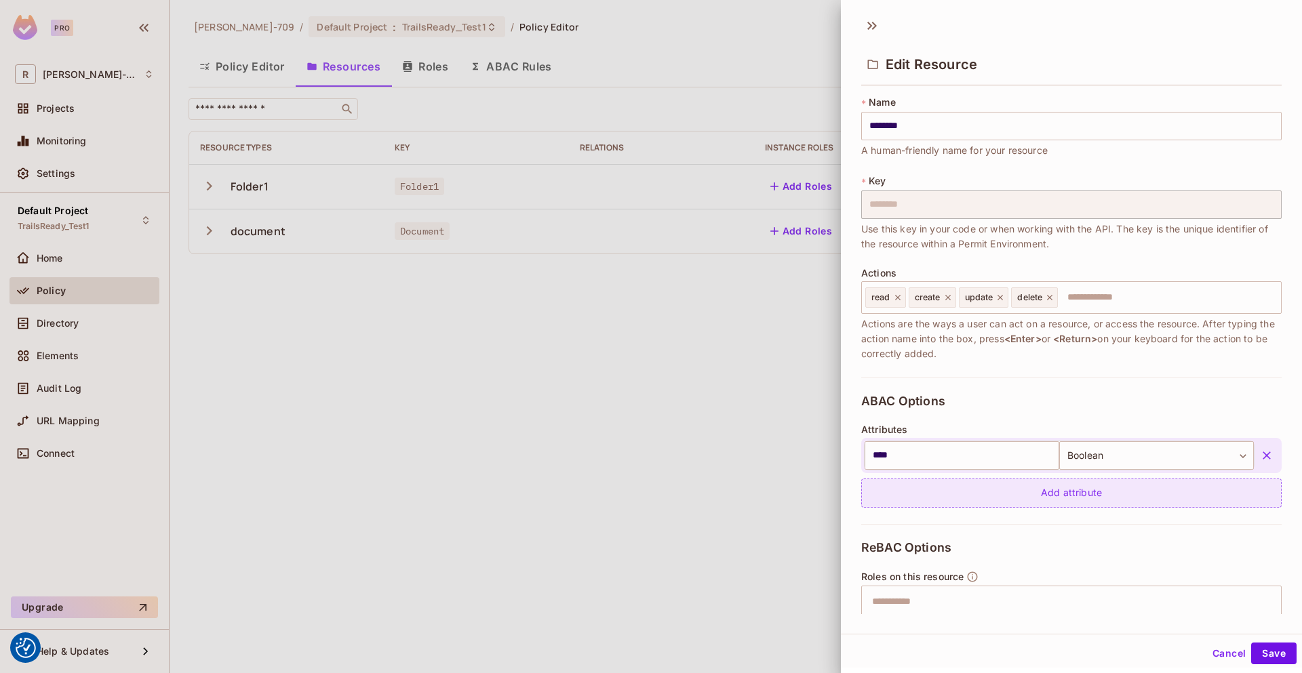
click at [1084, 498] on div "Add attribute" at bounding box center [1071, 493] width 420 height 29
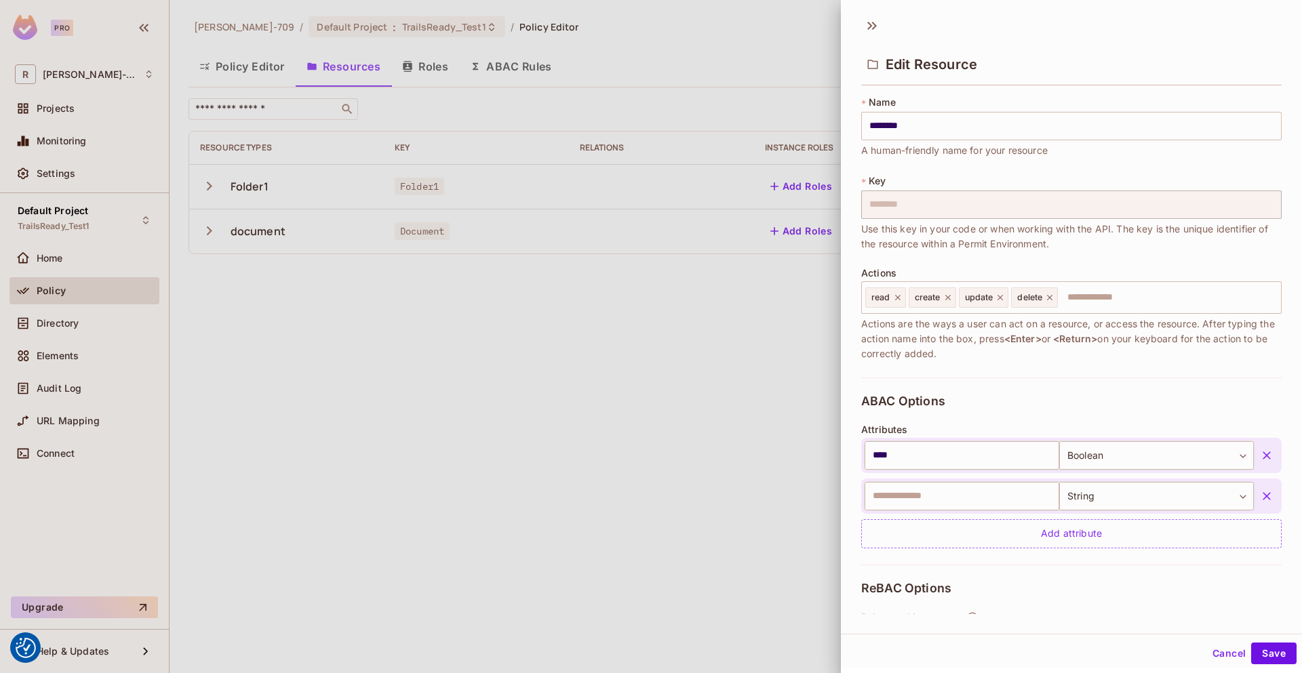
click at [1260, 456] on icon "button" at bounding box center [1267, 456] width 14 height 14
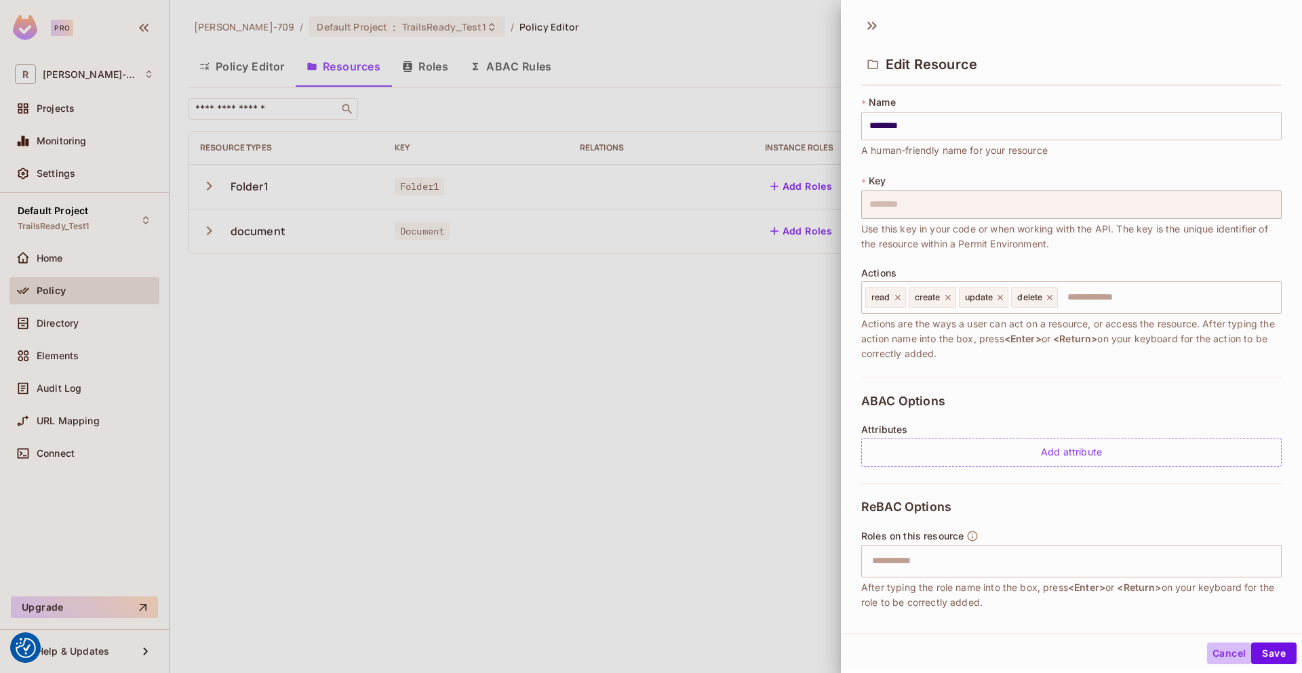
click at [1216, 660] on button "Cancel" at bounding box center [1229, 654] width 44 height 22
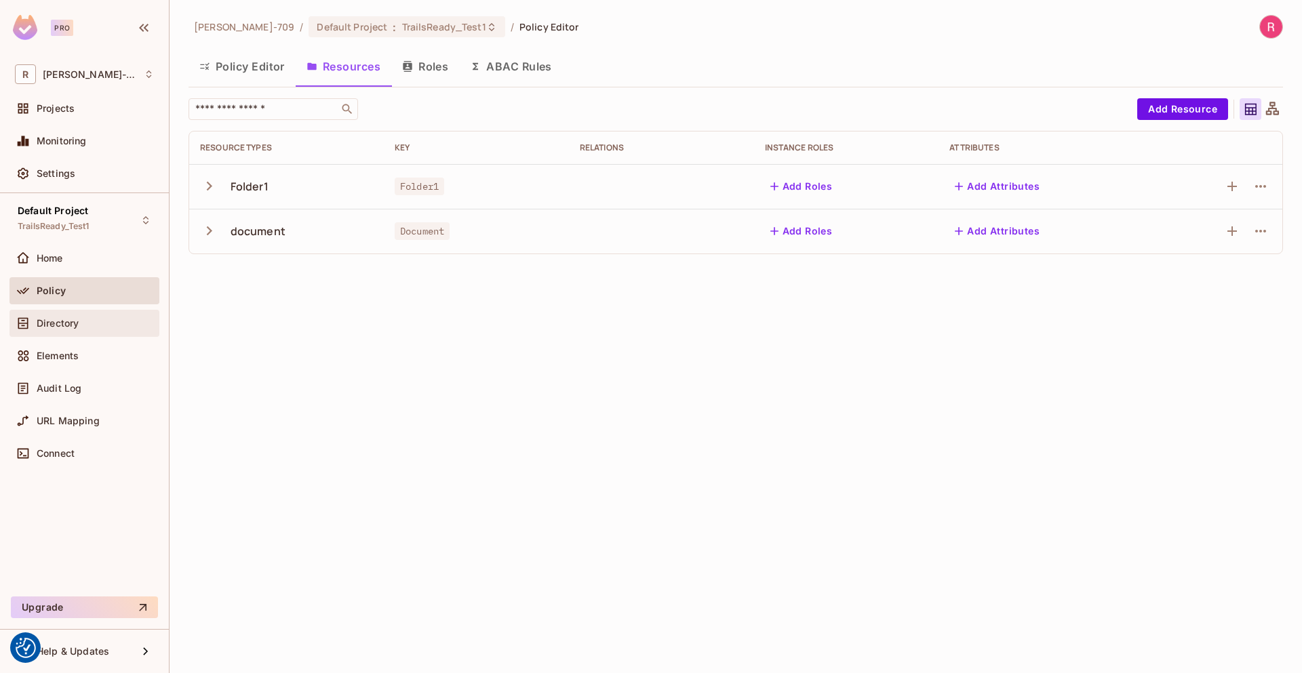
click at [53, 318] on span "Directory" at bounding box center [58, 323] width 42 height 11
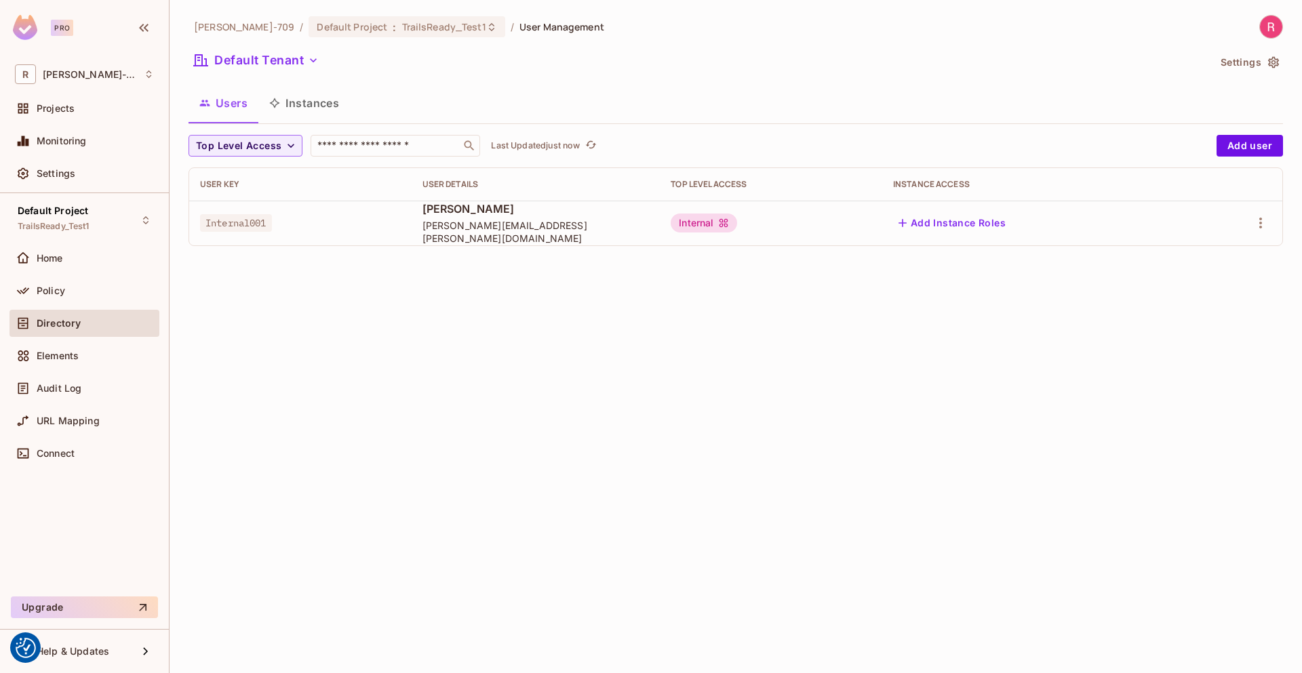
click at [293, 109] on button "Instances" at bounding box center [304, 103] width 92 height 34
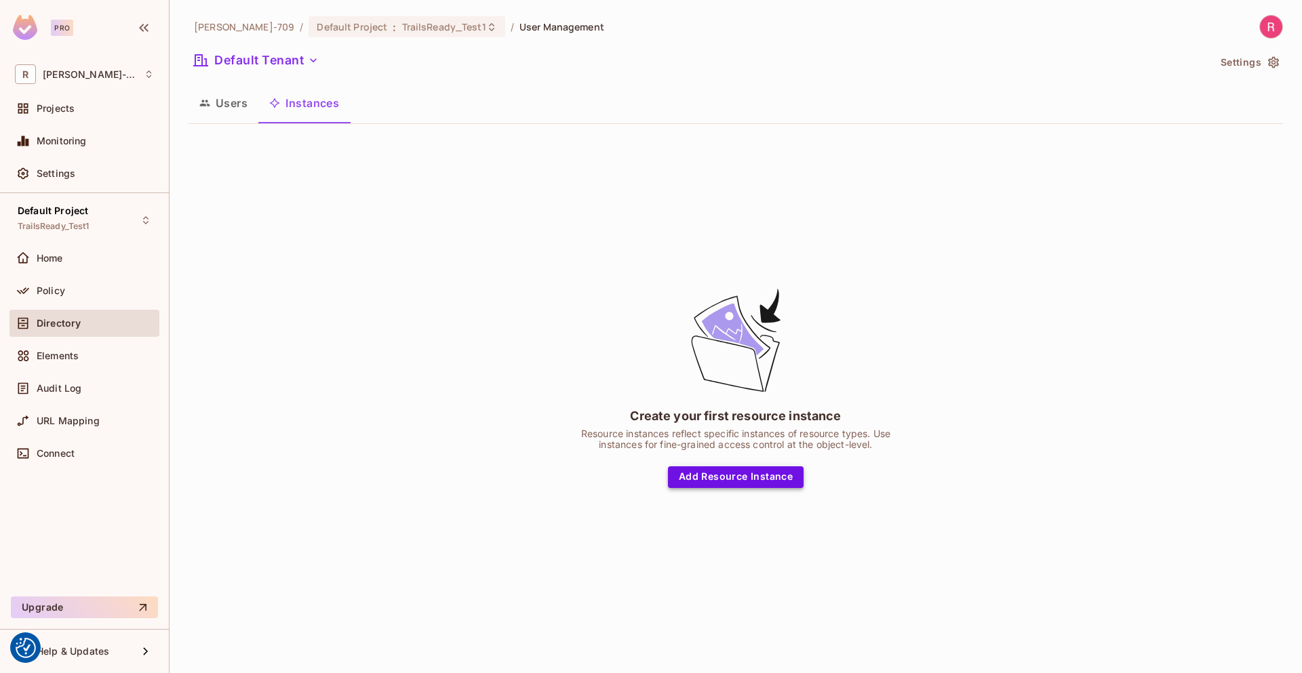
click at [727, 476] on button "Add Resource Instance" at bounding box center [736, 478] width 136 height 22
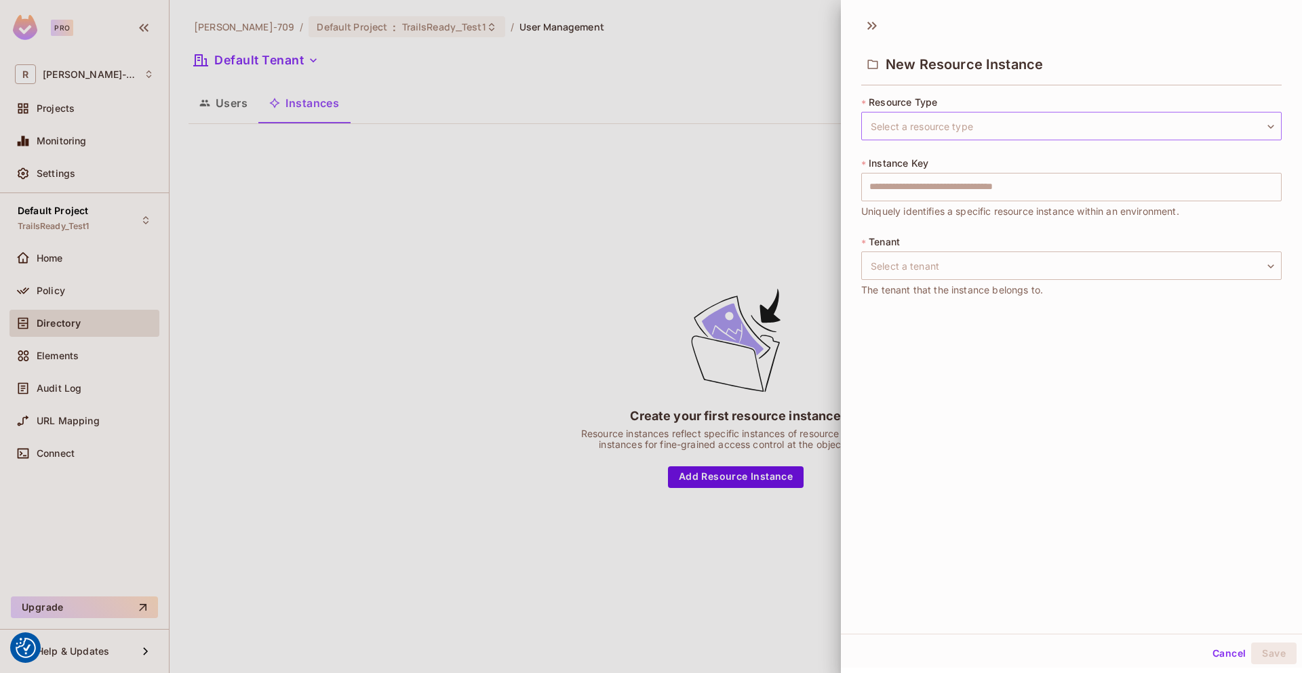
click at [1021, 133] on body "We use cookies to enhance your browsing experience, serve personalized ads or c…" at bounding box center [651, 336] width 1302 height 673
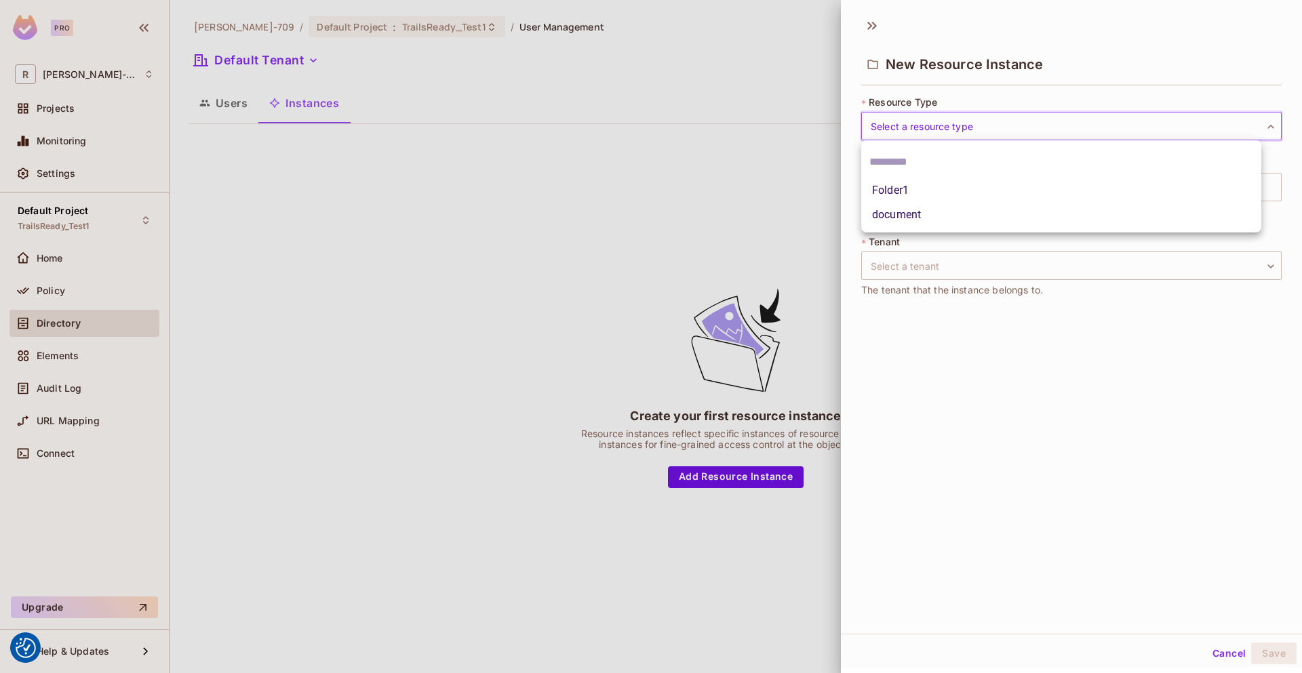
click at [984, 214] on li "document" at bounding box center [1061, 215] width 400 height 24
type input "********"
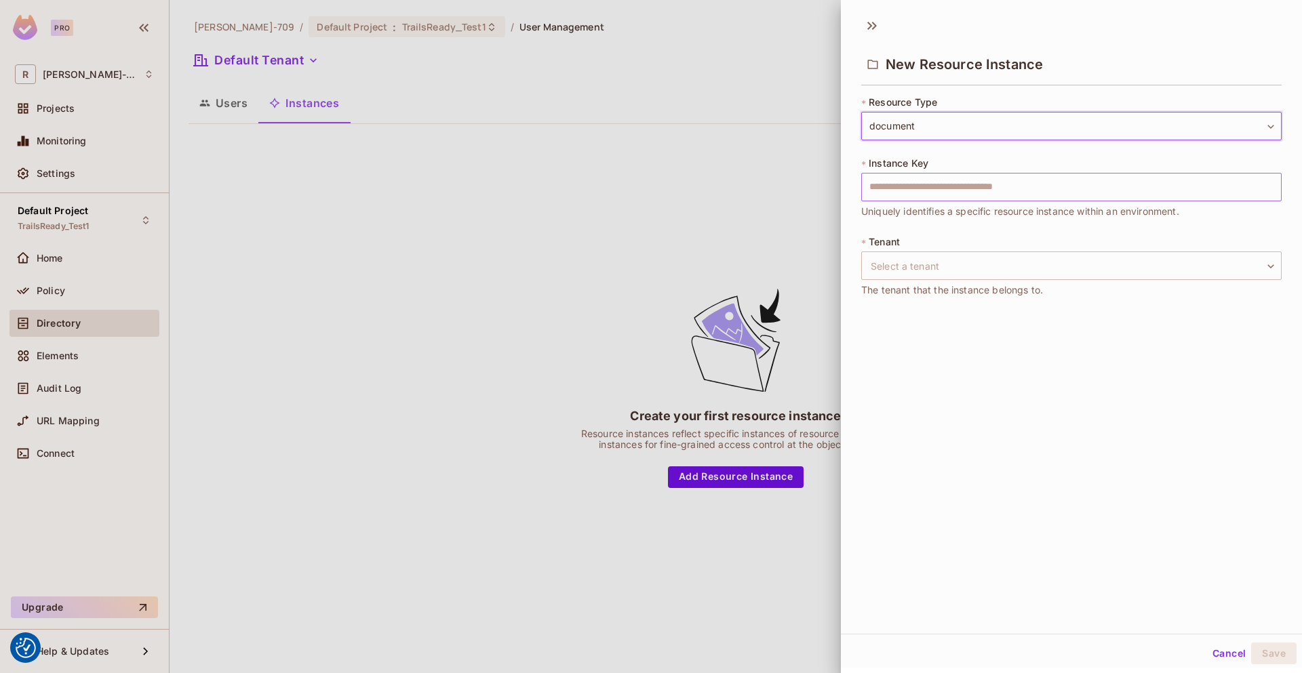
click at [983, 186] on input "text" at bounding box center [1071, 187] width 420 height 28
click at [1050, 184] on input "text" at bounding box center [1071, 187] width 420 height 28
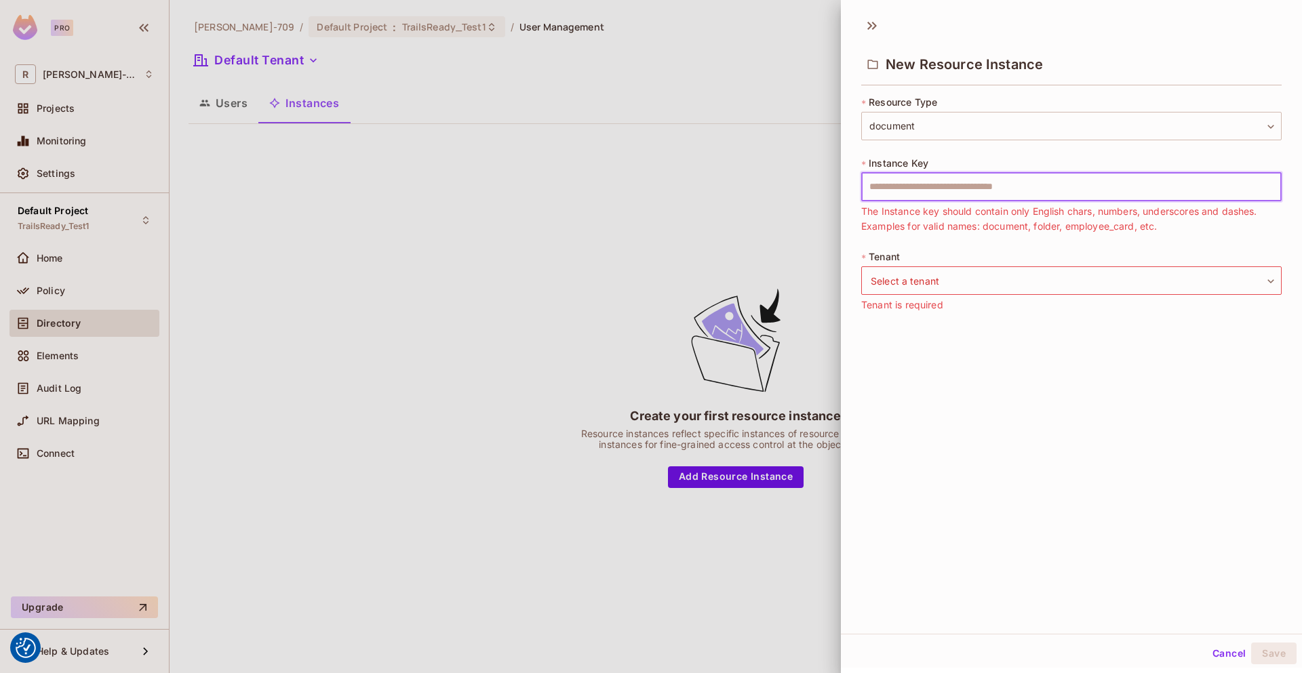
click at [1093, 186] on input "text" at bounding box center [1071, 187] width 420 height 28
click at [875, 249] on div "* Resource Type document ******** ​ * Instance Key ​ The Instance key should co…" at bounding box center [1071, 212] width 420 height 233
click at [943, 131] on body "We use cookies to enhance your browsing experience, serve personalized ads or c…" at bounding box center [651, 336] width 1302 height 673
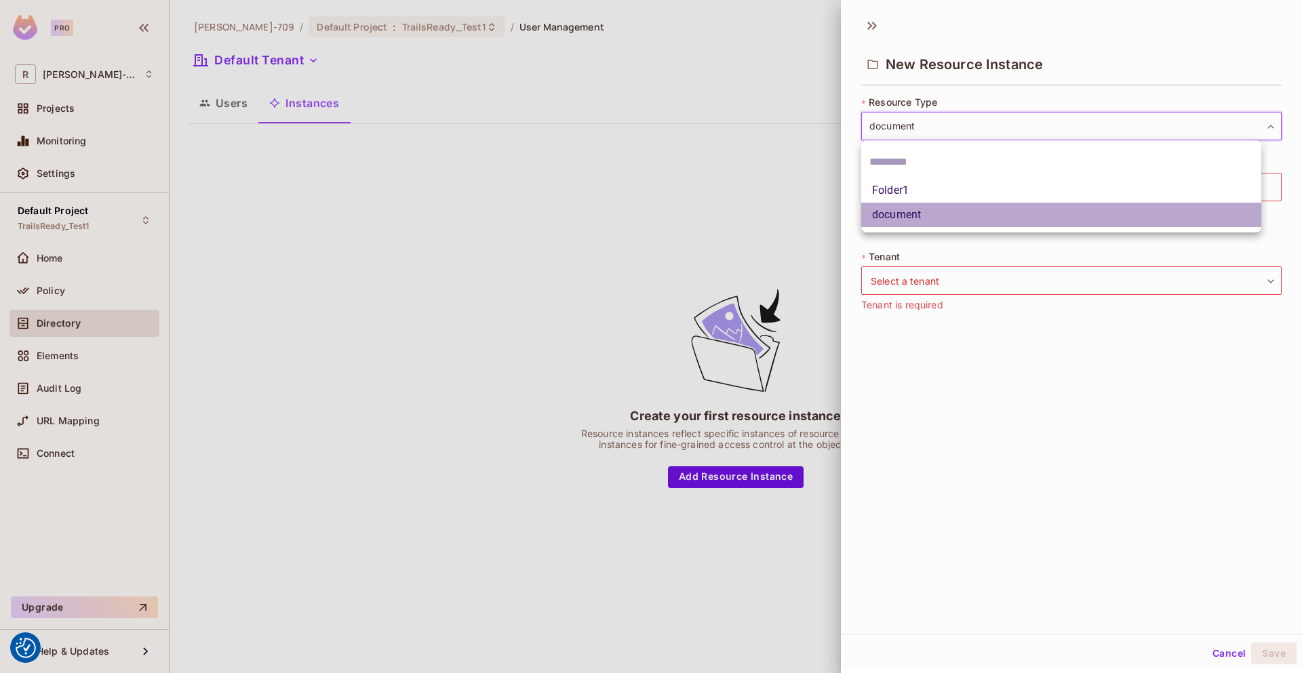
click at [933, 219] on li "document" at bounding box center [1061, 215] width 400 height 24
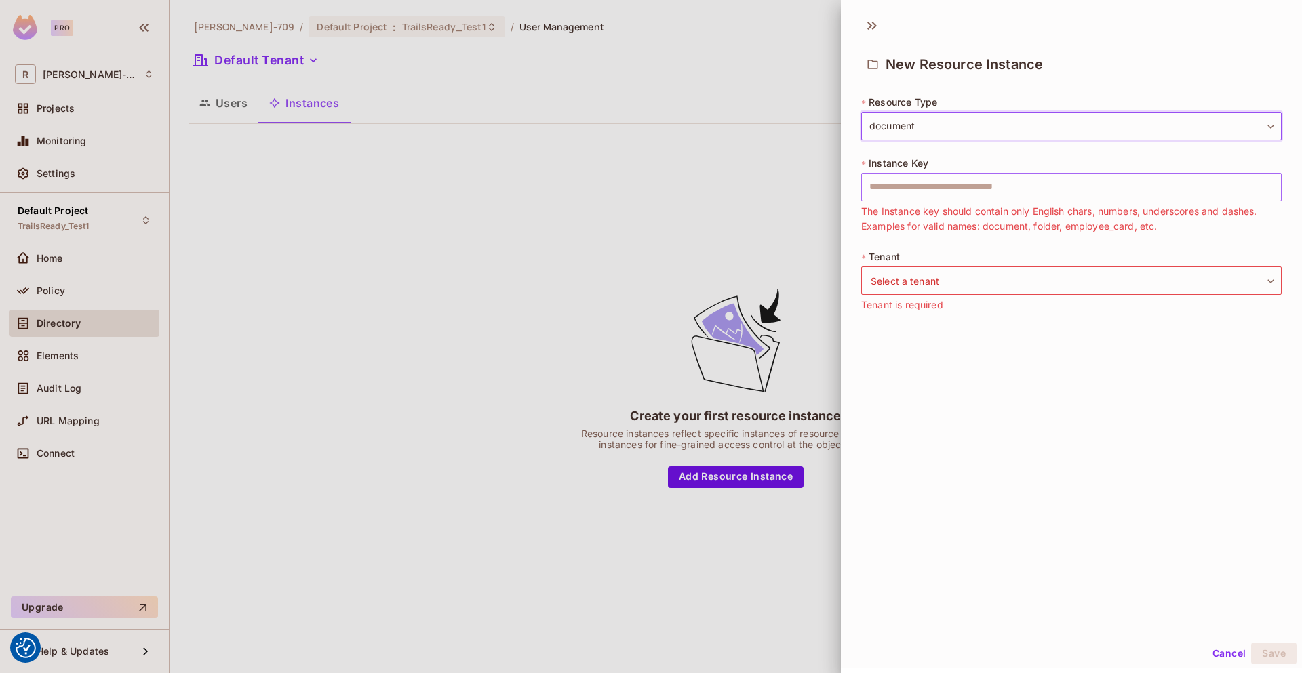
click at [934, 184] on input "text" at bounding box center [1071, 187] width 420 height 28
type input "*"
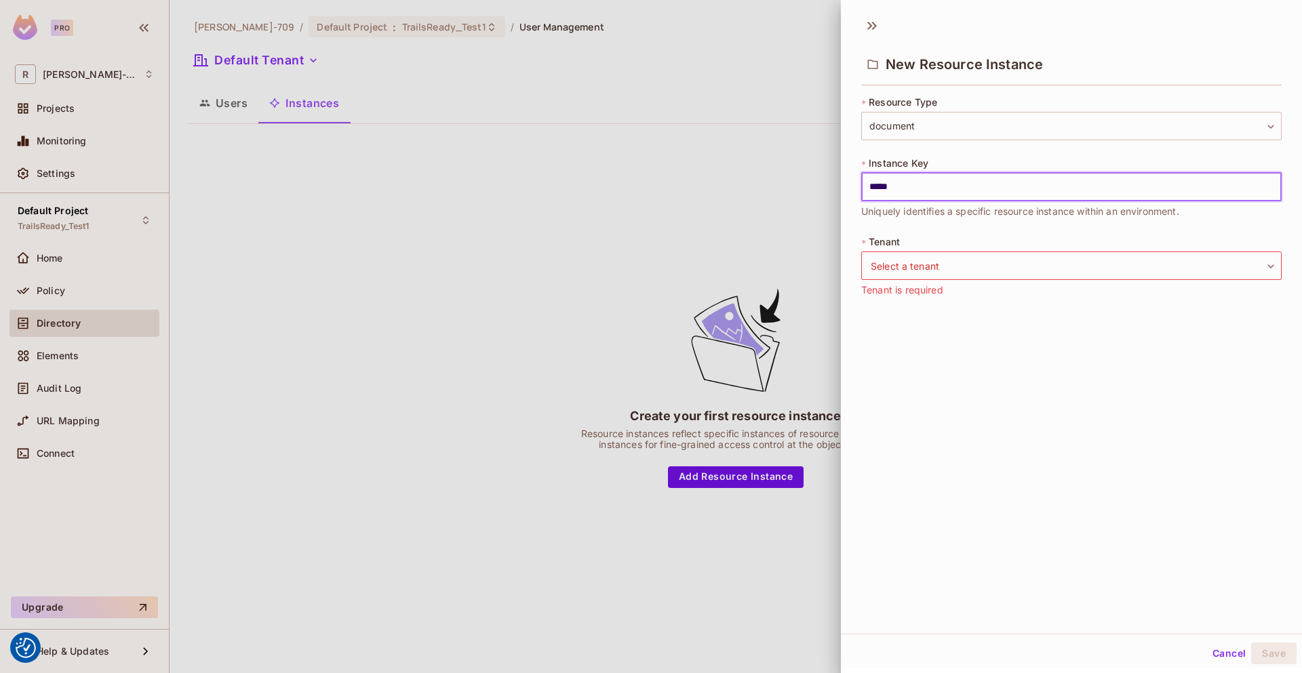
click at [873, 189] on input "*****" at bounding box center [1071, 187] width 420 height 28
click at [1061, 187] on input "*****" at bounding box center [1071, 187] width 420 height 28
type input "**********"
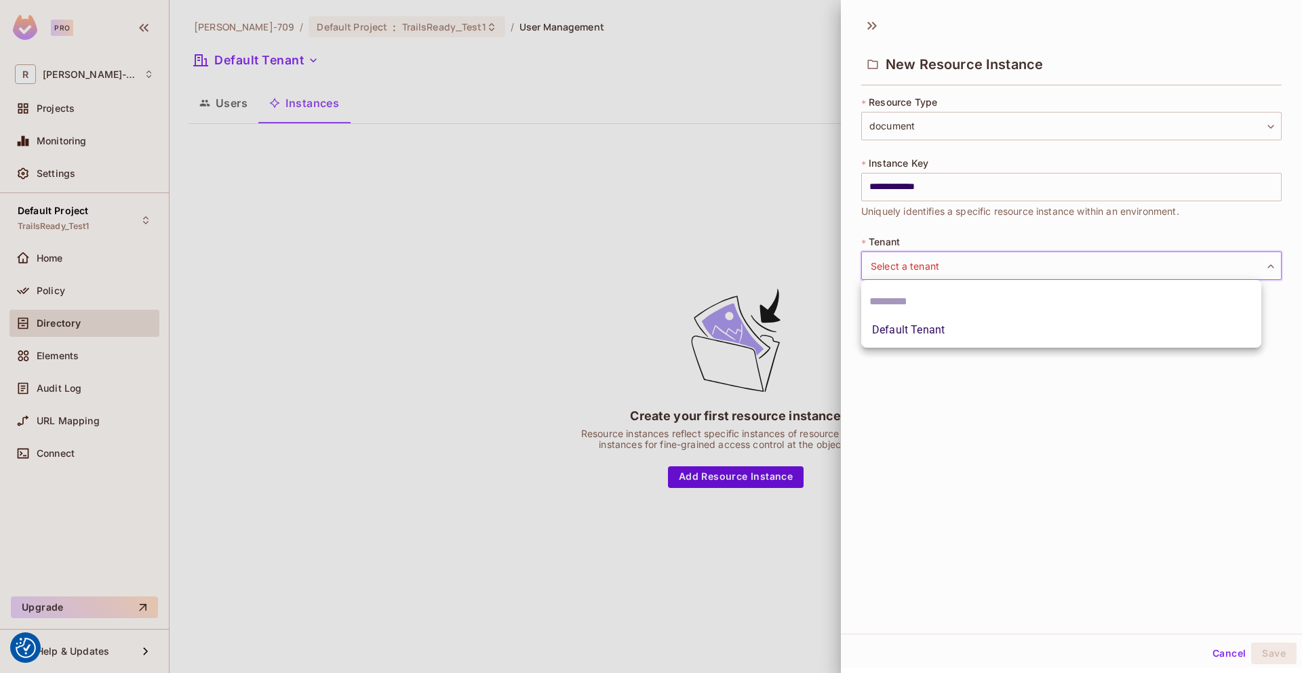
click at [1105, 263] on body "We use cookies to enhance your browsing experience, serve personalized ads or c…" at bounding box center [651, 336] width 1302 height 673
click at [1035, 327] on li "Default Tenant" at bounding box center [1061, 330] width 400 height 24
type input "*******"
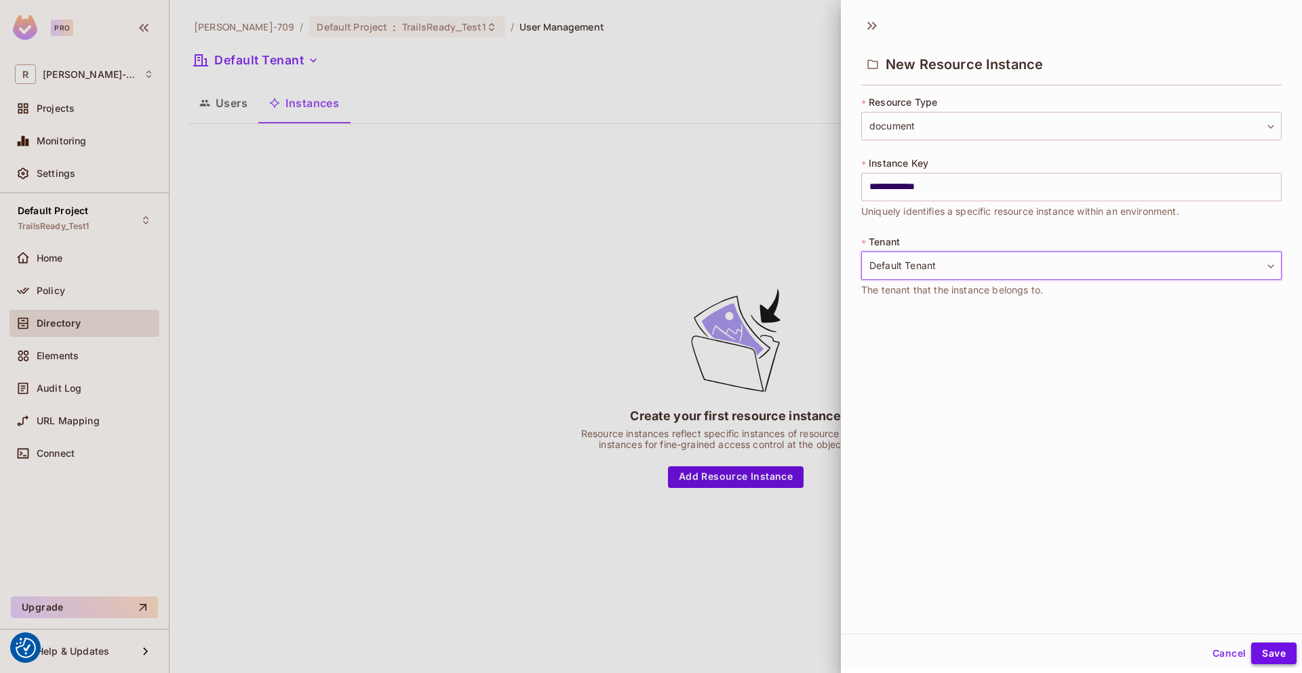
click at [1262, 662] on button "Save" at bounding box center [1273, 654] width 45 height 22
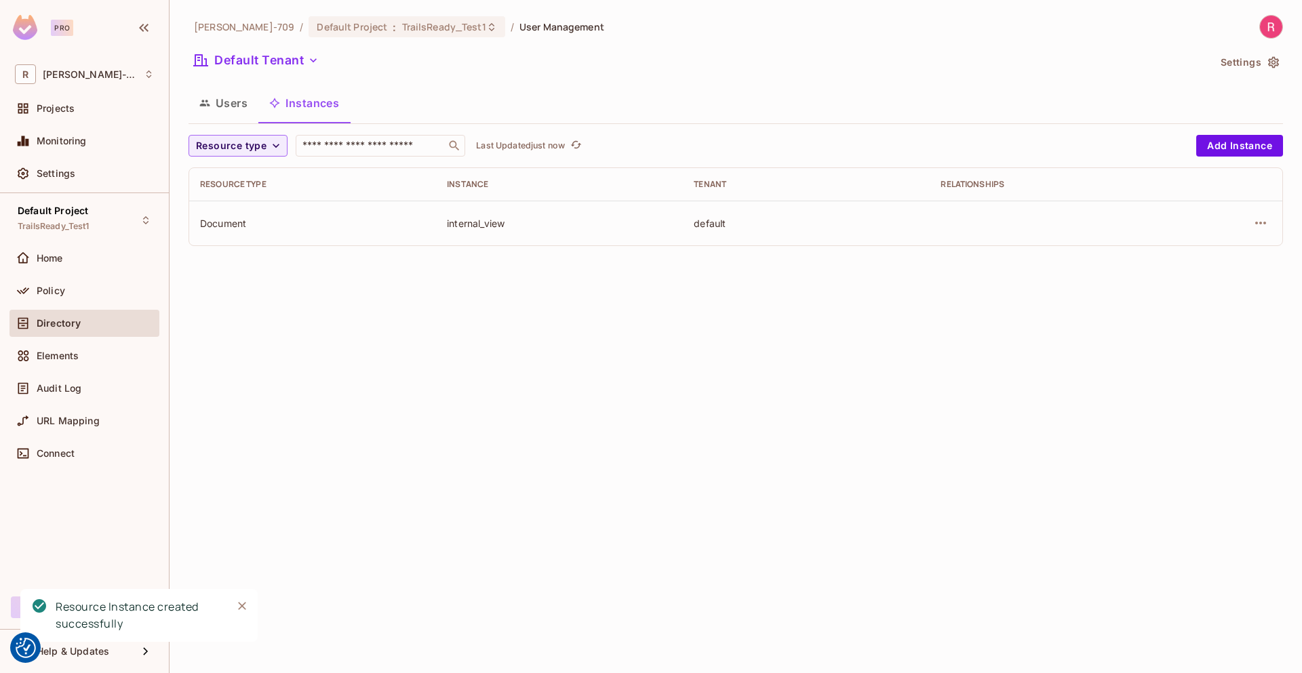
click at [208, 226] on div "Document" at bounding box center [312, 223] width 225 height 13
click at [1267, 222] on icon "button" at bounding box center [1261, 223] width 16 height 16
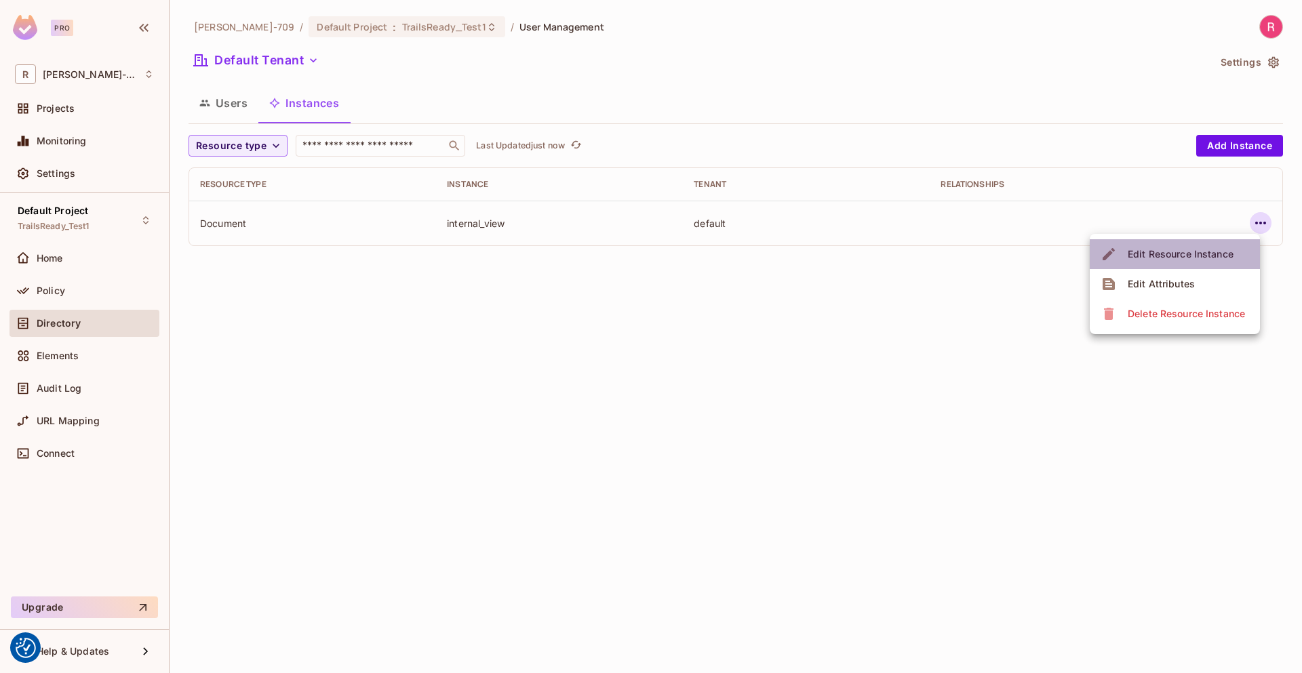
click at [1203, 248] on div "Edit Resource Instance" at bounding box center [1181, 255] width 106 height 14
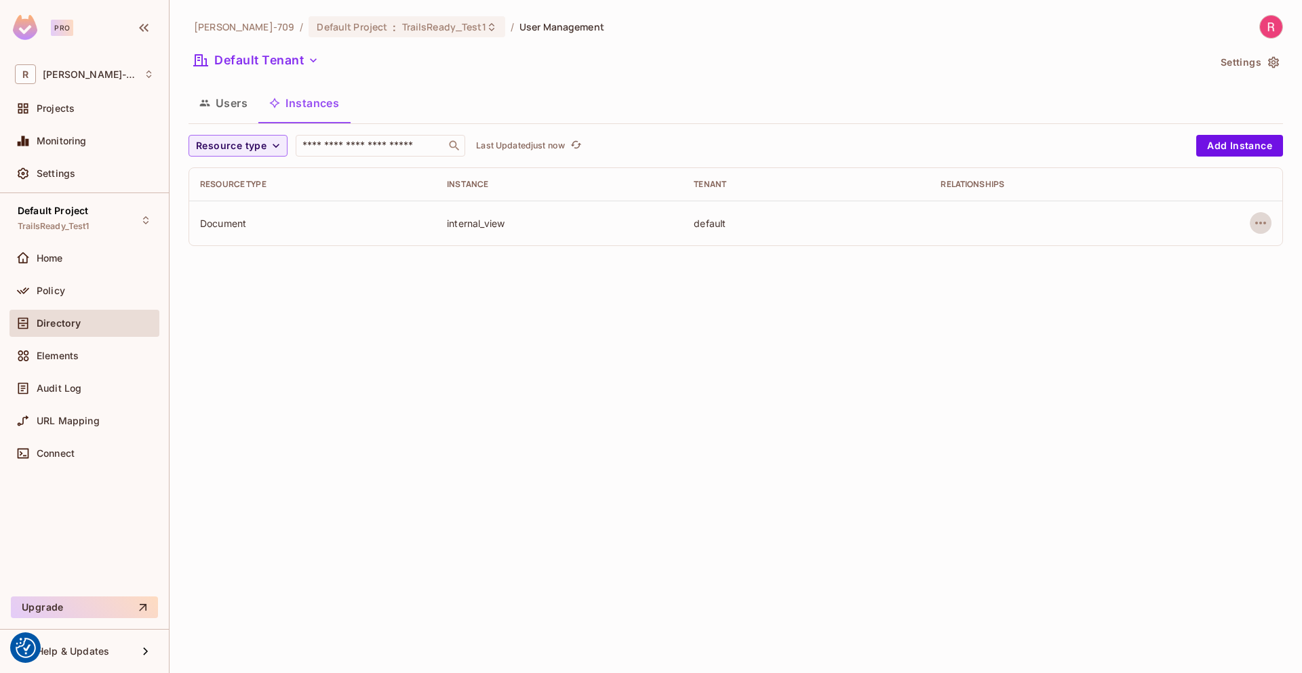
click at [1029, 423] on div "Ruben-709 / Default Project : TrailsReady_Test1 / User Management Default Tenan…" at bounding box center [736, 336] width 1133 height 673
click at [47, 351] on span "Elements" at bounding box center [58, 356] width 42 height 11
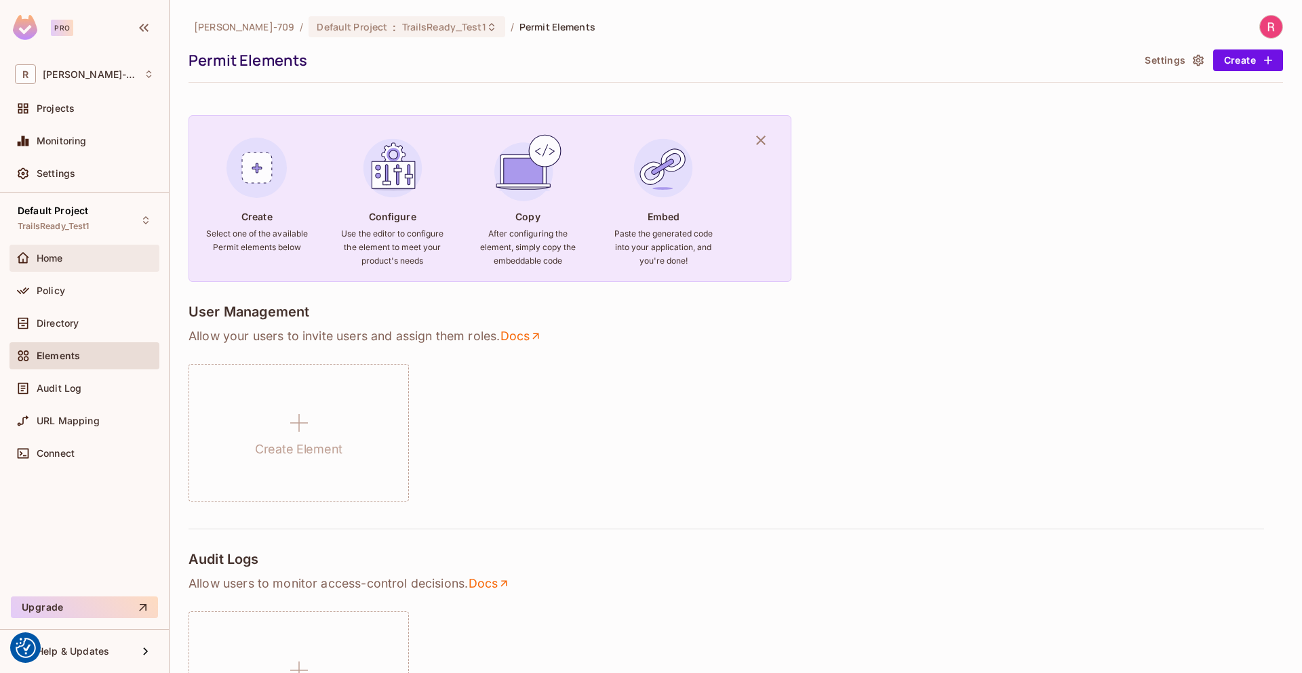
click at [56, 257] on span "Home" at bounding box center [50, 258] width 26 height 11
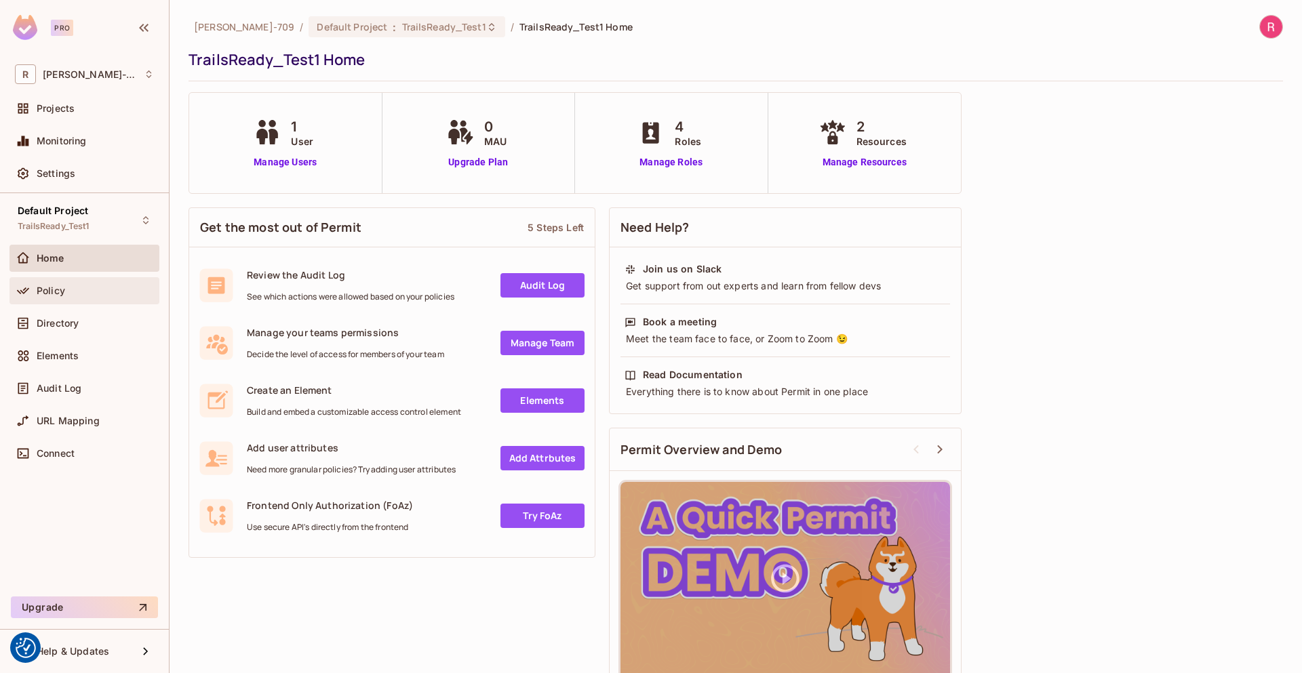
click at [87, 290] on div "Policy" at bounding box center [95, 290] width 117 height 11
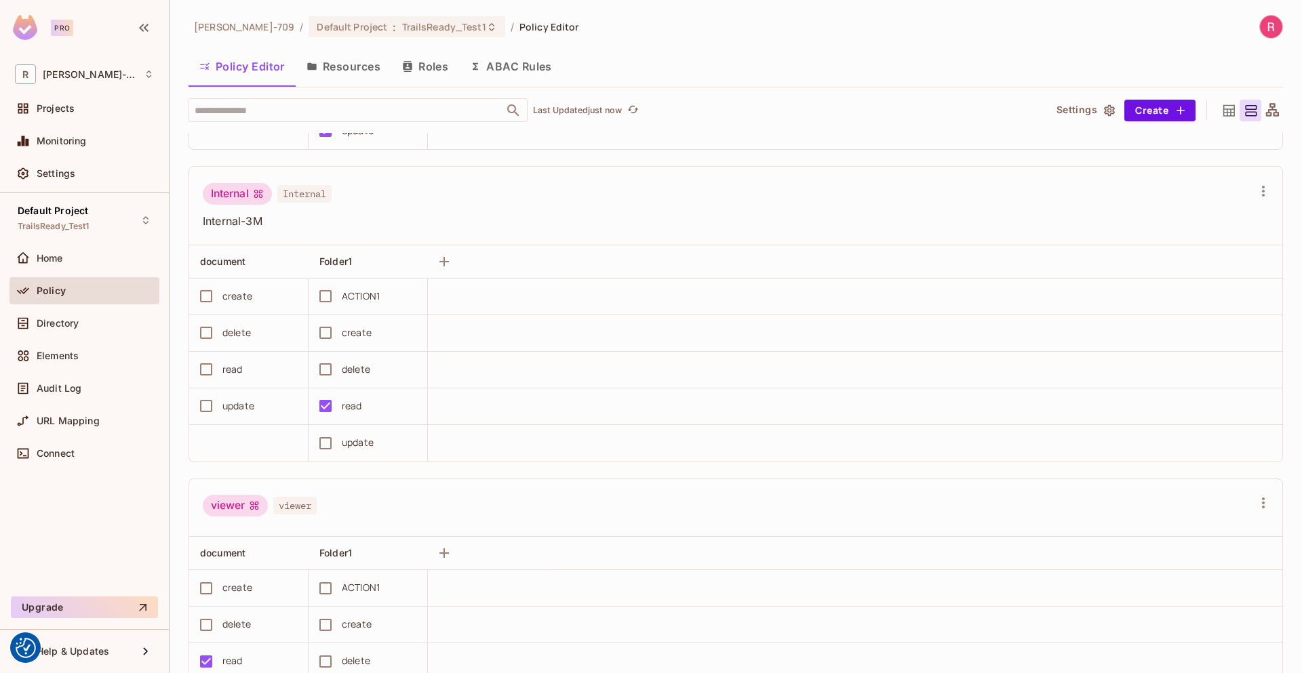
scroll to position [665, 0]
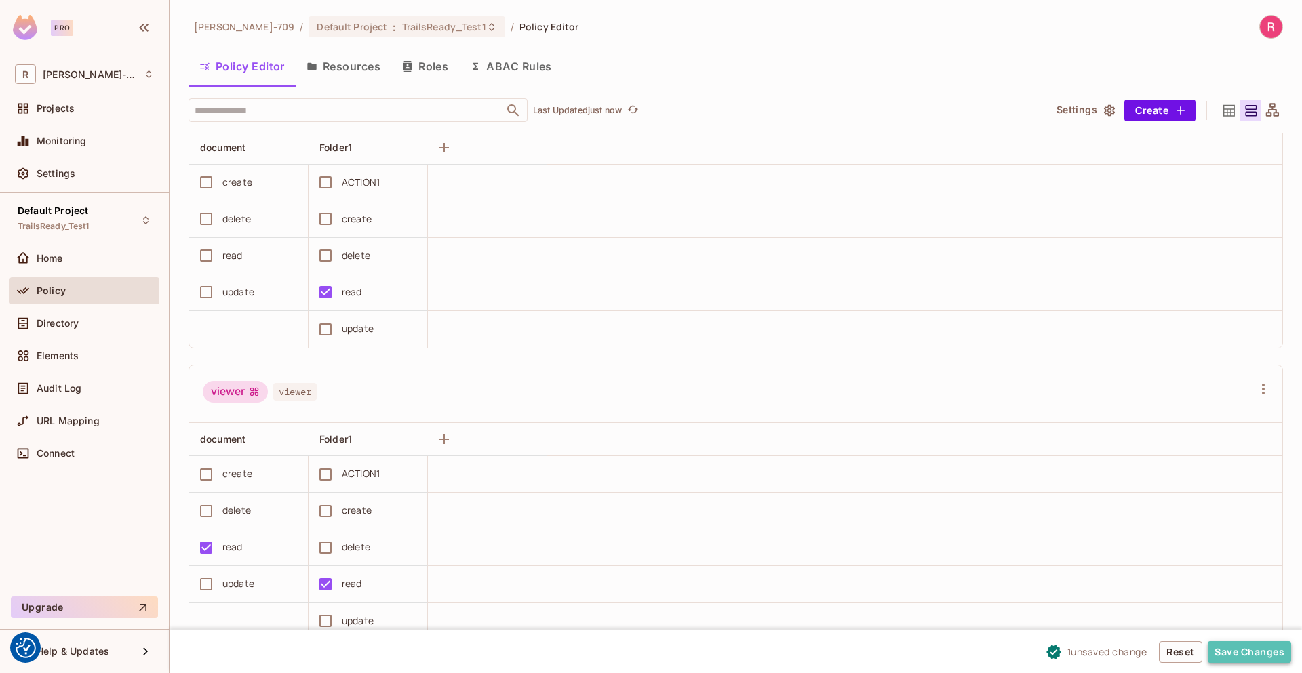
click at [1242, 654] on button "Save Changes" at bounding box center [1249, 653] width 83 height 22
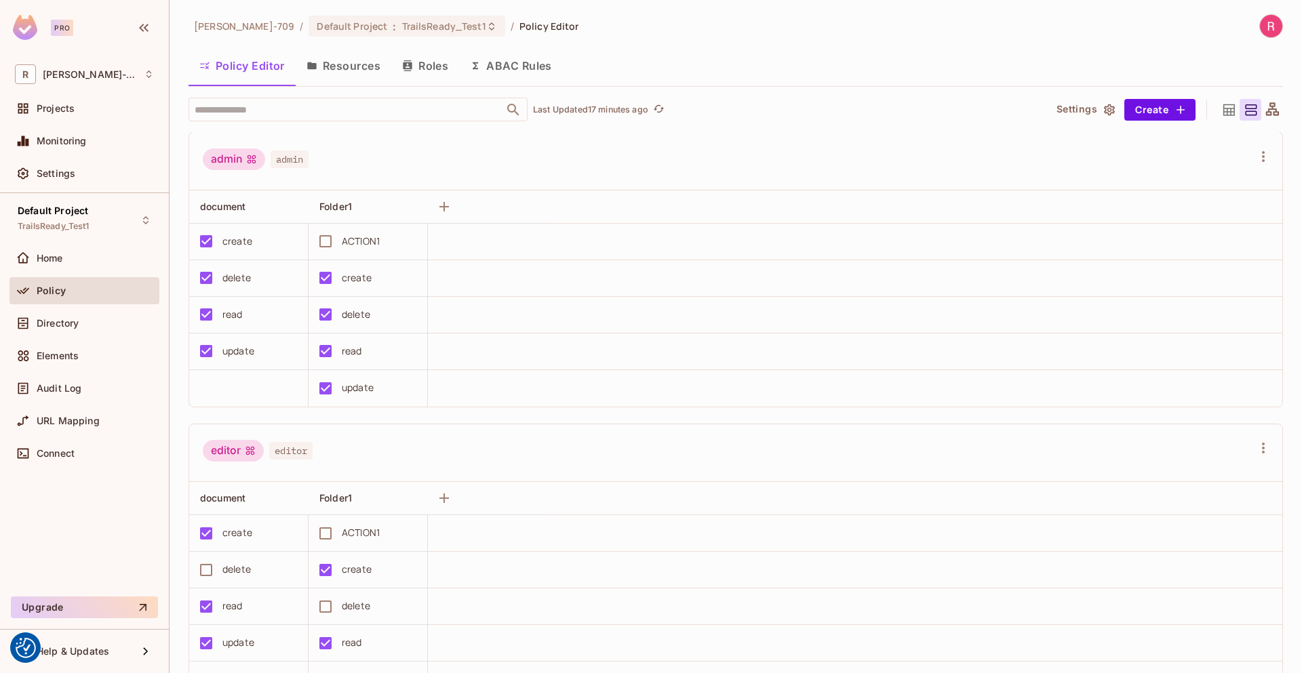
scroll to position [0, 0]
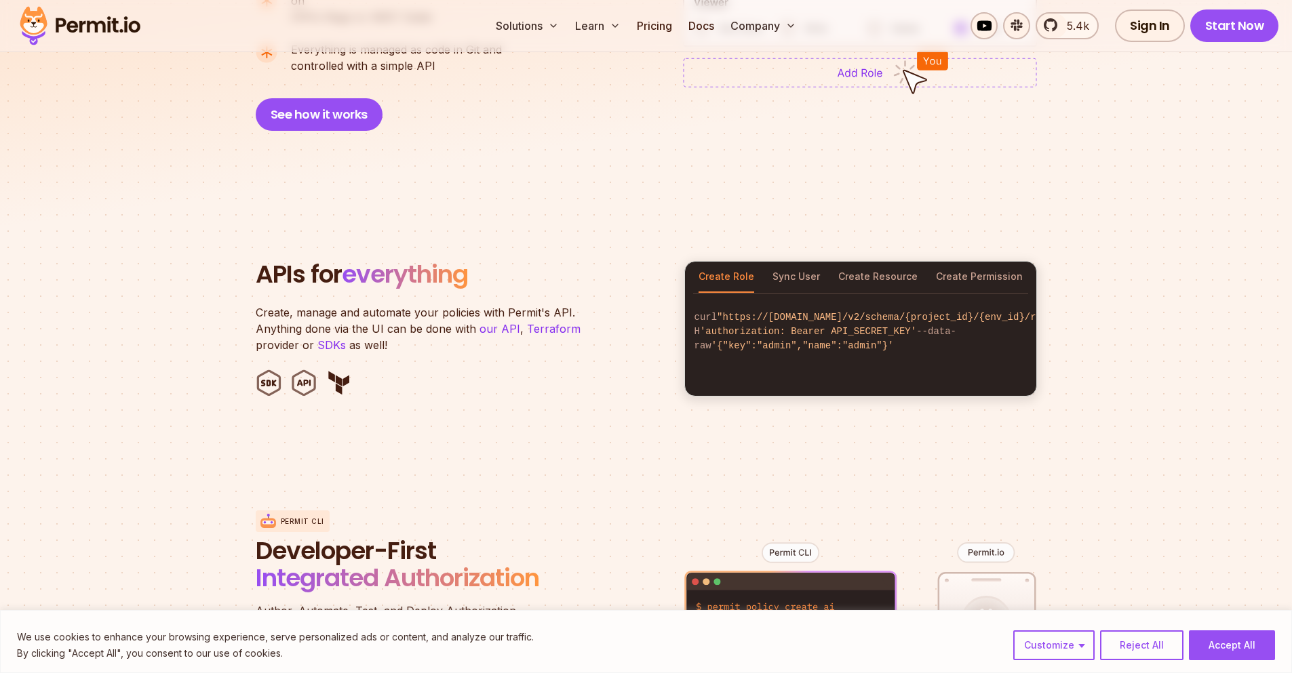
scroll to position [1221, 0]
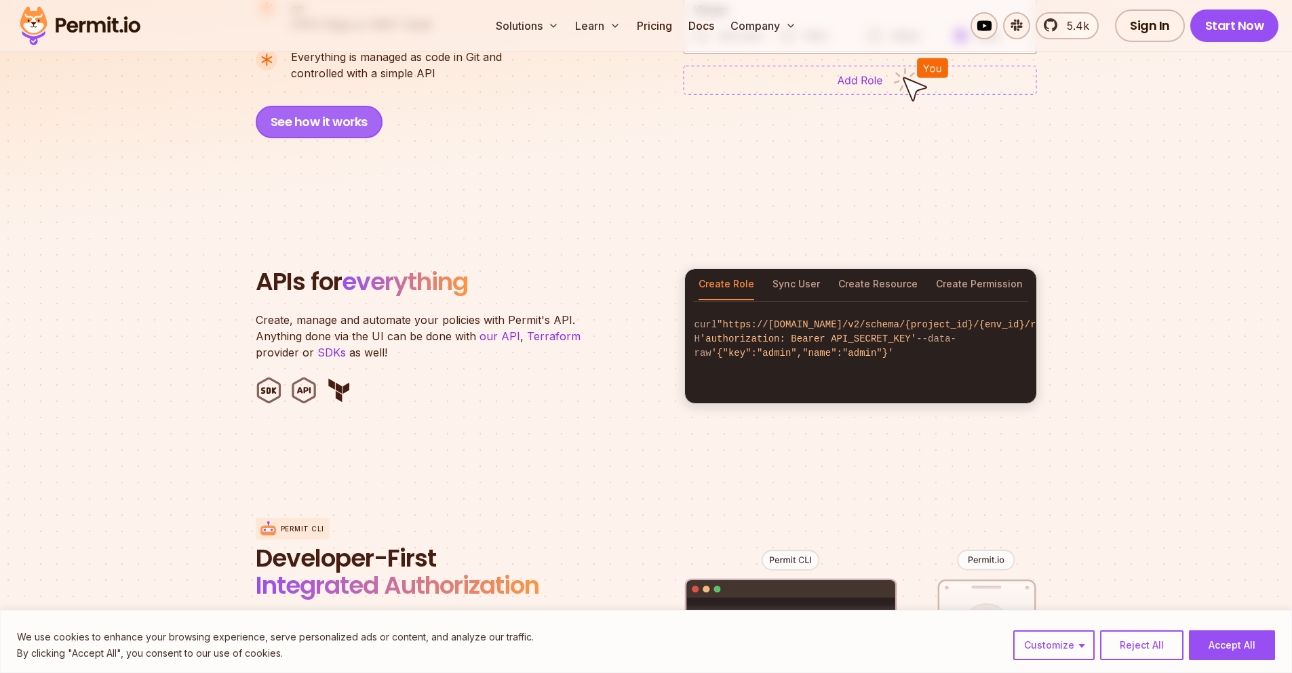
click at [326, 116] on button "See how it works" at bounding box center [319, 122] width 127 height 33
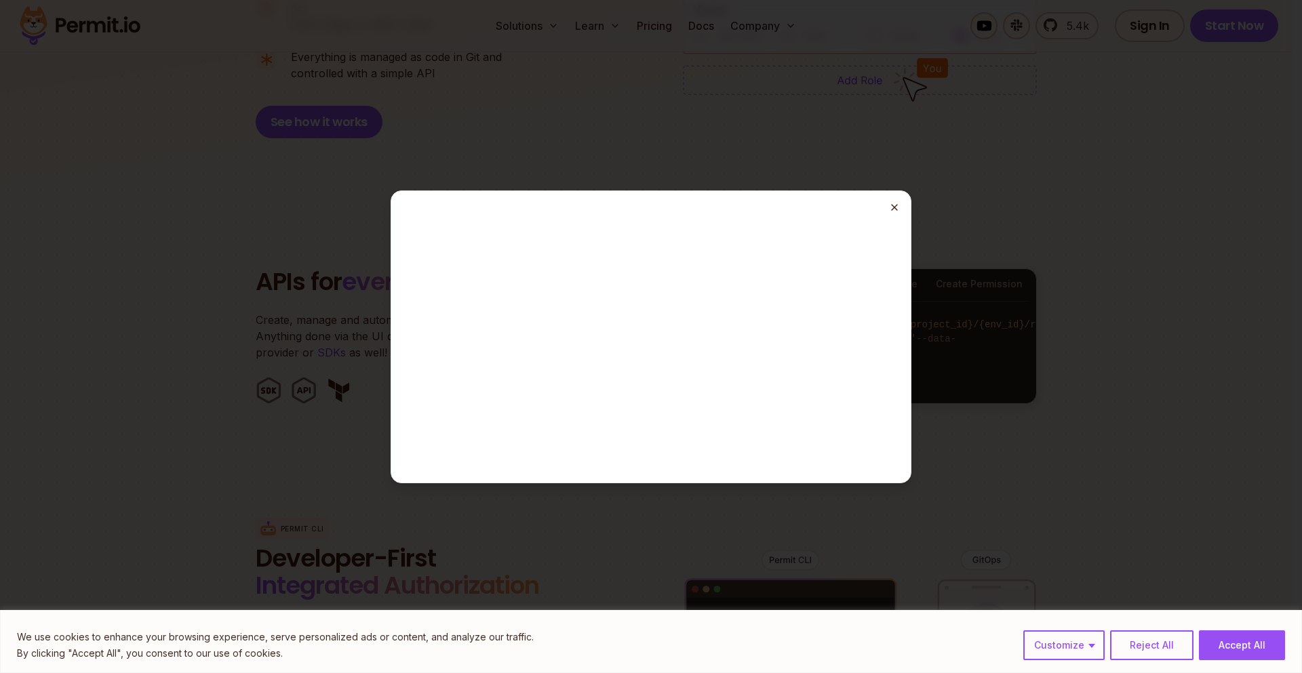
click at [895, 205] on icon "button" at bounding box center [894, 207] width 11 height 11
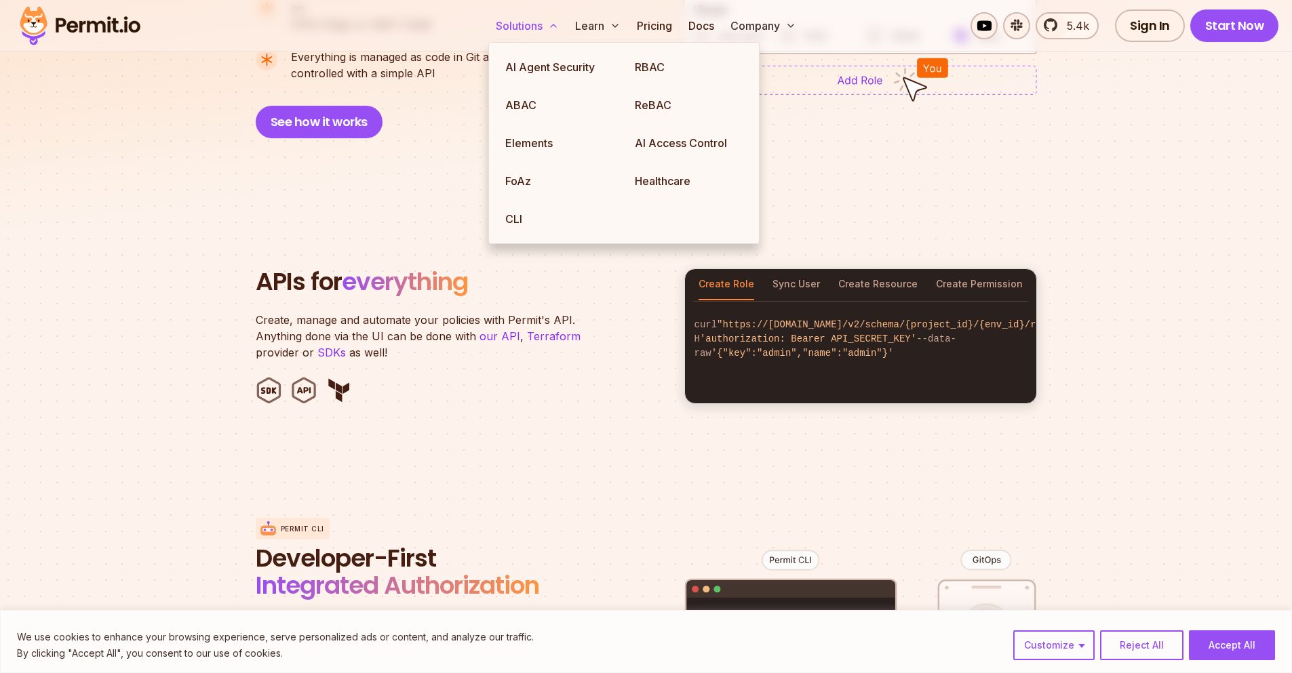
click at [525, 33] on button "Solutions" at bounding box center [527, 25] width 74 height 27
